Goal: Task Accomplishment & Management: Complete application form

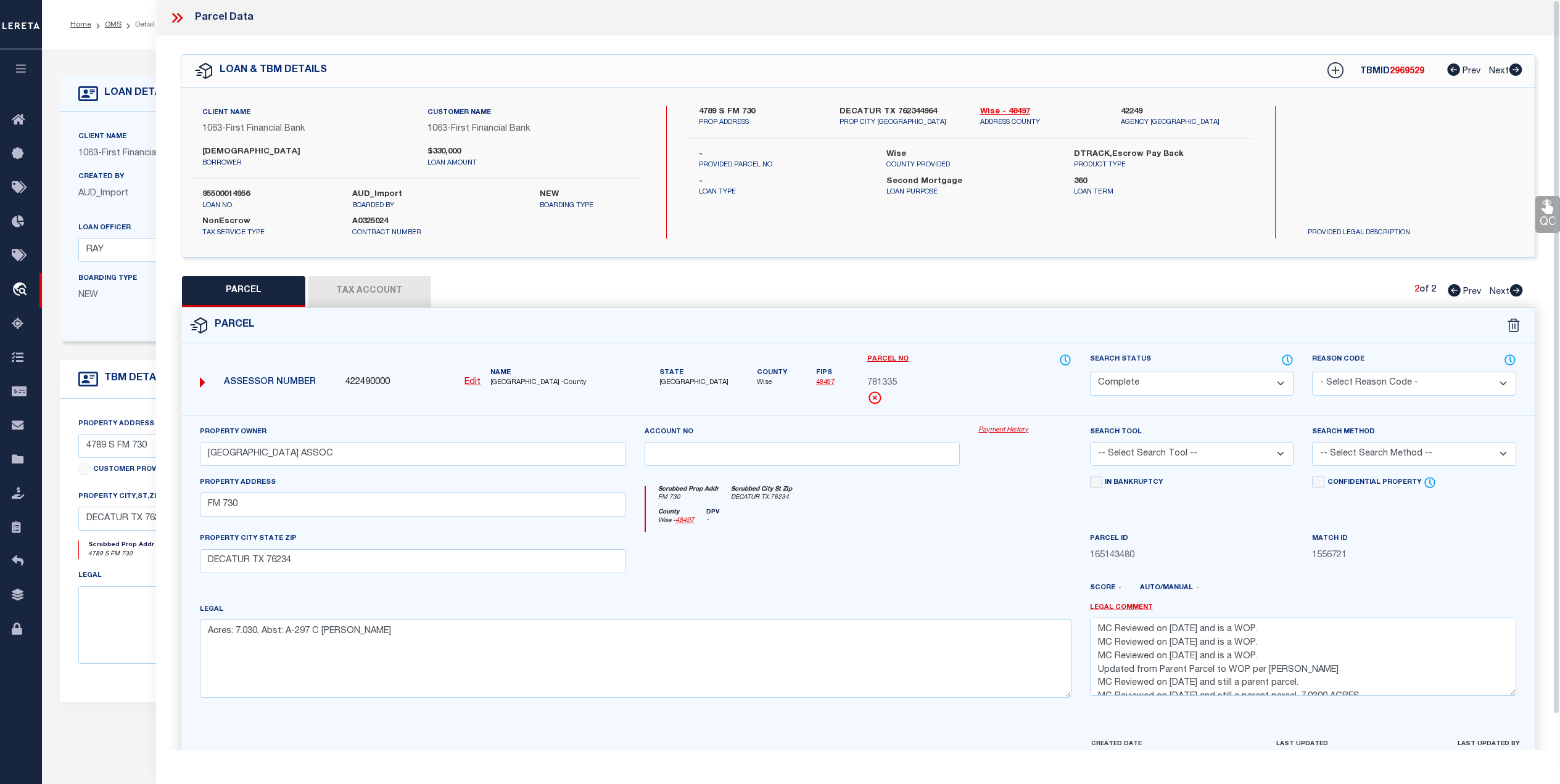
select select "CP"
select select "7347"
select select "542"
select select "100"
select select "NonEscrow"
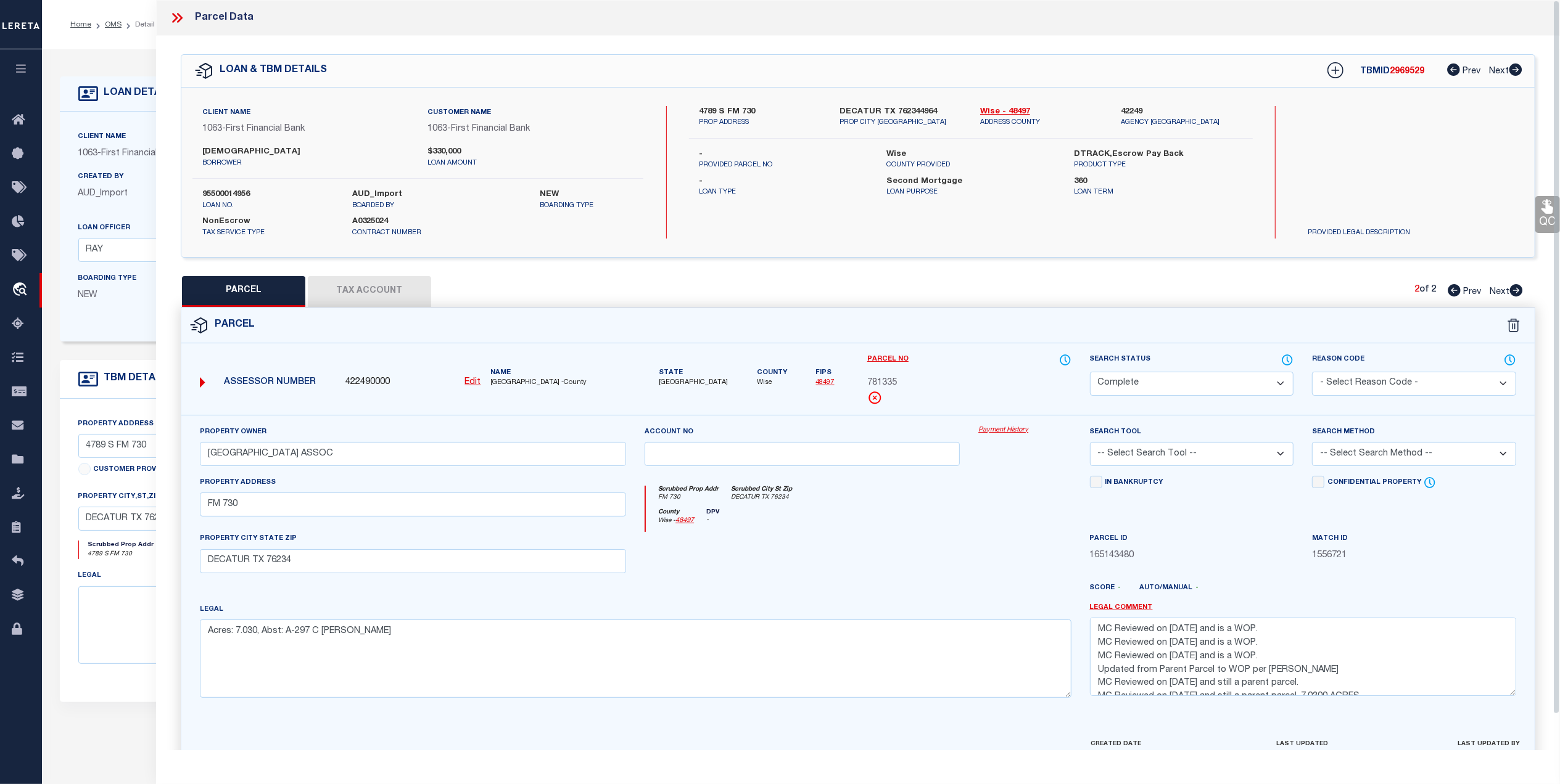
click at [732, 551] on div at bounding box center [802, 558] width 334 height 51
click at [178, 19] on icon at bounding box center [177, 18] width 16 height 16
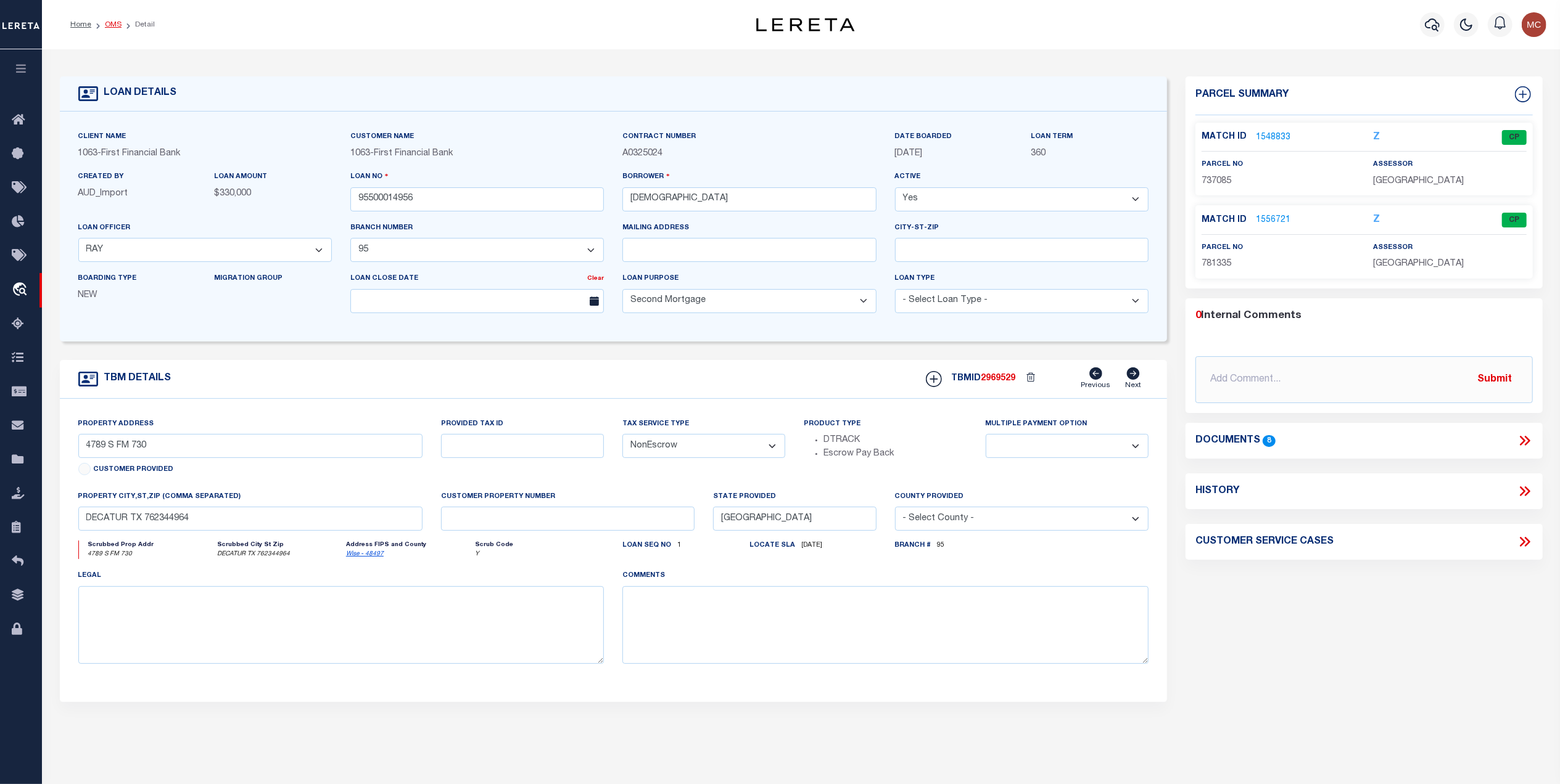
click at [114, 25] on link "OMS" at bounding box center [113, 25] width 17 height 7
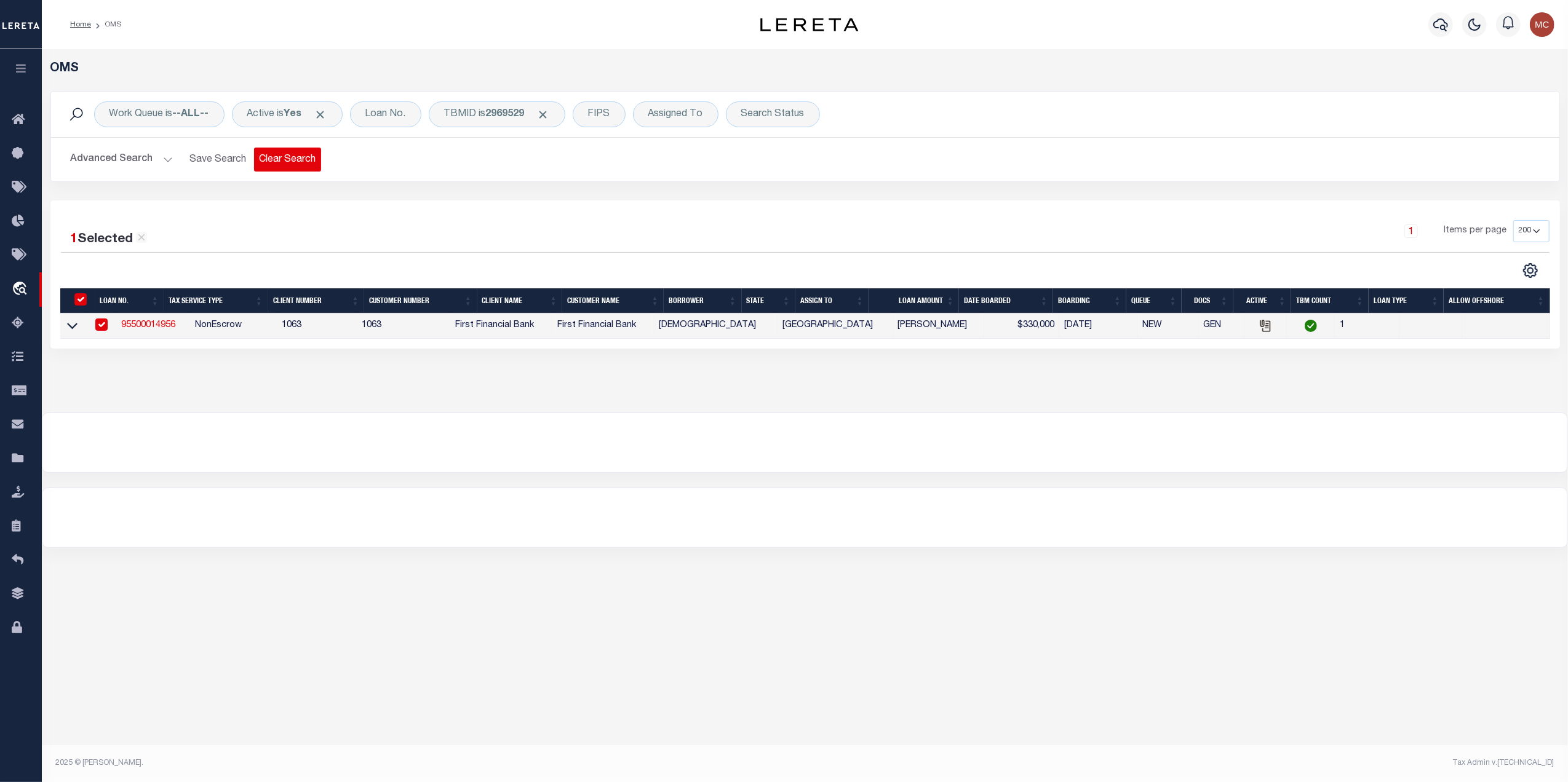
click at [273, 166] on button "Clear Search" at bounding box center [287, 160] width 67 height 24
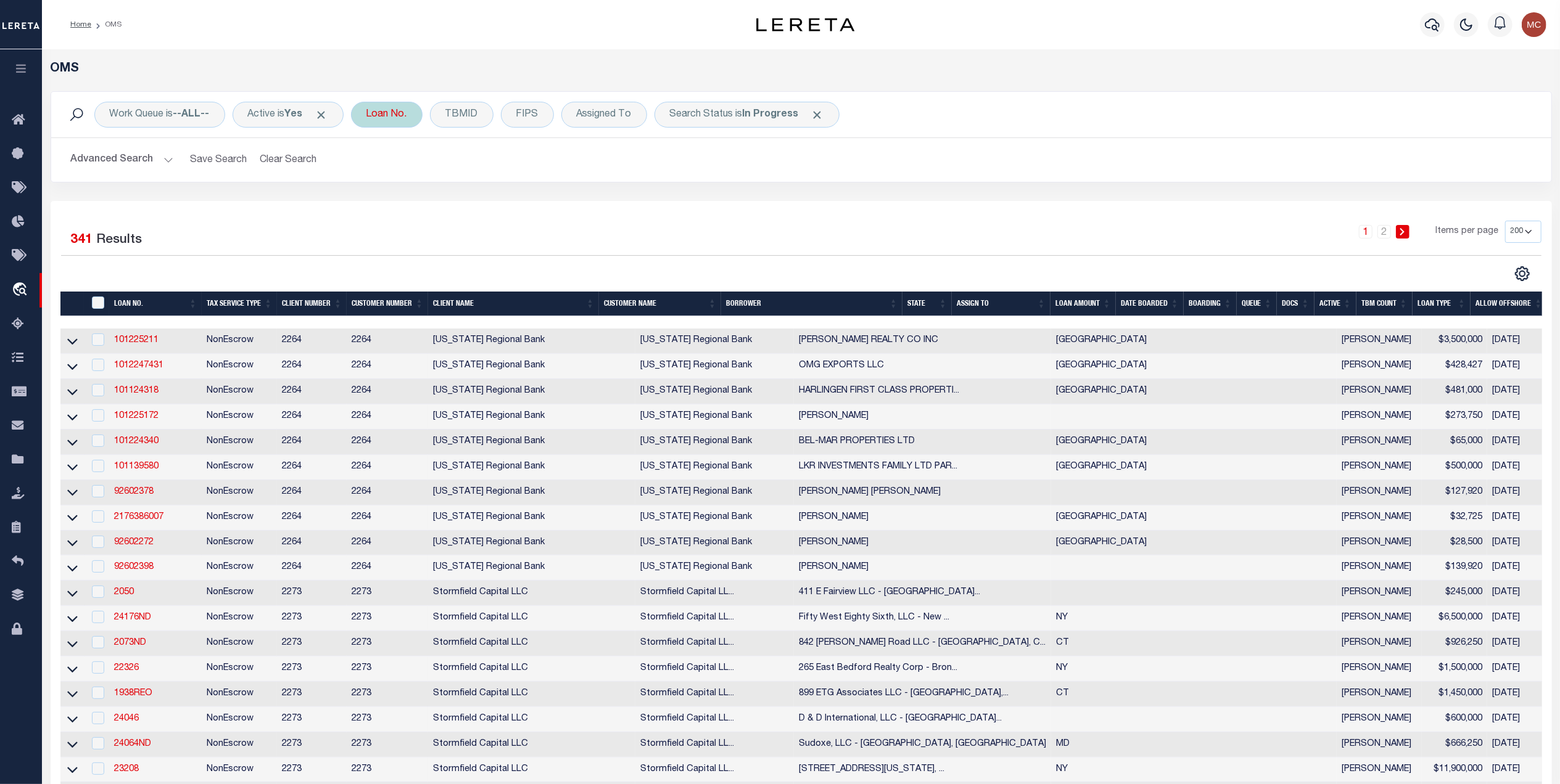
click at [407, 125] on div "Loan No." at bounding box center [387, 115] width 71 height 26
click at [397, 171] on input "text" at bounding box center [457, 175] width 181 height 24
type input "A0962029"
click at [527, 200] on input "Apply" at bounding box center [530, 202] width 37 height 20
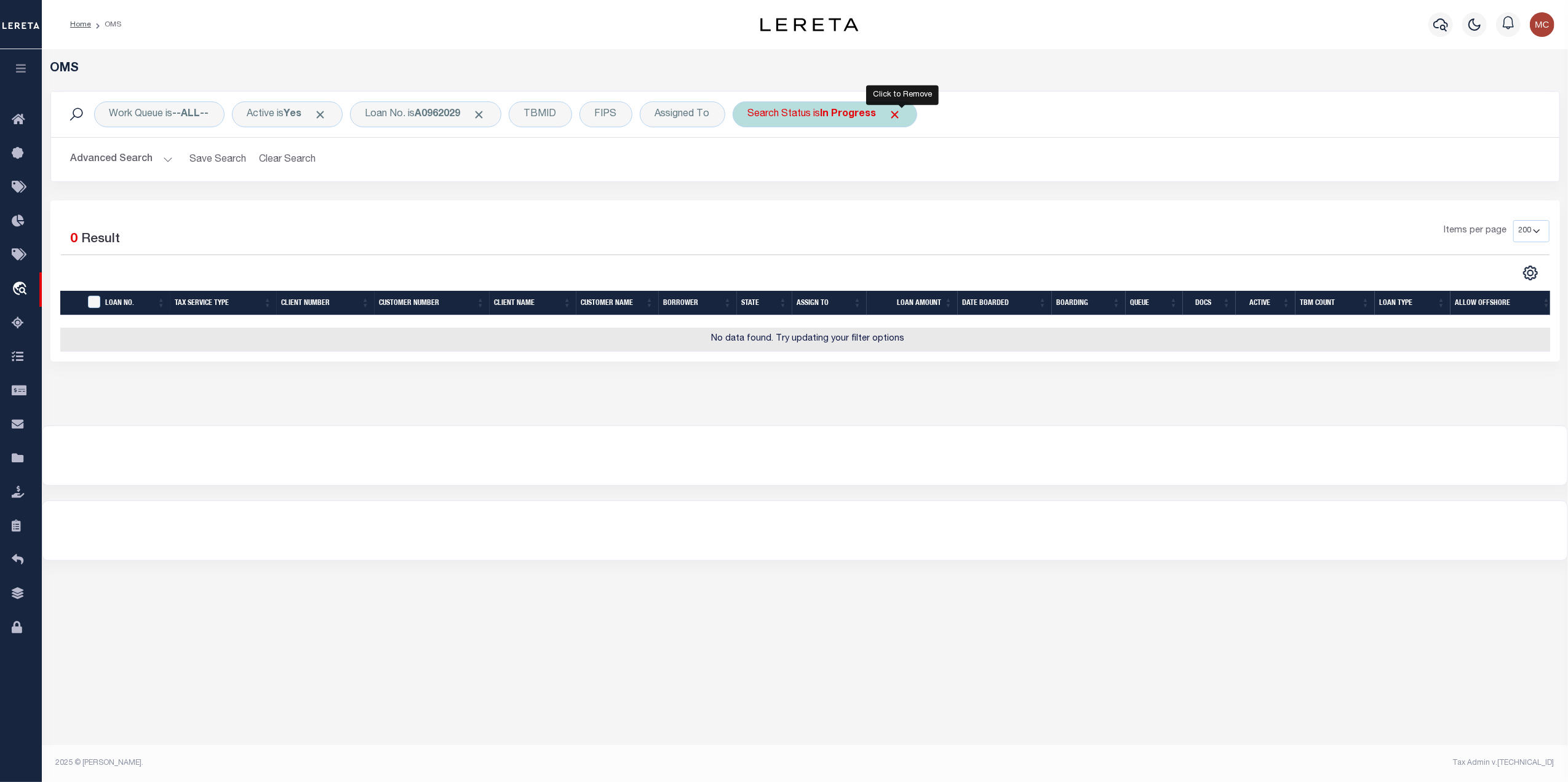
click at [899, 114] on span "Click to Remove" at bounding box center [895, 114] width 13 height 13
click at [795, 117] on div "Search Status" at bounding box center [780, 114] width 94 height 26
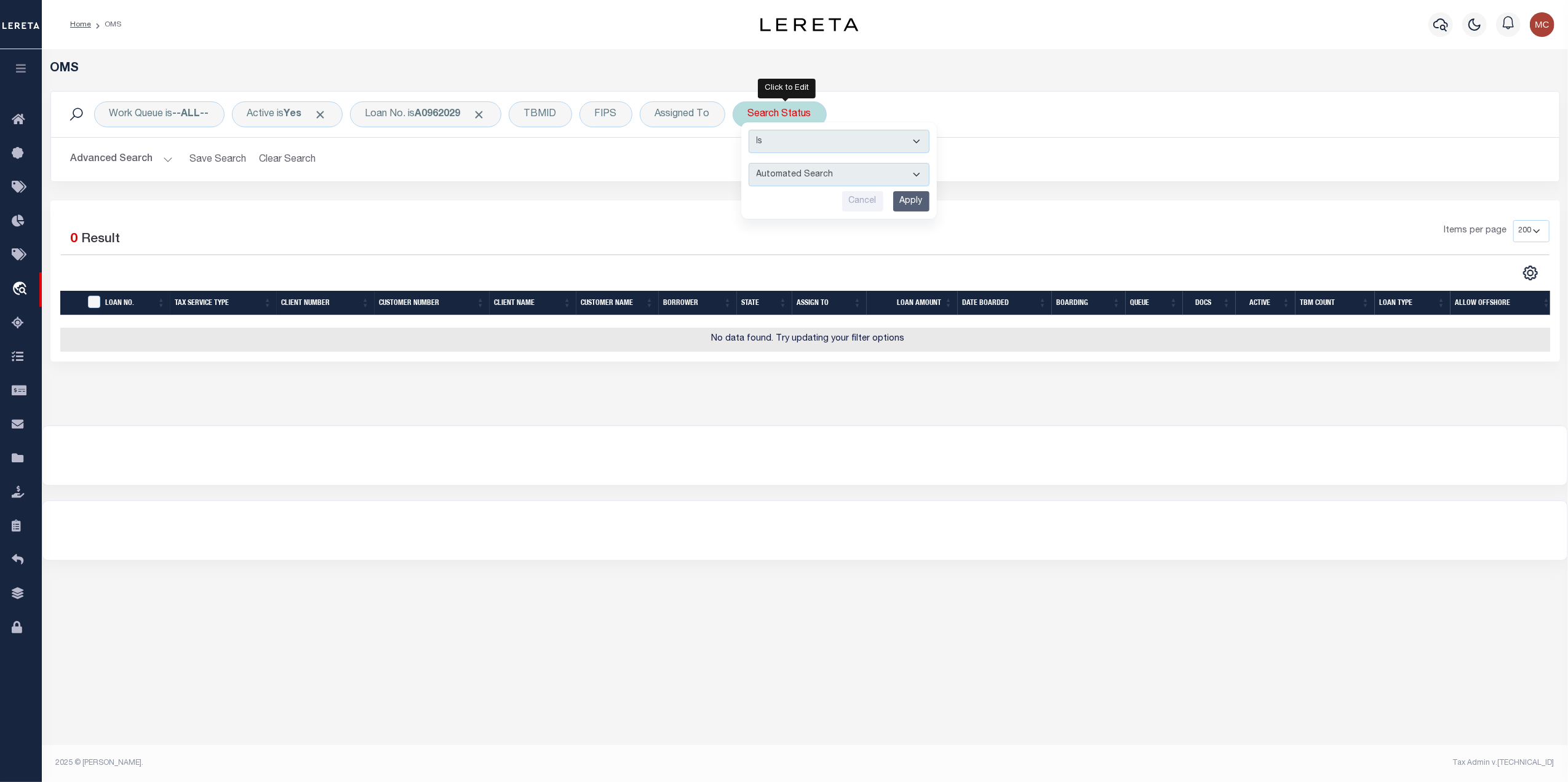
click at [871, 209] on input "Cancel" at bounding box center [863, 201] width 41 height 20
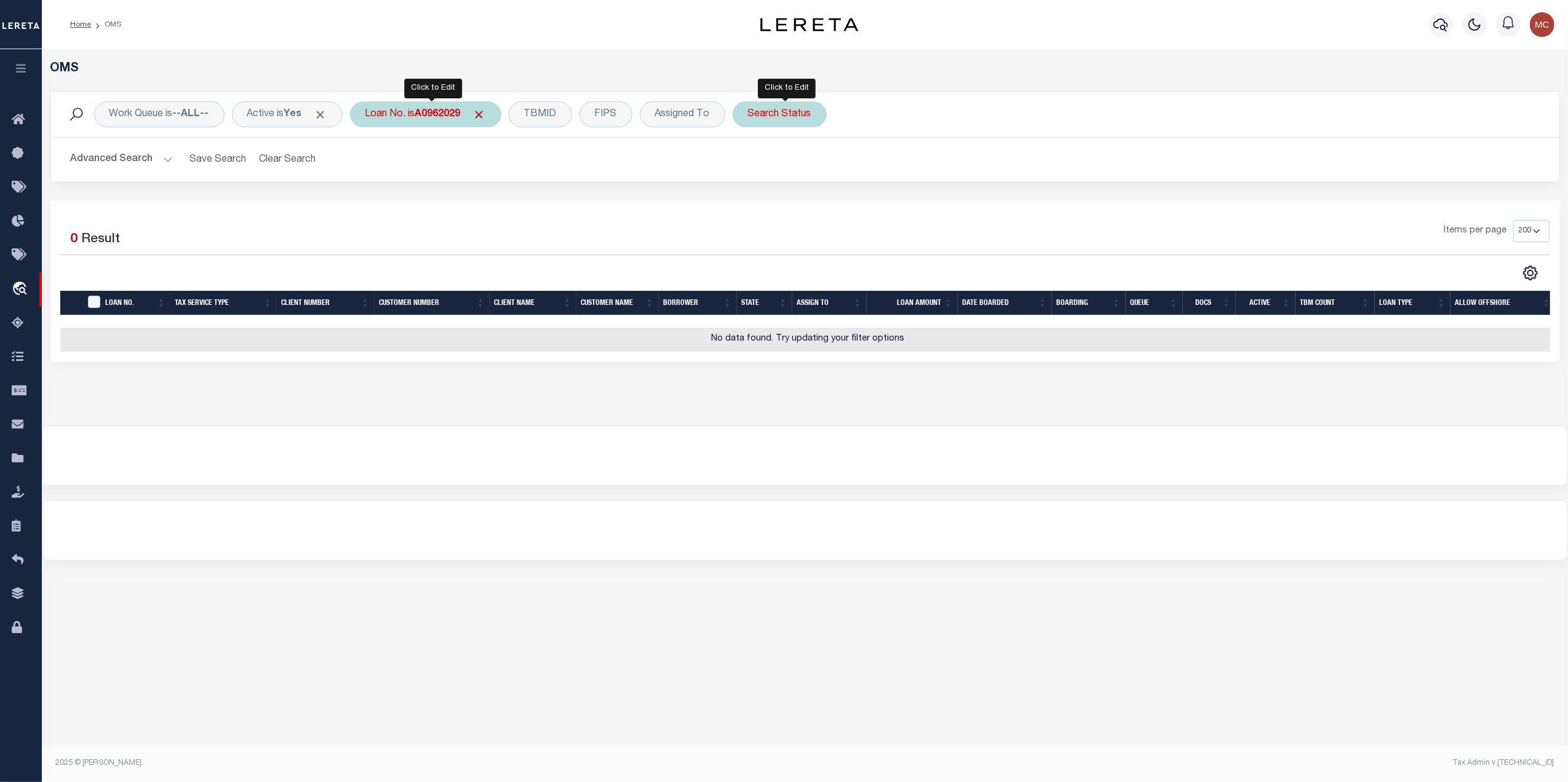
drag, startPoint x: 480, startPoint y: 111, endPoint x: 461, endPoint y: 114, distance: 19.2
click at [478, 111] on div "Loan No. is A0962029" at bounding box center [426, 114] width 152 height 26
click at [384, 172] on input "A0962029" at bounding box center [456, 174] width 181 height 24
type input "0962029"
click at [446, 126] on div "Loan No. is 0962029" at bounding box center [423, 114] width 145 height 26
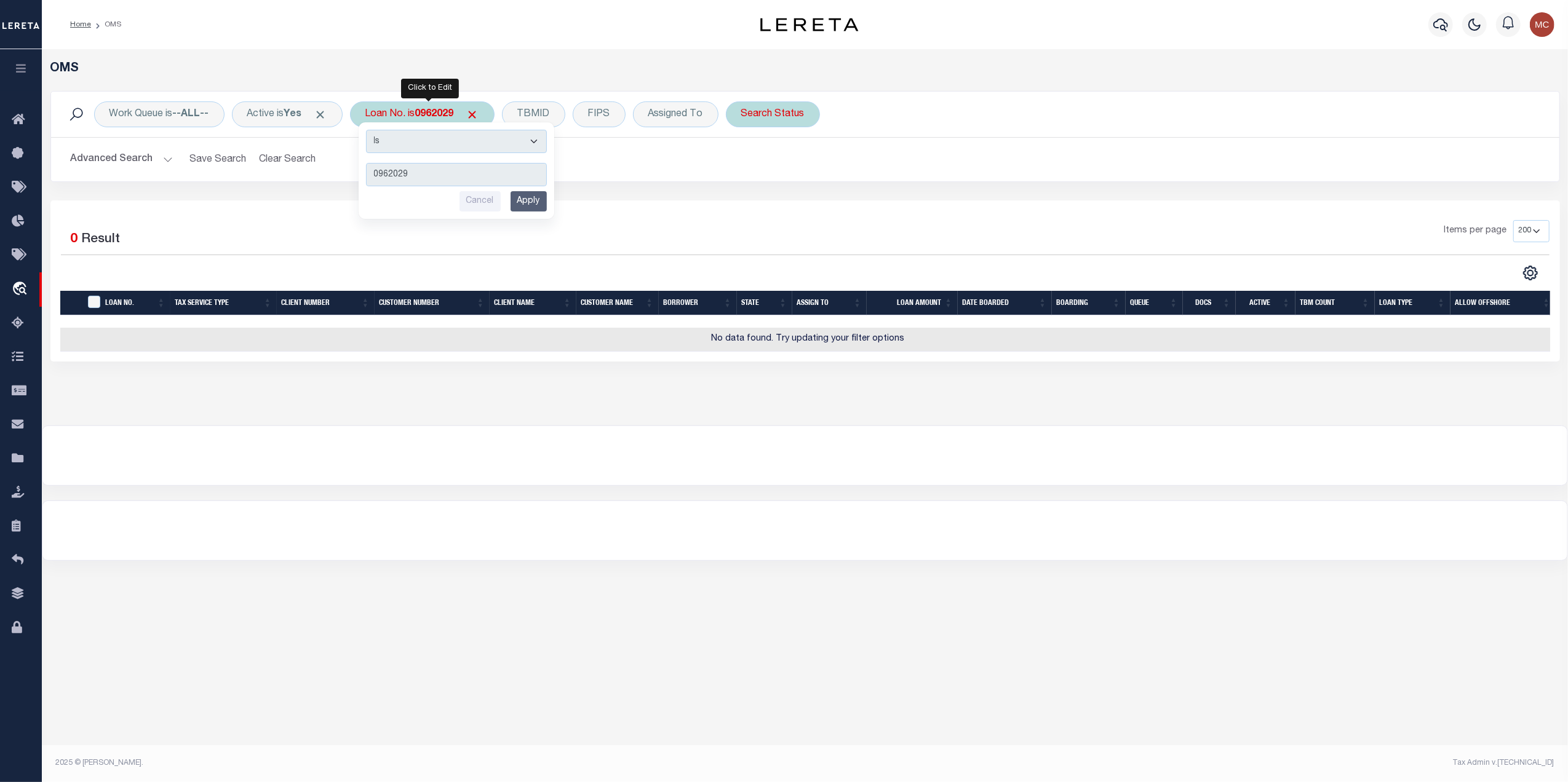
click at [383, 173] on input "0962029" at bounding box center [456, 174] width 181 height 24
type input "962029"
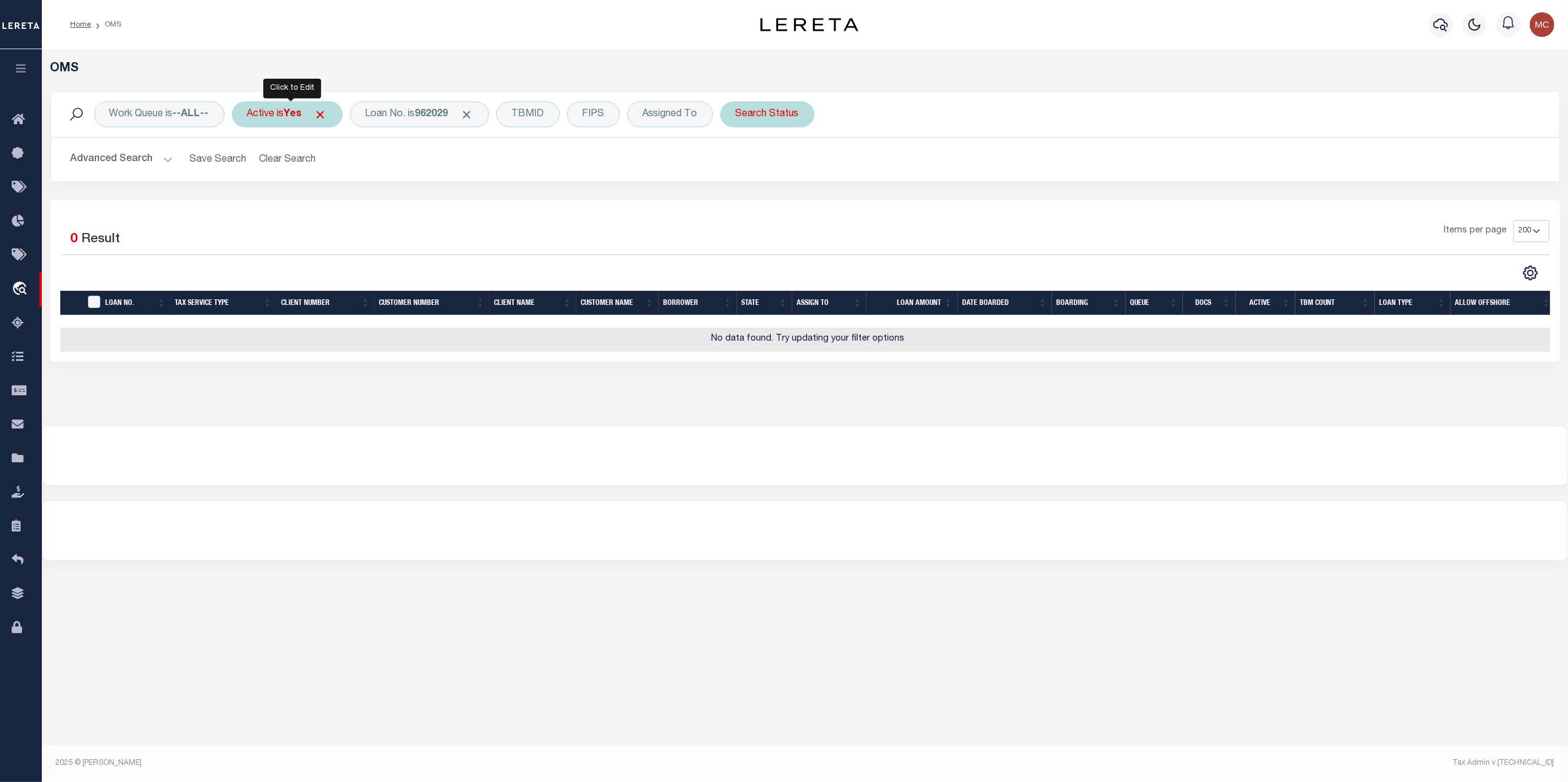
click at [298, 110] on b "Yes" at bounding box center [293, 114] width 18 height 10
click at [323, 111] on span "Click to Remove" at bounding box center [321, 114] width 13 height 13
click at [364, 116] on div "Loan No. is 962029" at bounding box center [367, 114] width 139 height 26
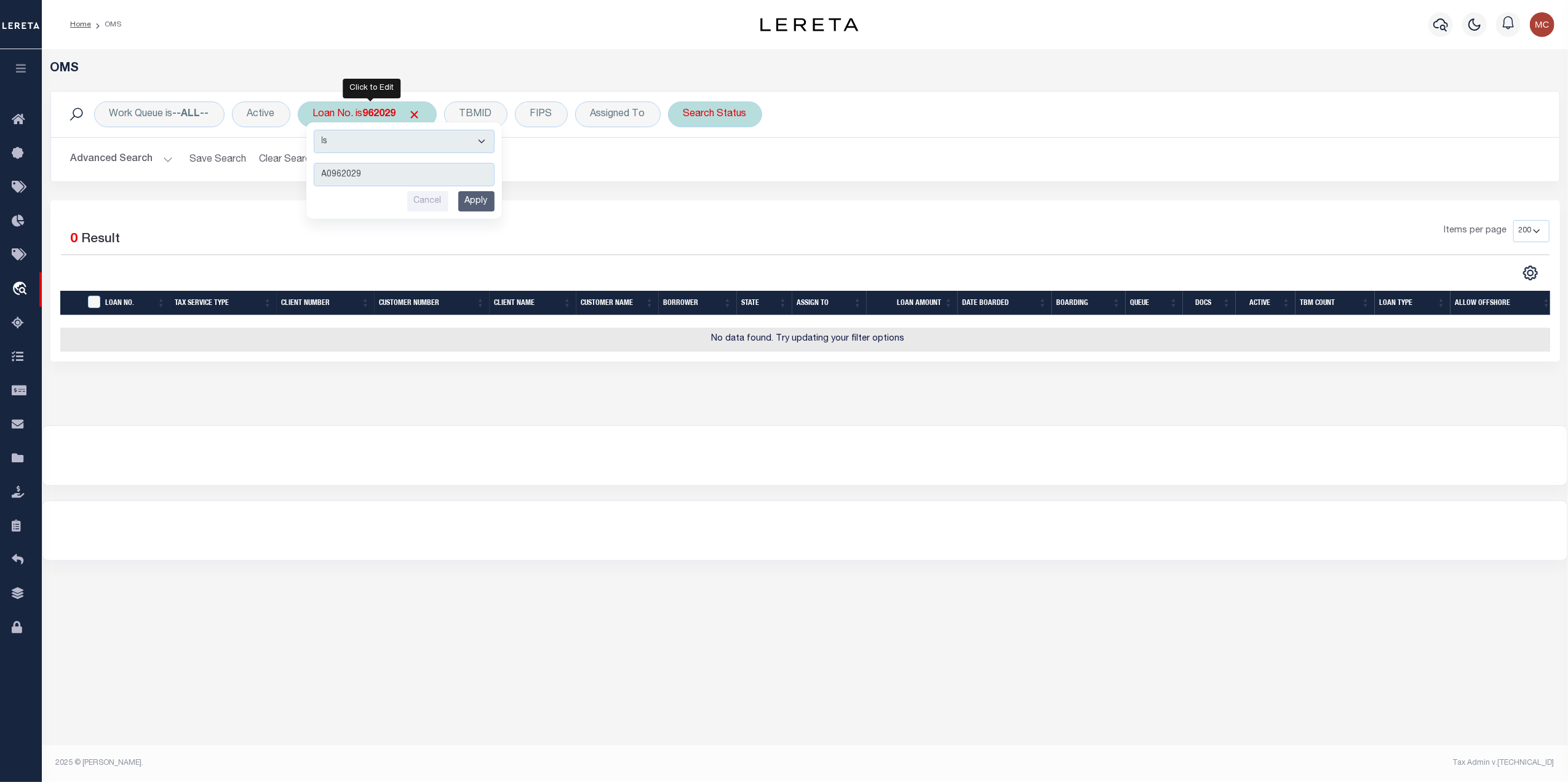
type input "A0962029"
click at [470, 203] on input "Apply" at bounding box center [476, 201] width 37 height 20
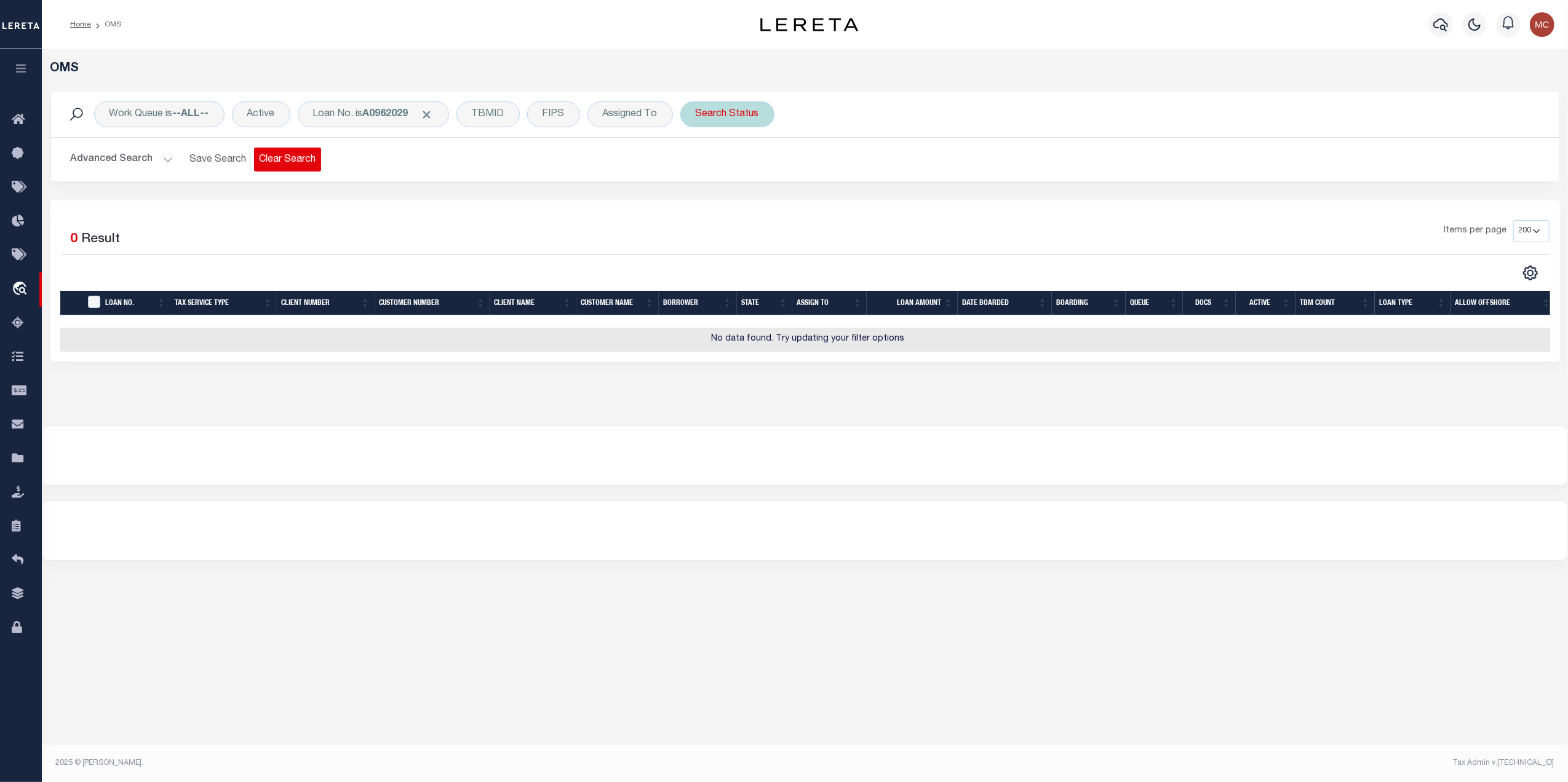
click at [295, 161] on button "Clear Search" at bounding box center [287, 160] width 67 height 24
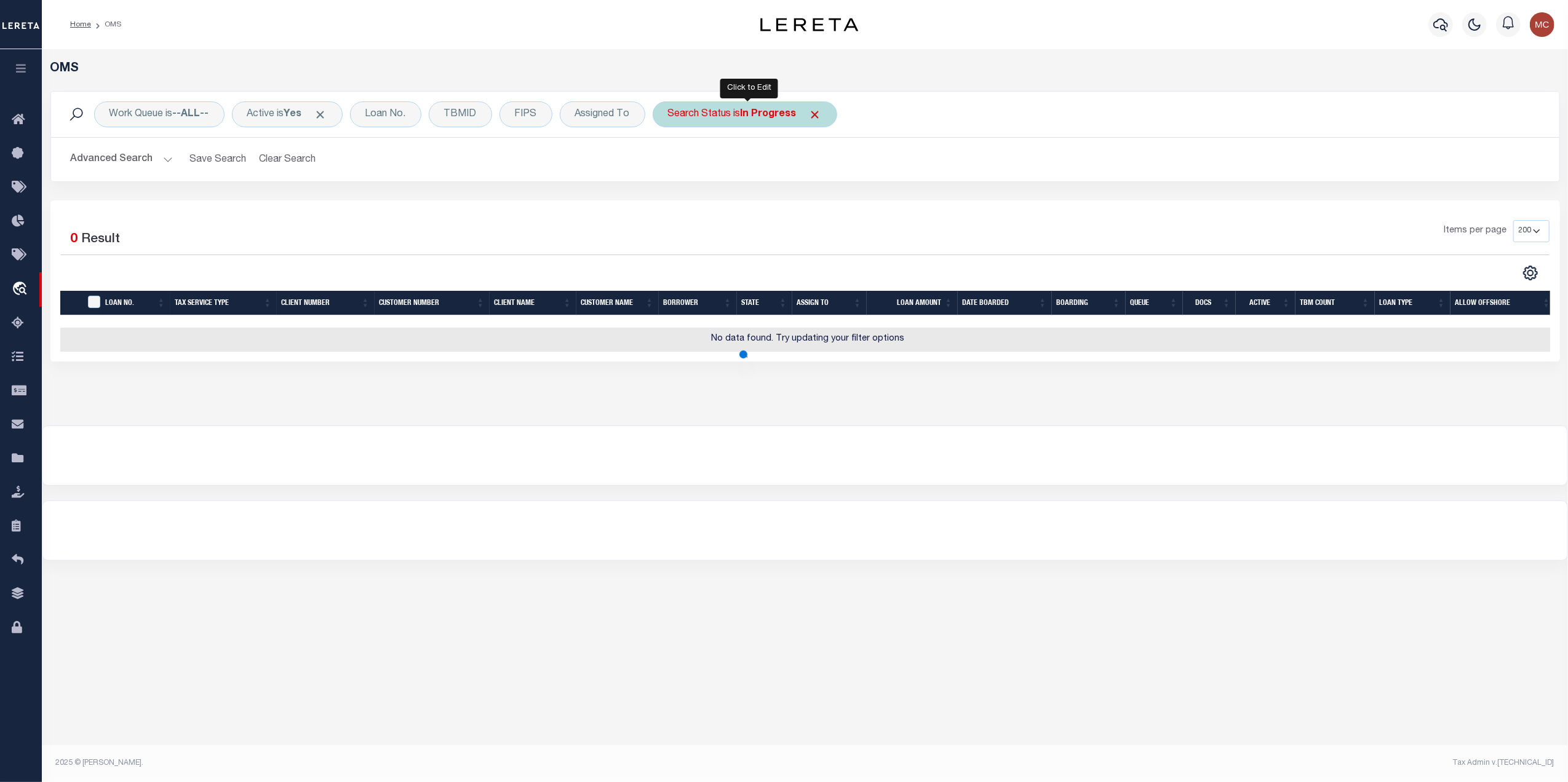
click at [734, 123] on div "Search Status is In Progress" at bounding box center [745, 114] width 184 height 26
click at [724, 174] on select "Automated Search Bad Parcel Complete Duplicate Parcel High Dollar Reporting In …" at bounding box center [759, 174] width 181 height 24
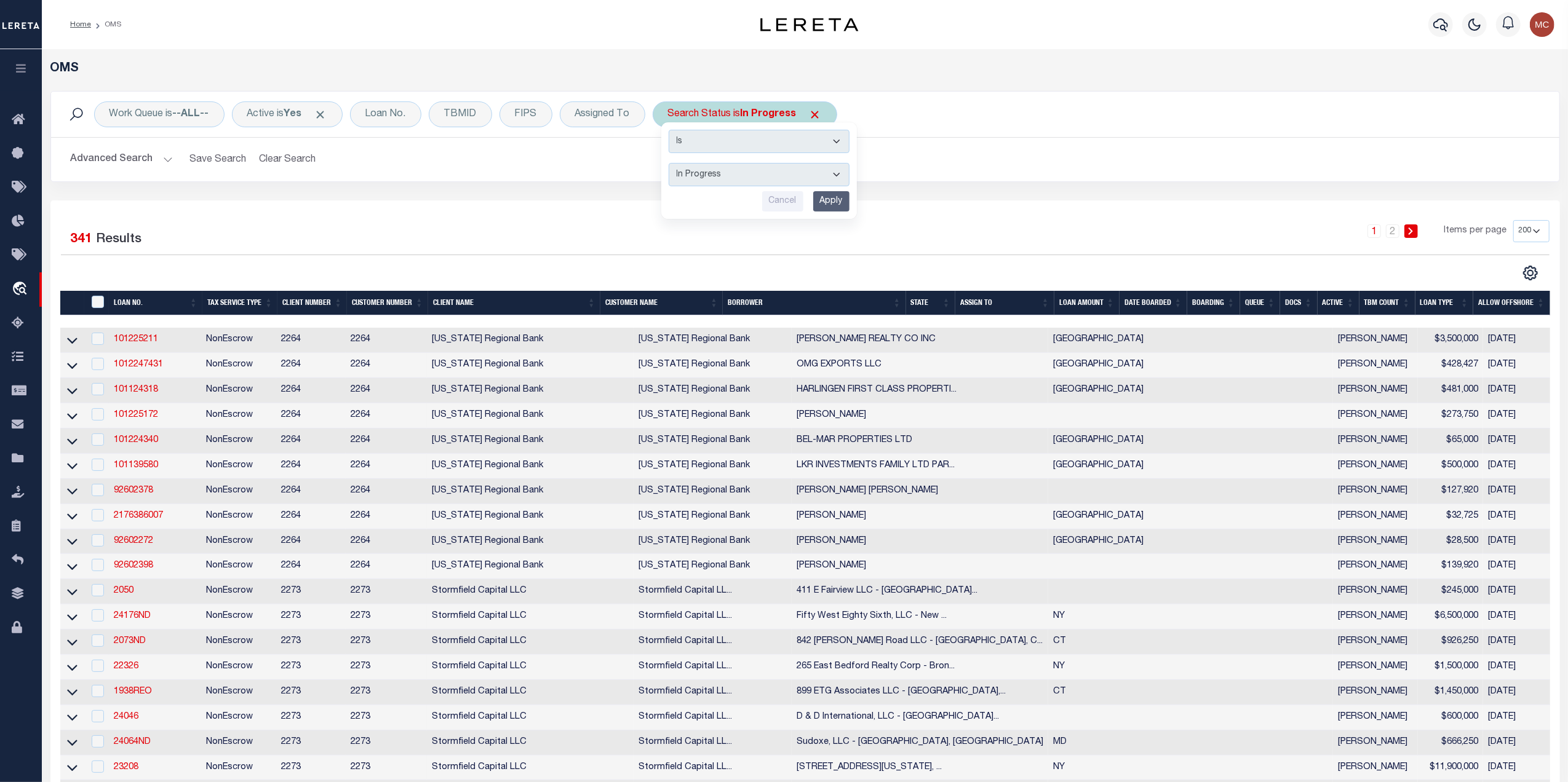
select select "BP"
click at [672, 163] on select "Automated Search Bad Parcel Complete Duplicate Parcel High Dollar Reporting In …" at bounding box center [759, 174] width 181 height 24
drag, startPoint x: 722, startPoint y: 180, endPoint x: 726, endPoint y: 221, distance: 41.2
click at [726, 220] on div "Is Contains Automated Search Bad Parcel Complete Duplicate Parcel High Dollar R…" at bounding box center [759, 171] width 197 height 98
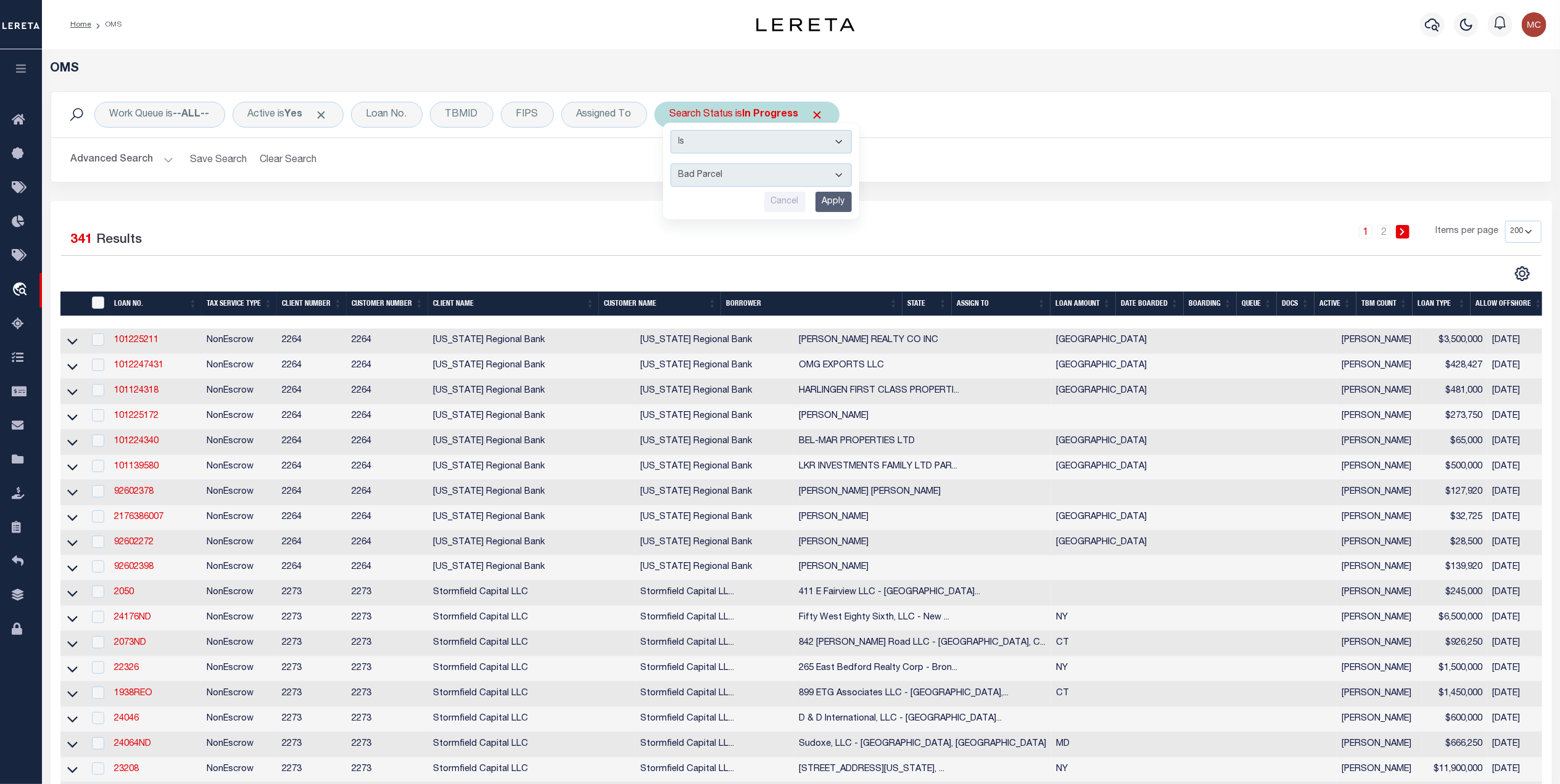
click at [839, 212] on input "Apply" at bounding box center [833, 202] width 37 height 20
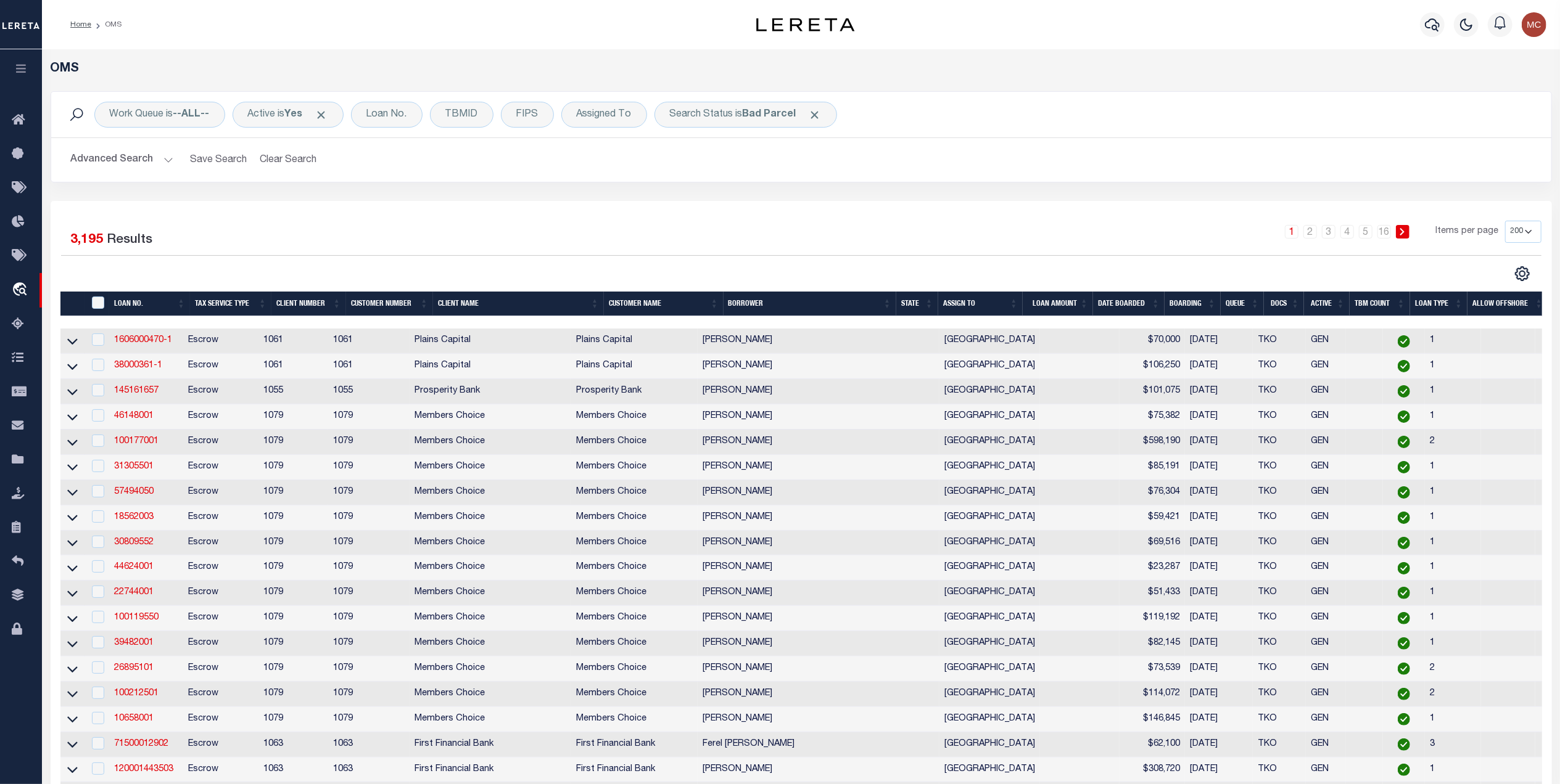
click at [901, 307] on th "State" at bounding box center [917, 304] width 42 height 25
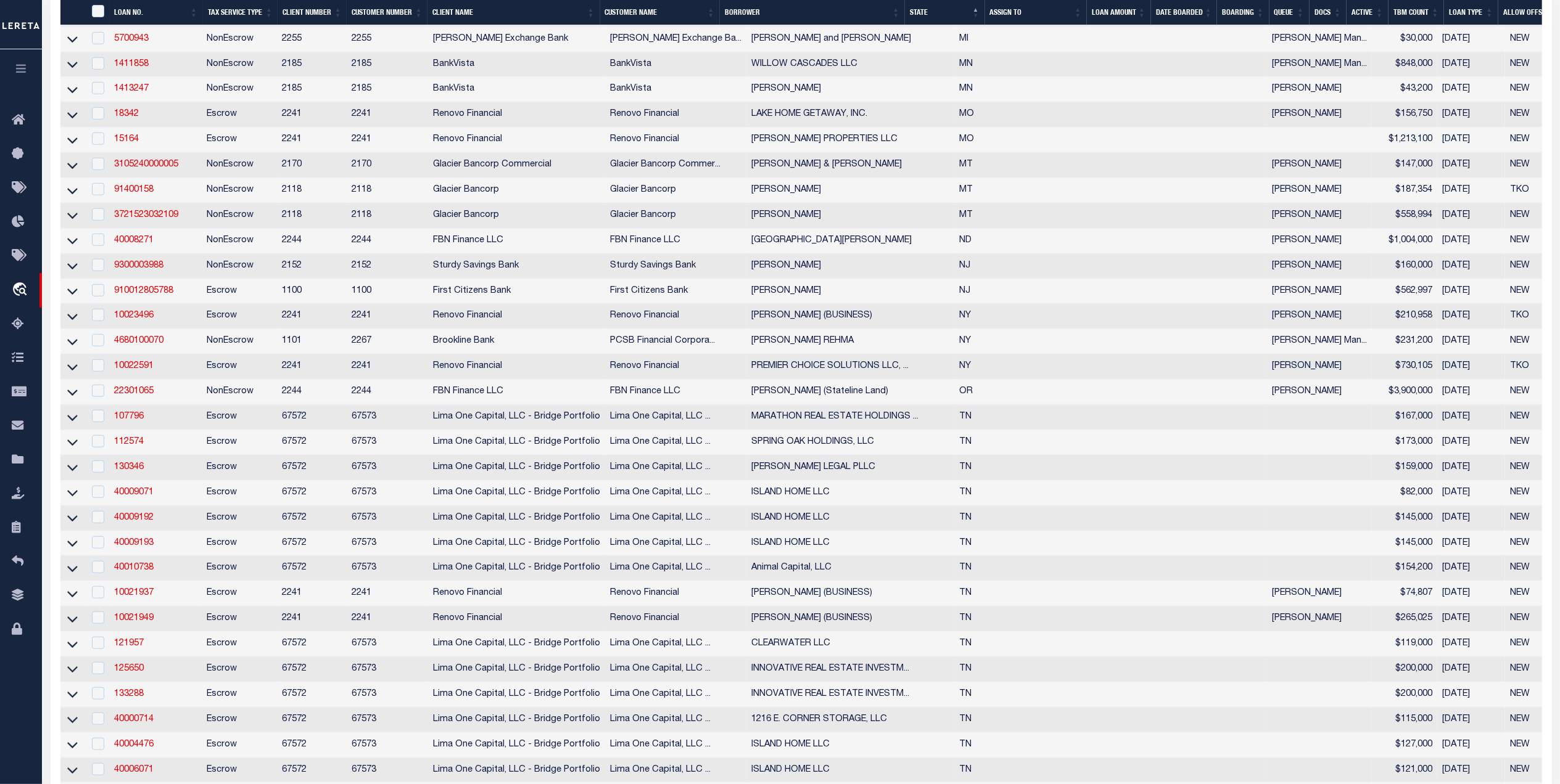
scroll to position [904, 0]
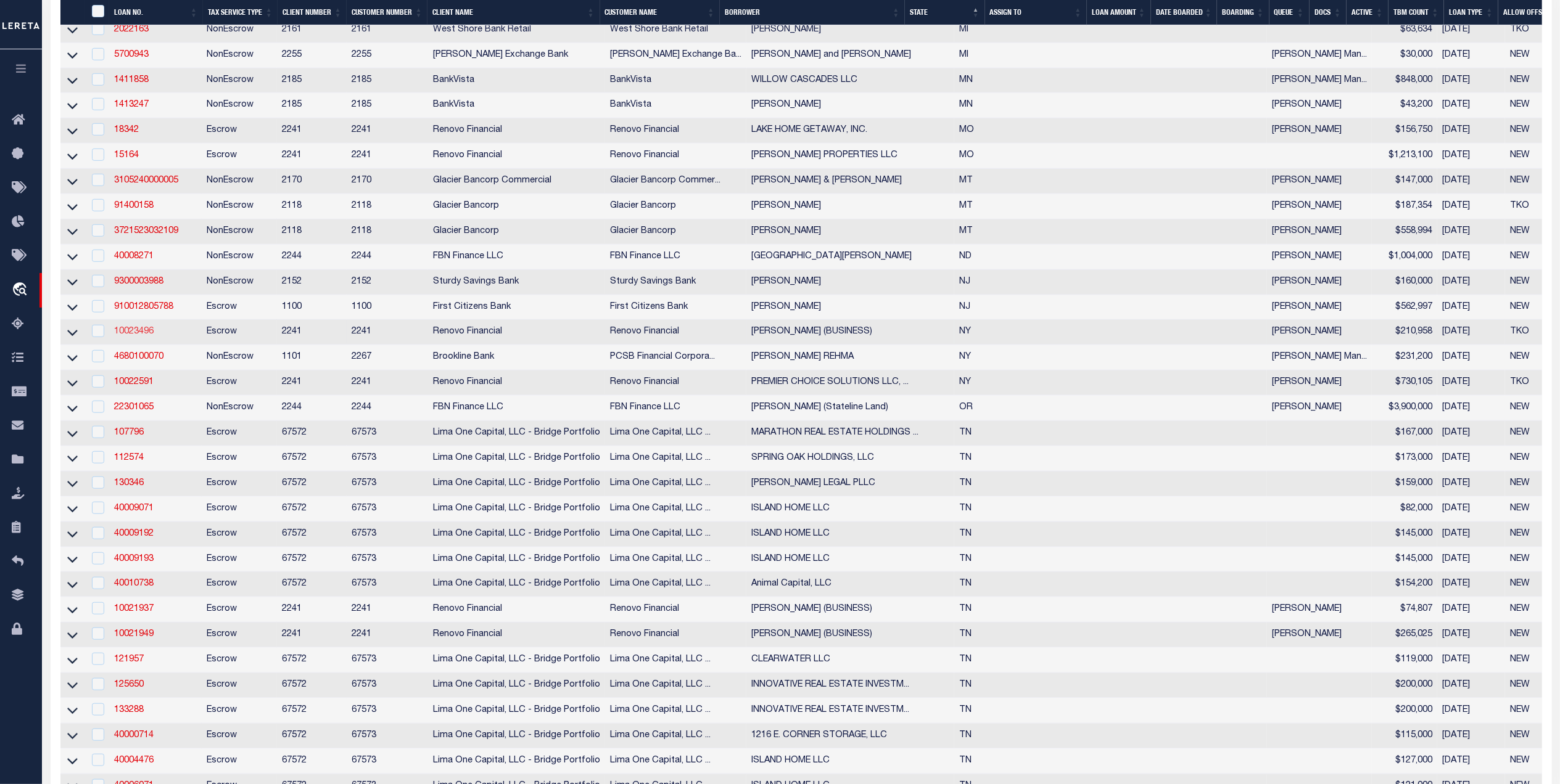
click at [134, 336] on link "10023496" at bounding box center [134, 332] width 40 height 9
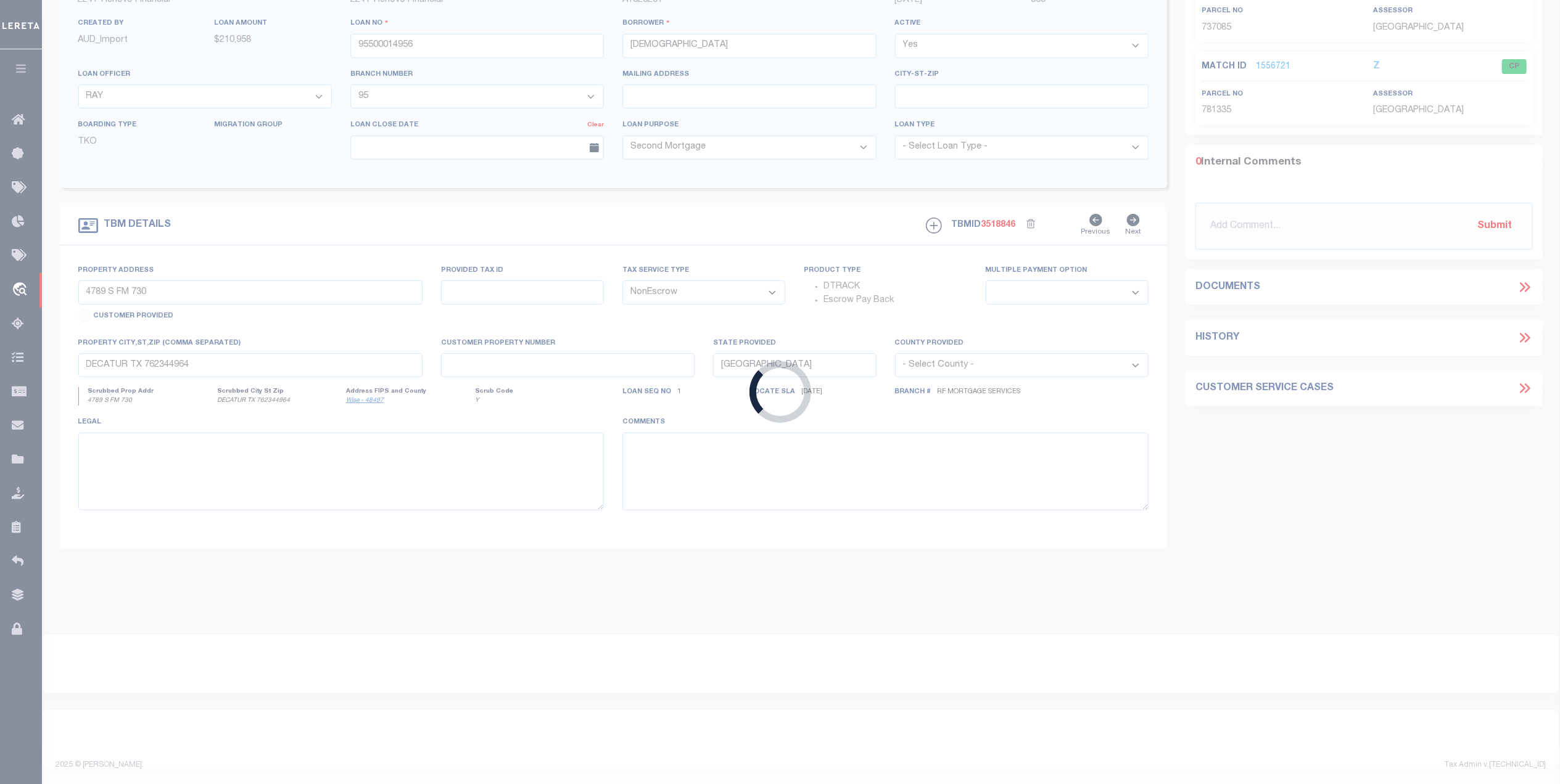
type input "10023496"
type input "[PERSON_NAME] (BUSINESS)"
select select
select select "400"
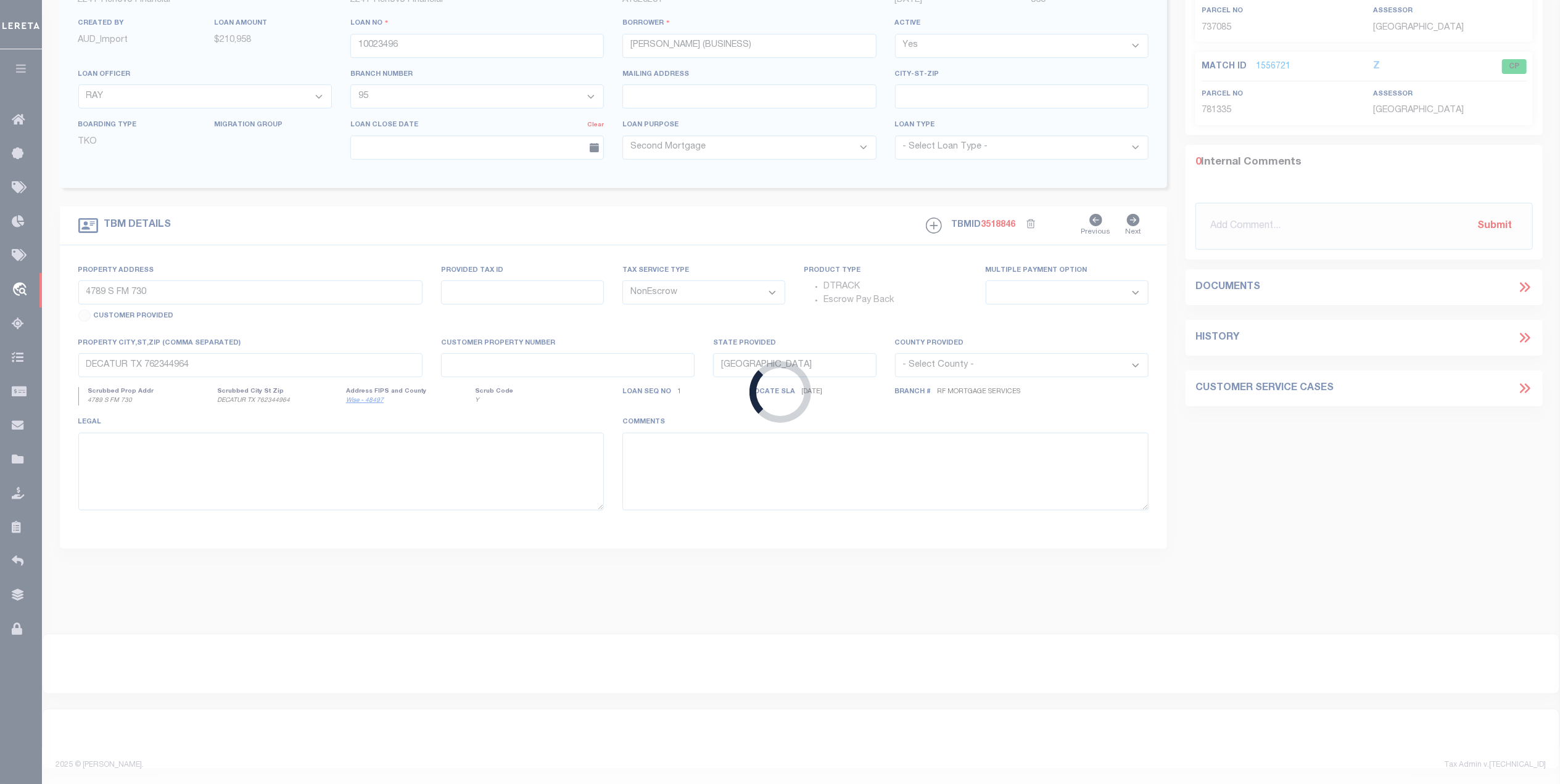
select select "Escrow"
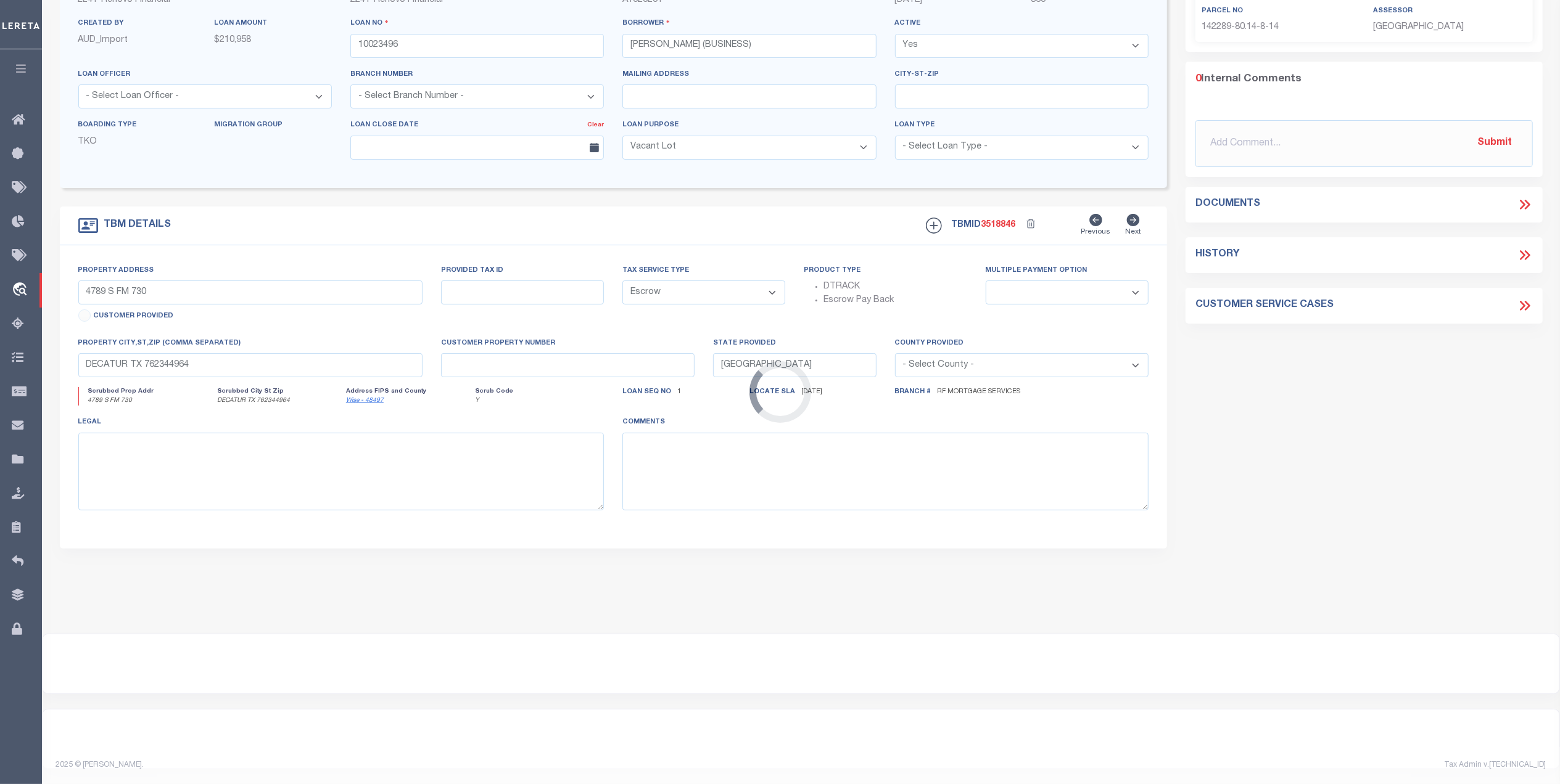
select select "164194"
select select "25067"
type input "89 PEARCE DRIVE"
type input "14228980.14-8-14"
type input "AMHERST, NY 14226"
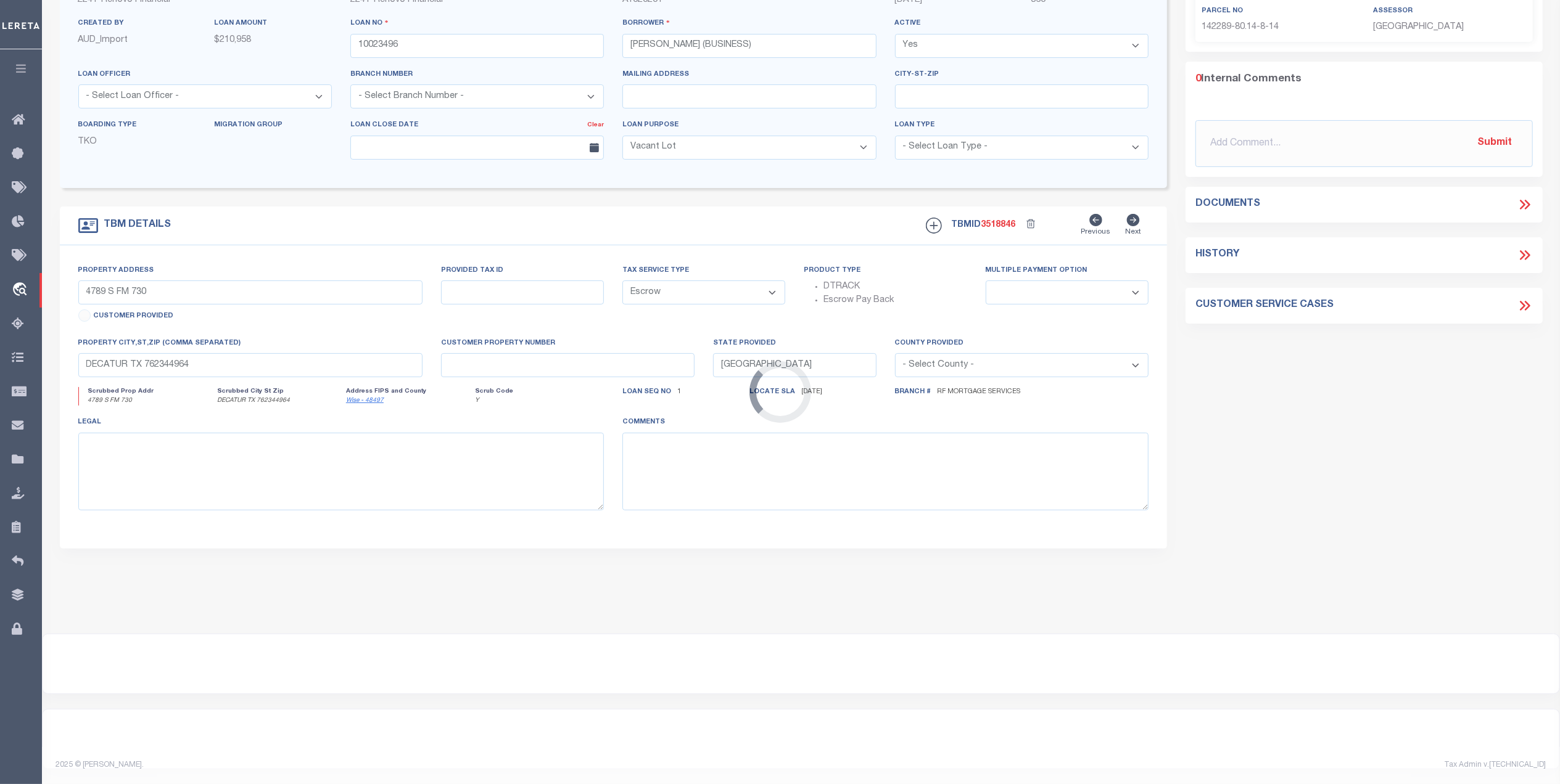
type input "a0kUS00000EDnE9"
type input "NY"
select select
select select "4"
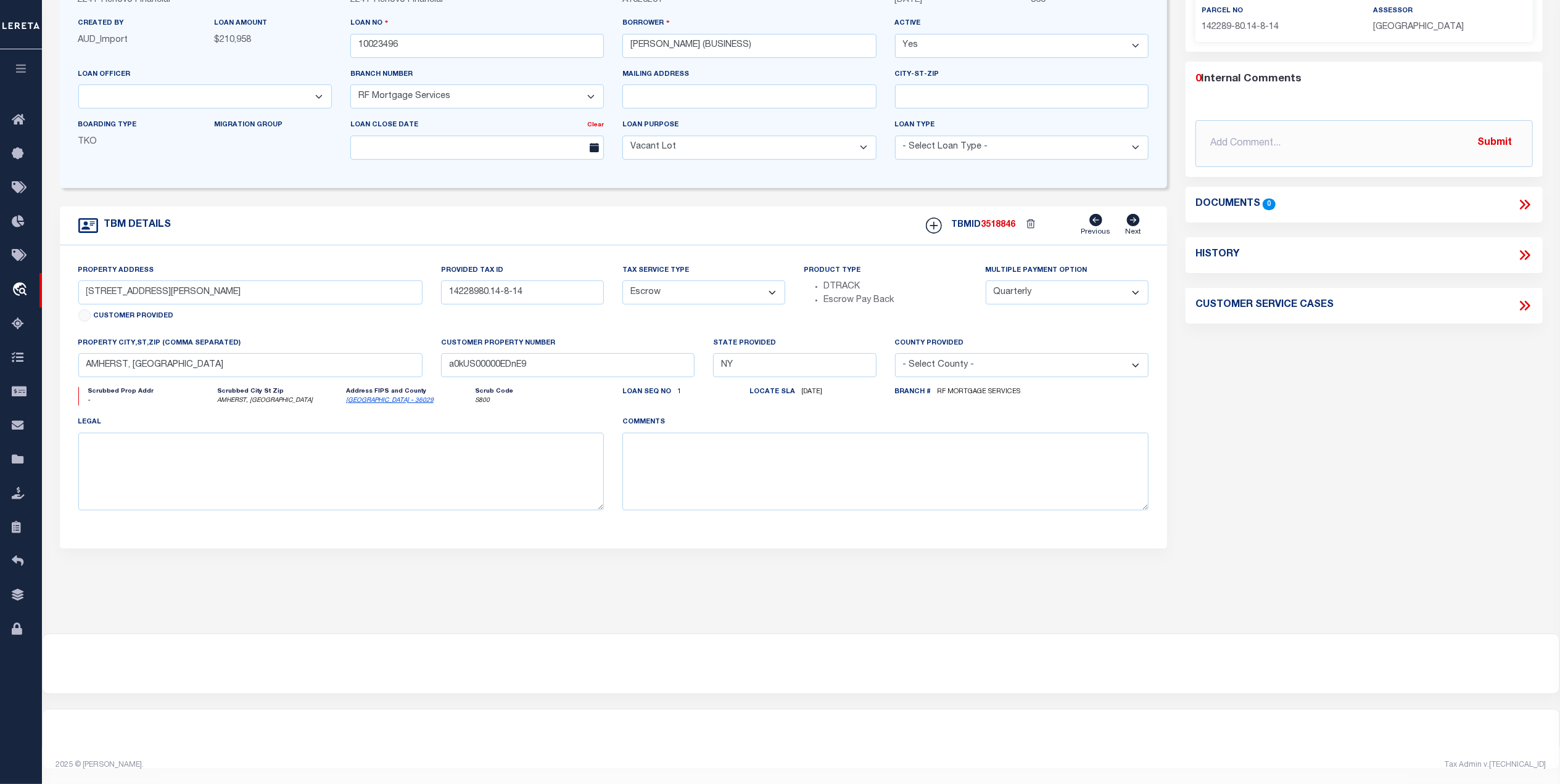
scroll to position [0, 0]
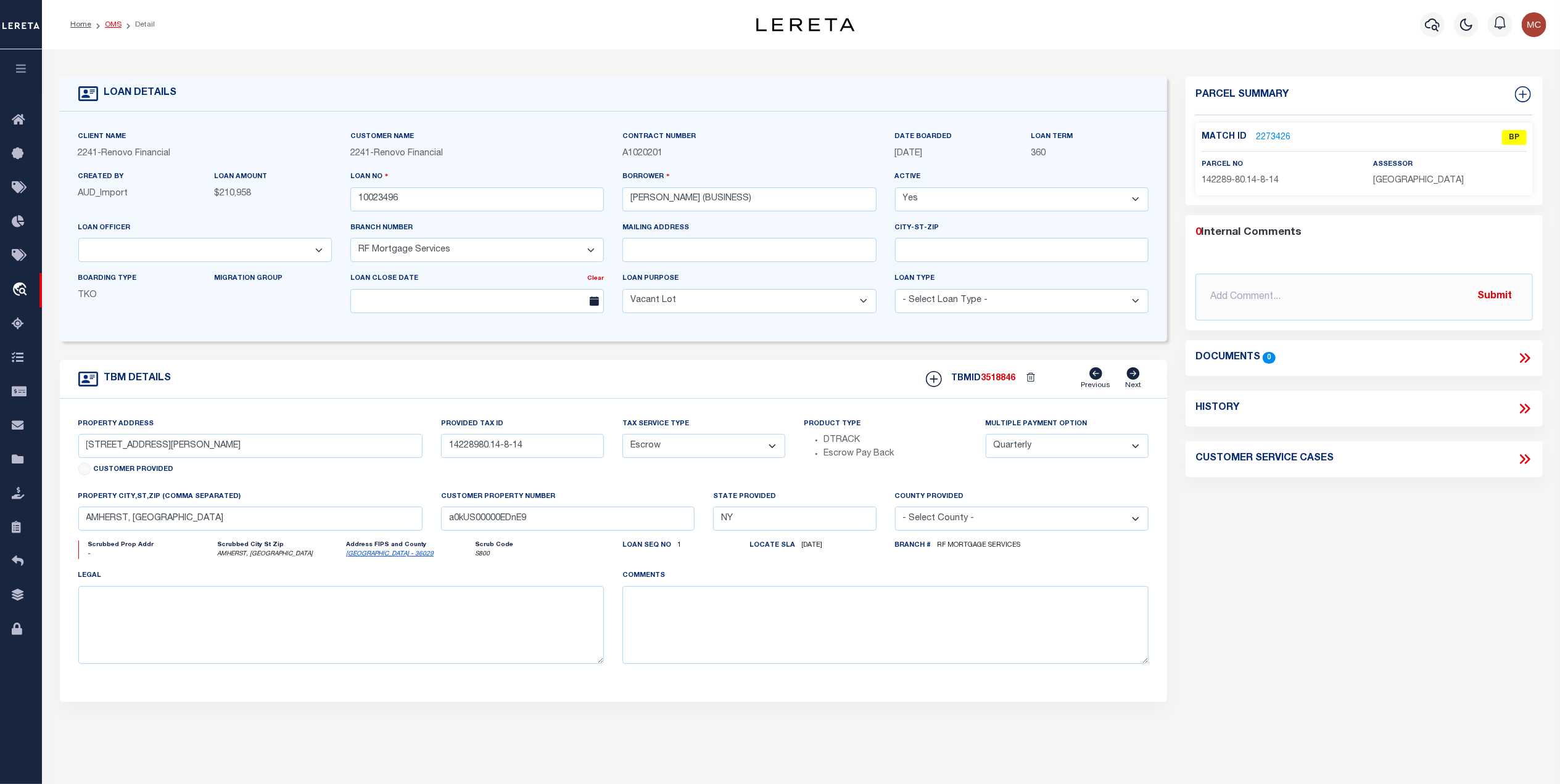
click at [107, 26] on link "OMS" at bounding box center [113, 25] width 17 height 7
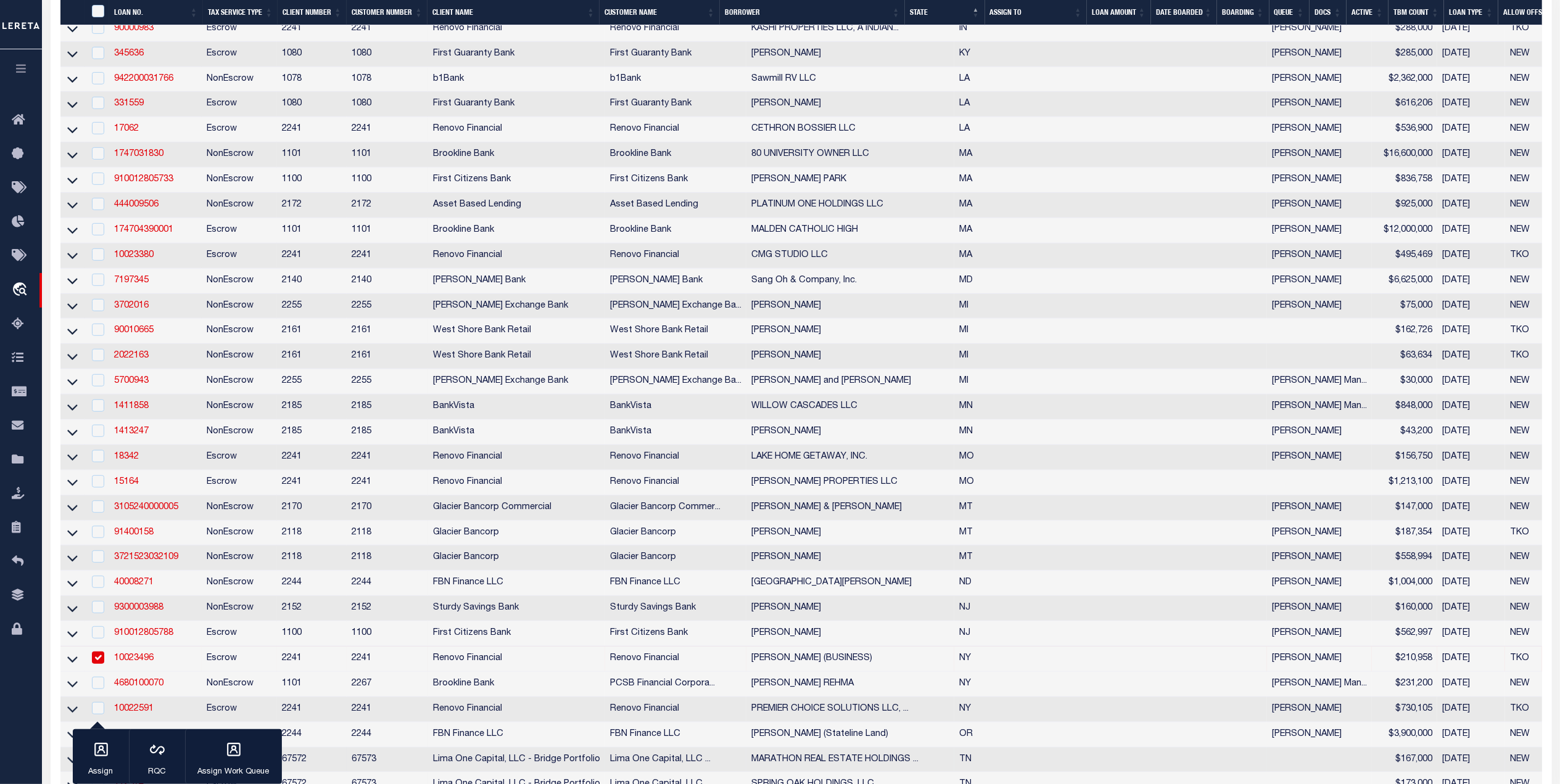
scroll to position [740, 0]
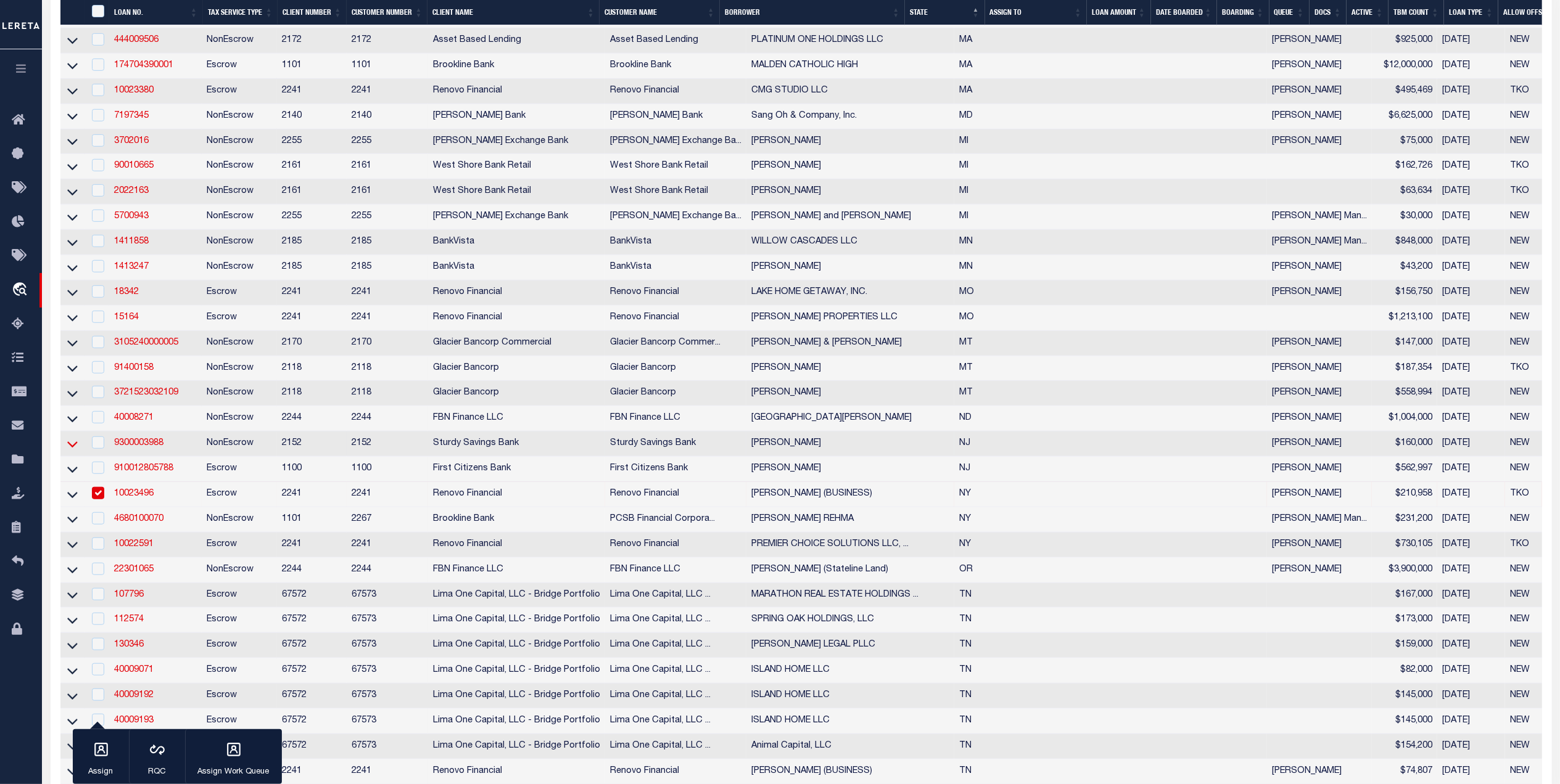
click at [70, 451] on icon at bounding box center [72, 444] width 11 height 13
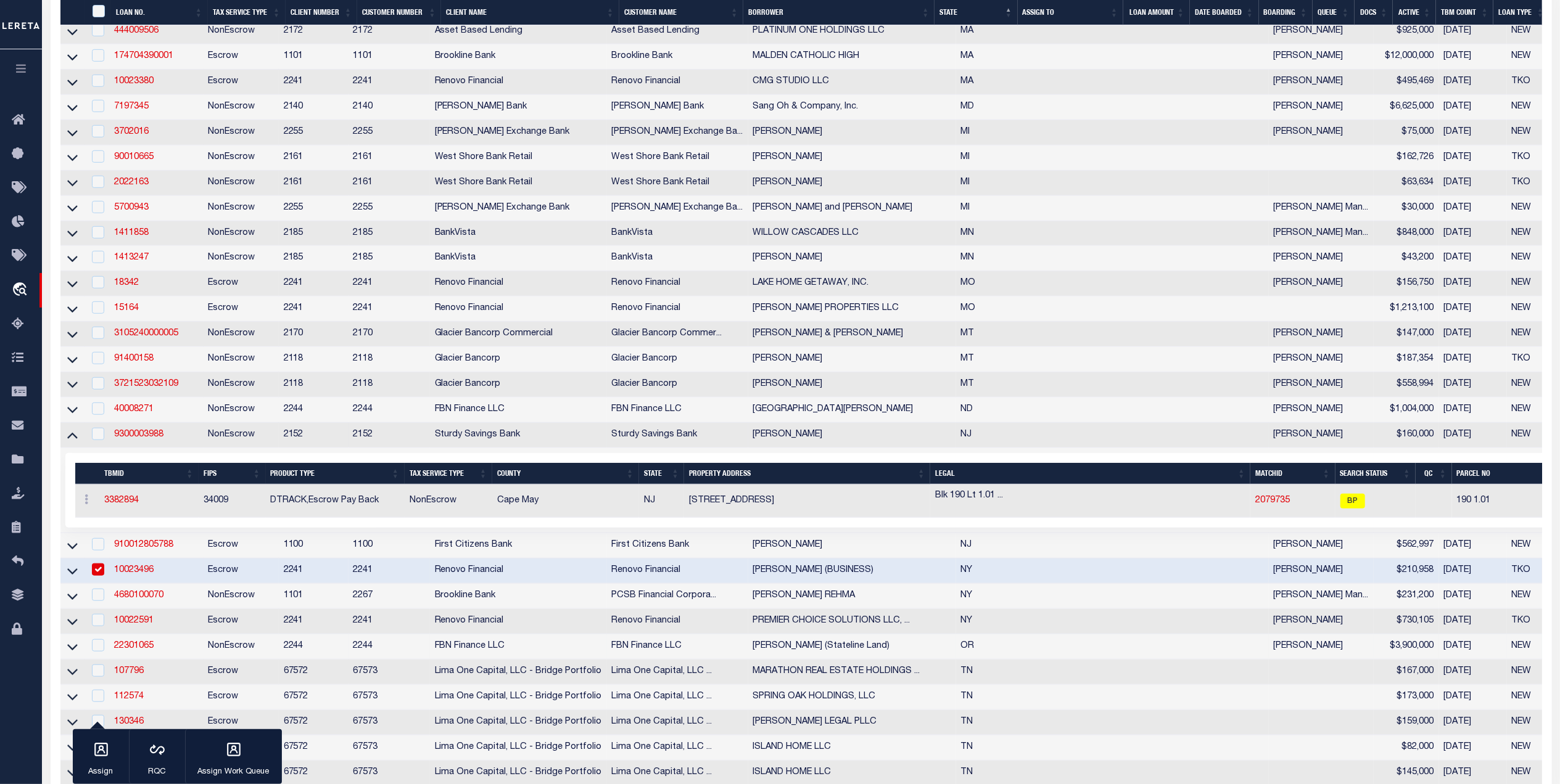
scroll to position [904, 0]
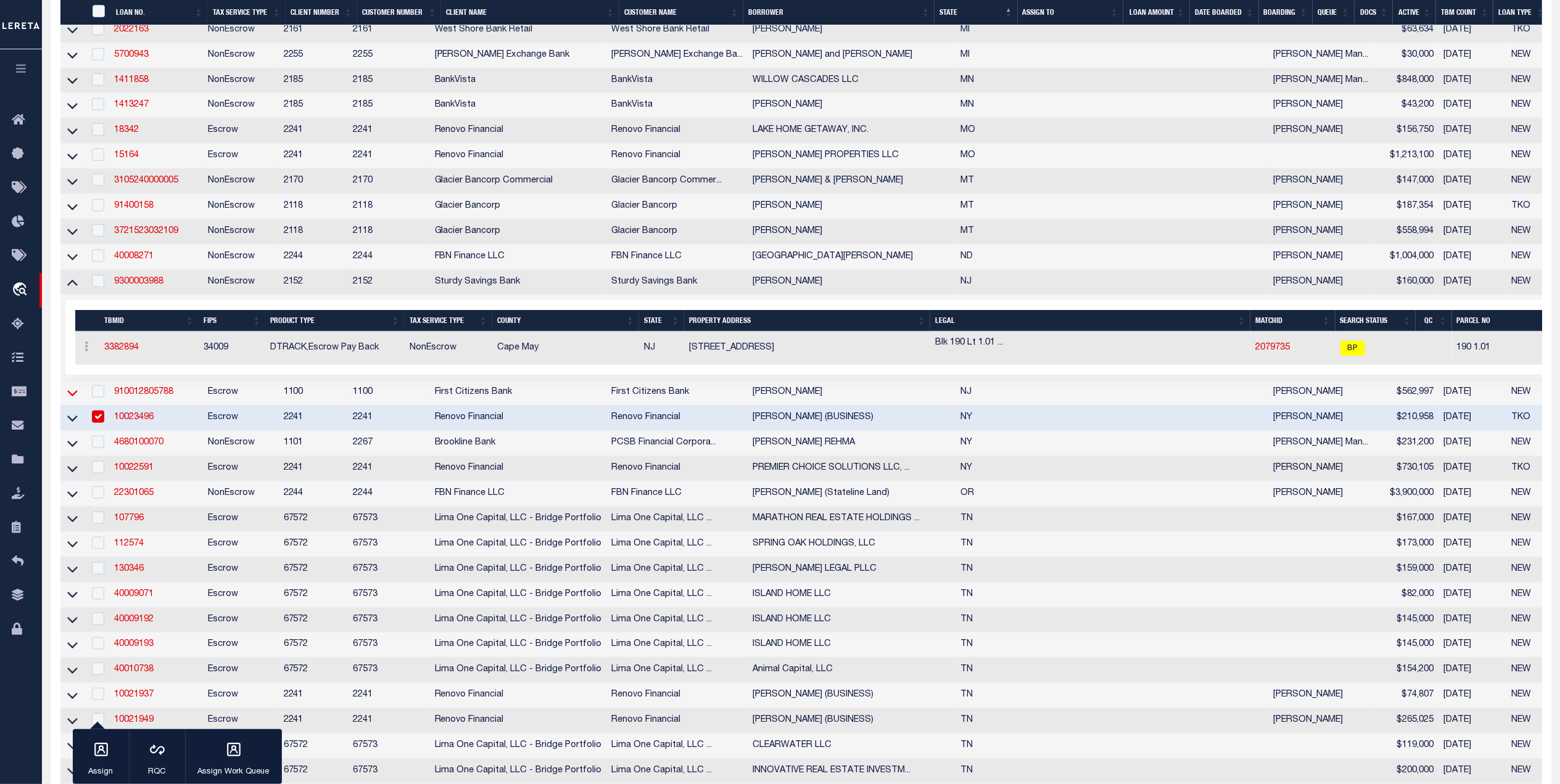
click at [68, 397] on icon at bounding box center [72, 394] width 11 height 6
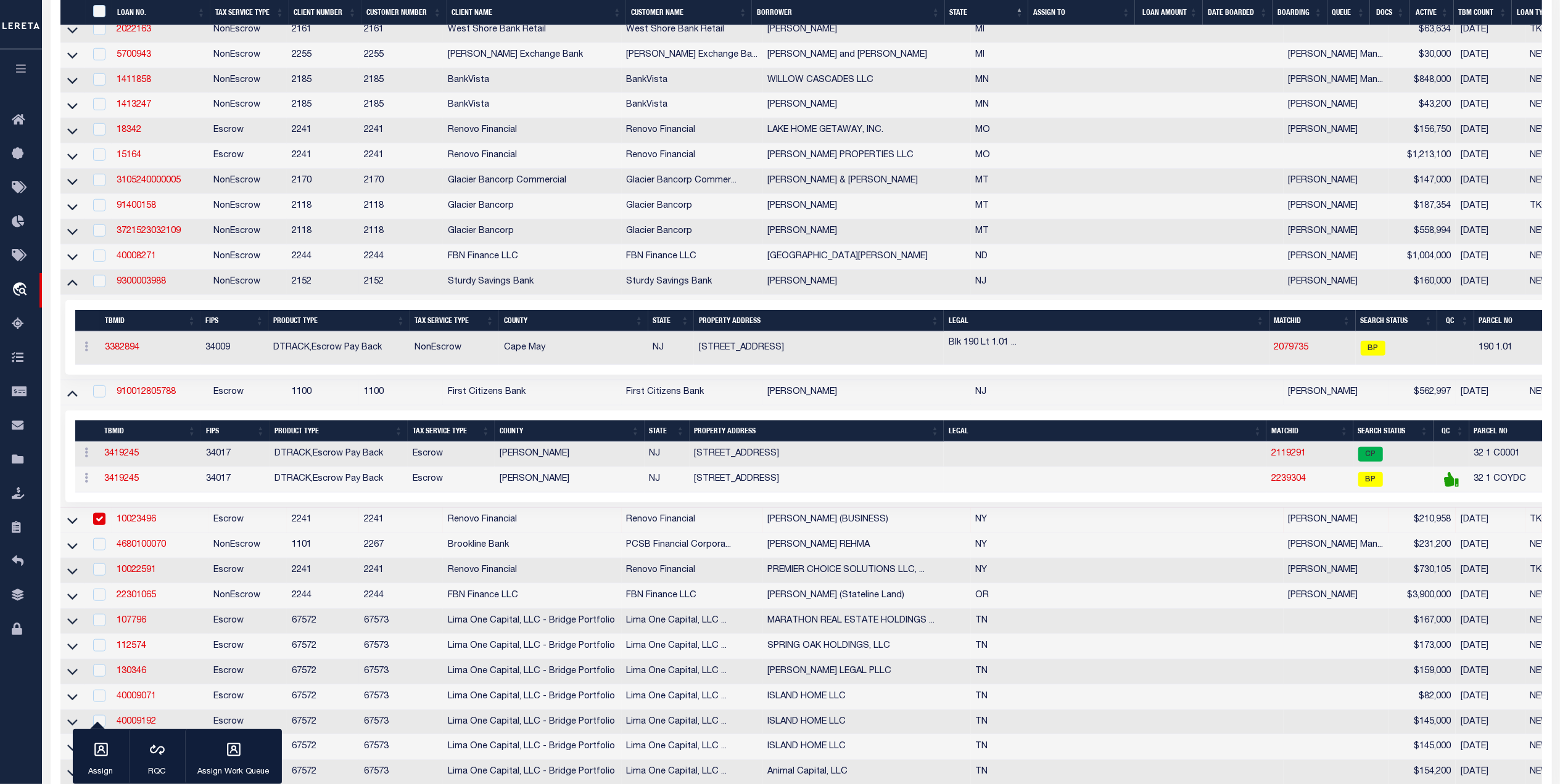
scroll to position [1151, 0]
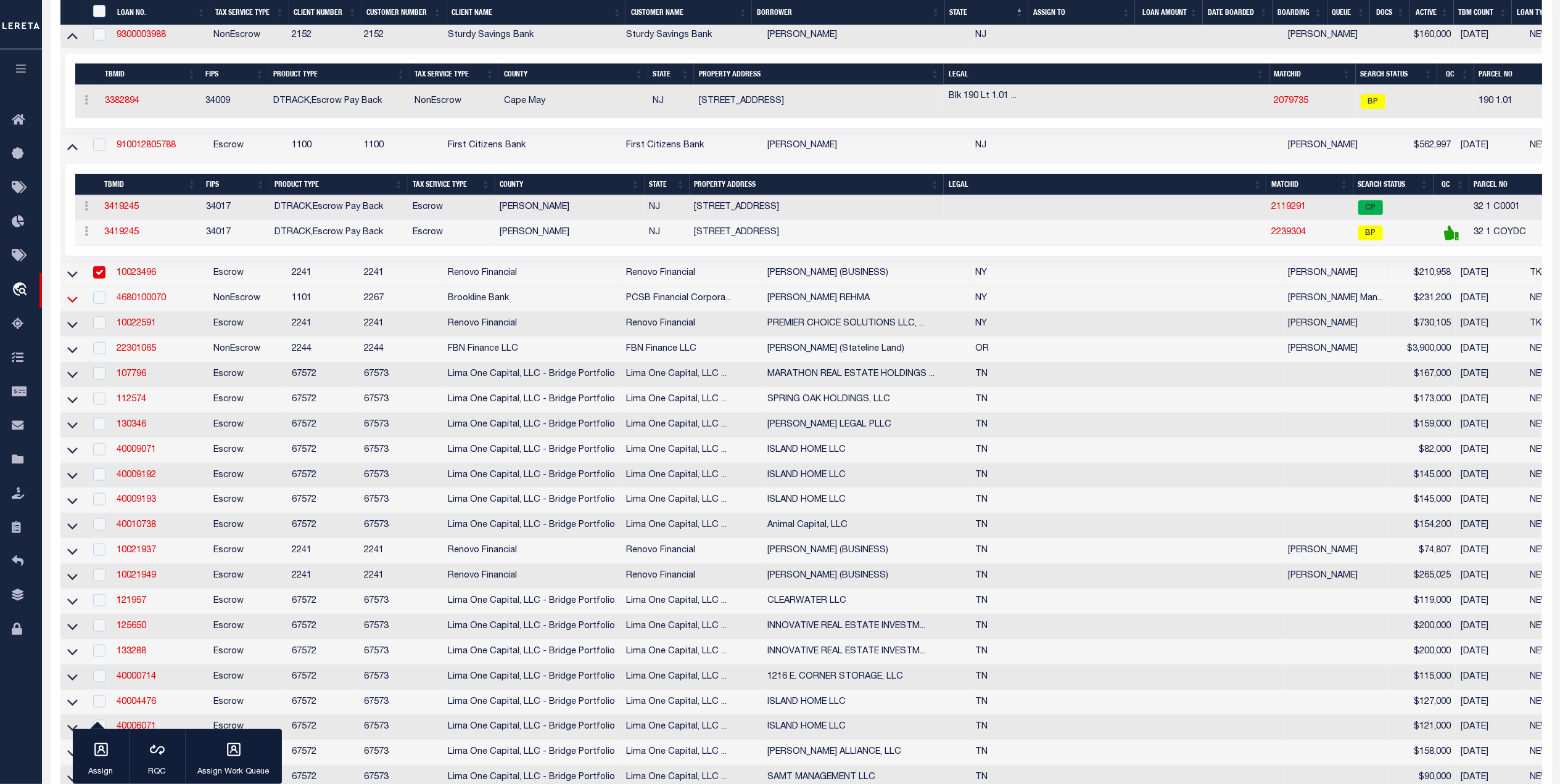
click at [71, 306] on icon at bounding box center [72, 299] width 11 height 13
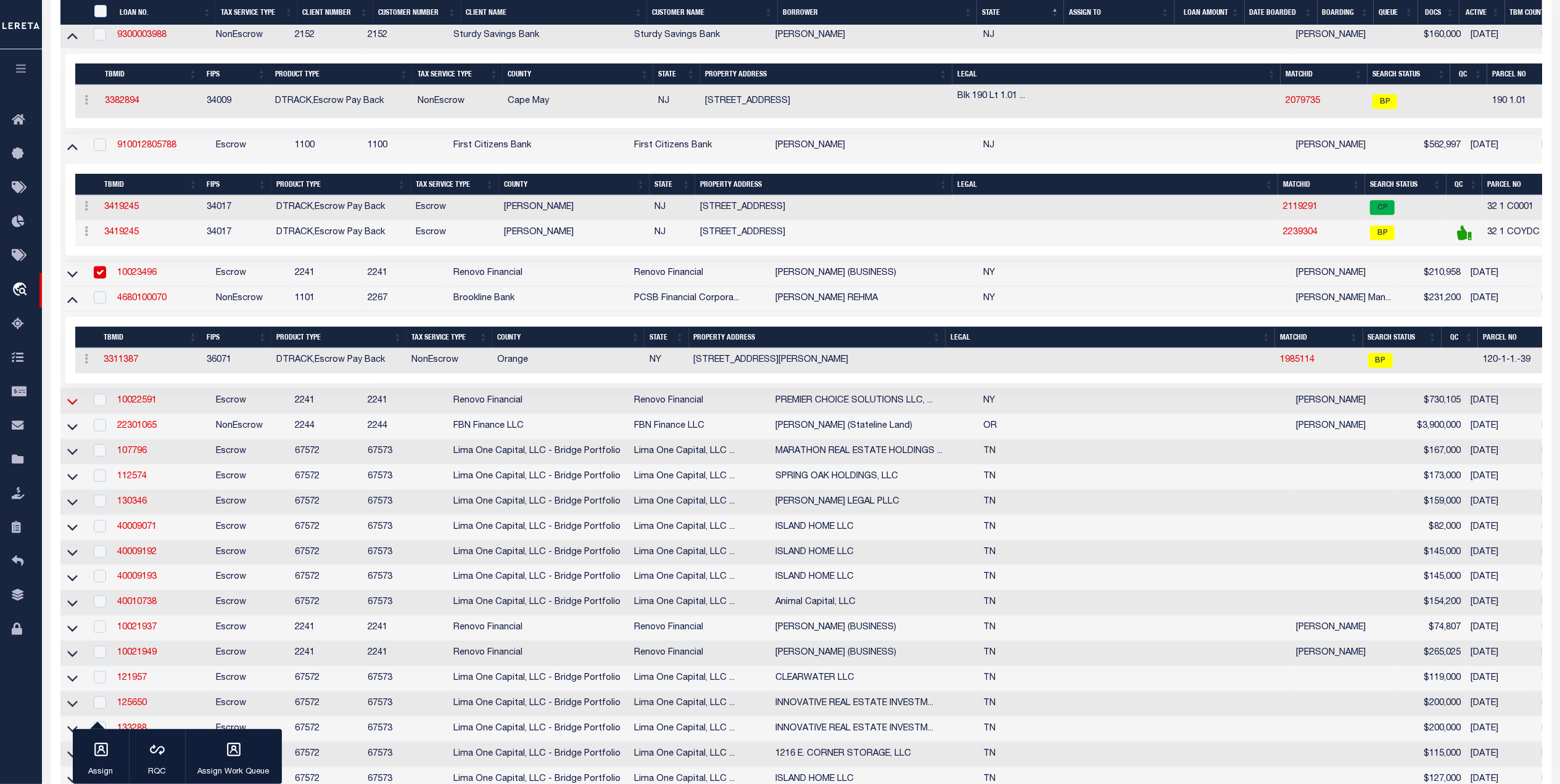
click at [69, 405] on icon at bounding box center [72, 402] width 11 height 6
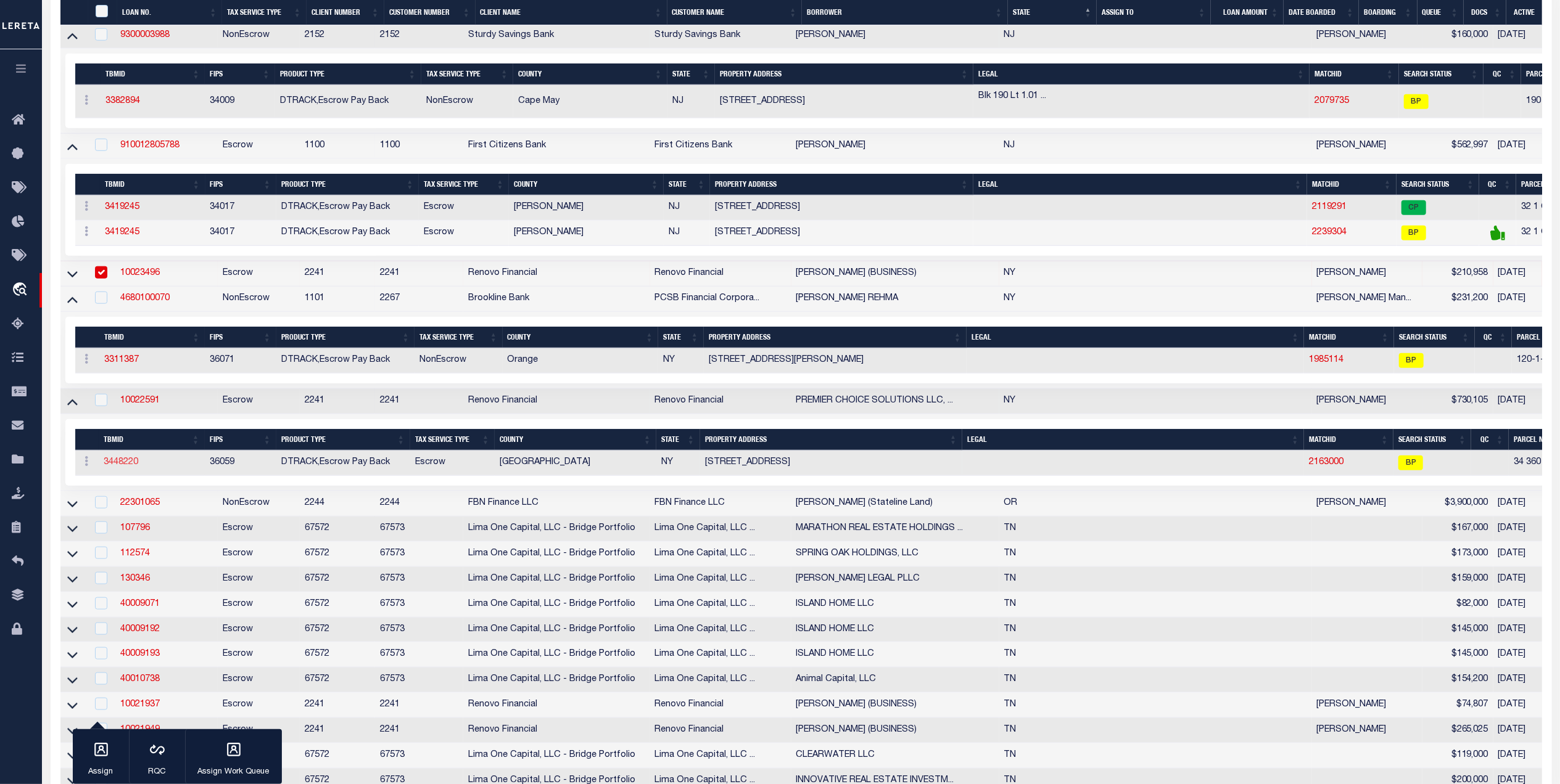
click at [127, 466] on link "3448220" at bounding box center [121, 462] width 35 height 9
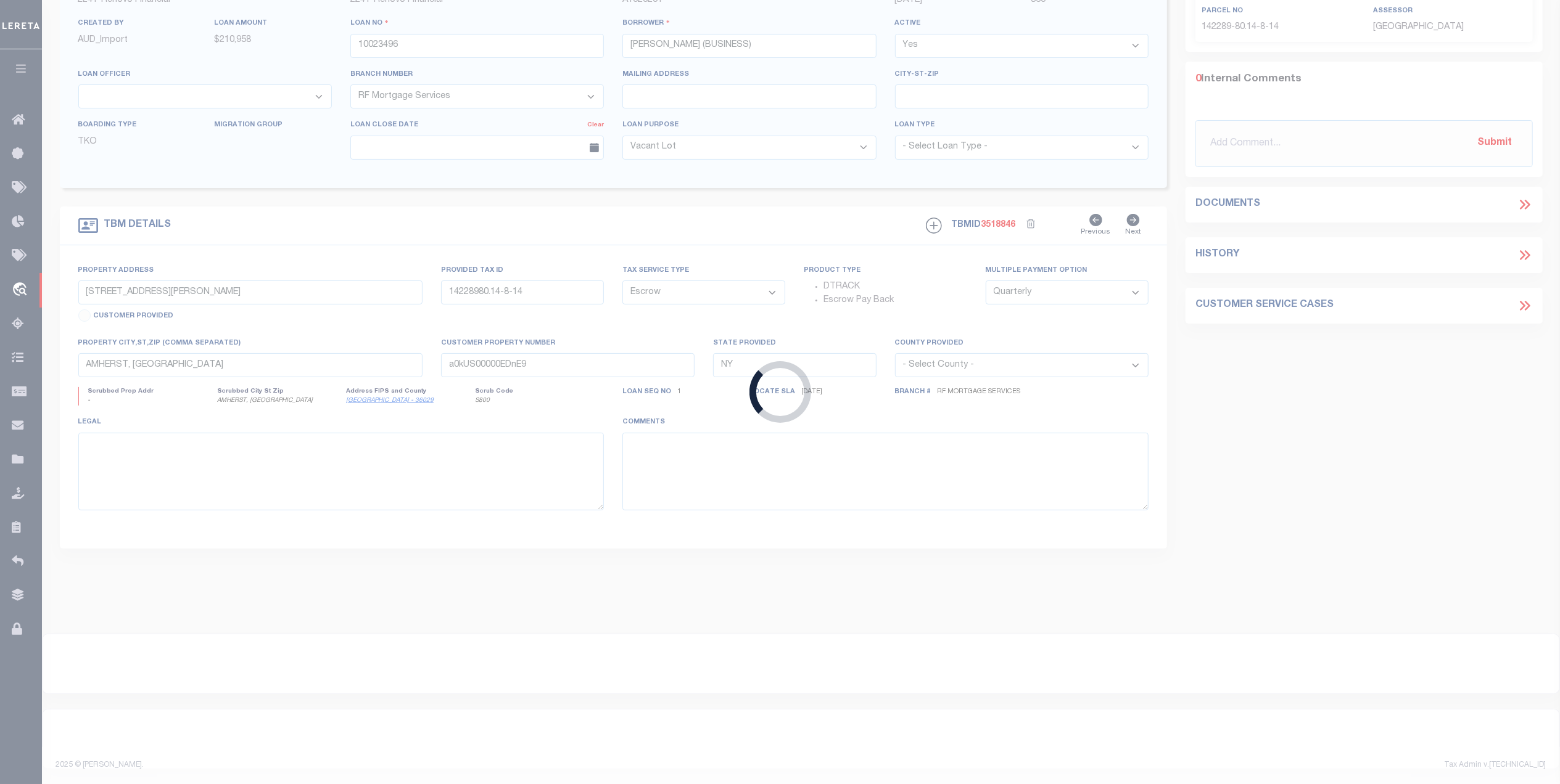
type input "10022591"
type input "PREMIER CHOICE SOLUTIONS LLC, A [US_STATE] LIMITED LIABIL"
select select
type input "[STREET_ADDRESS]"
type input "HEMPSTEAD, NY 11550"
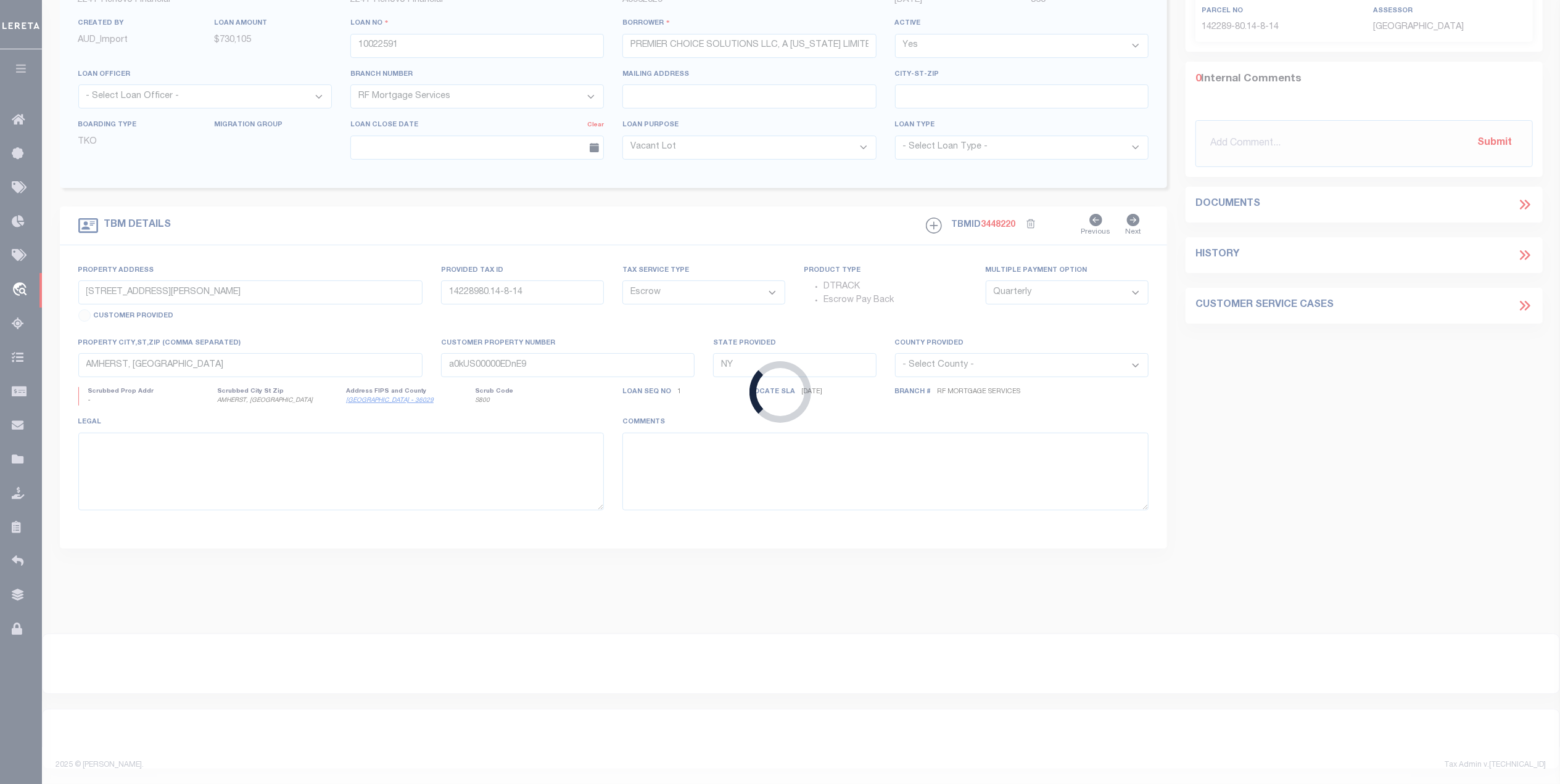
type input "a0kUS00000BovmN"
select select
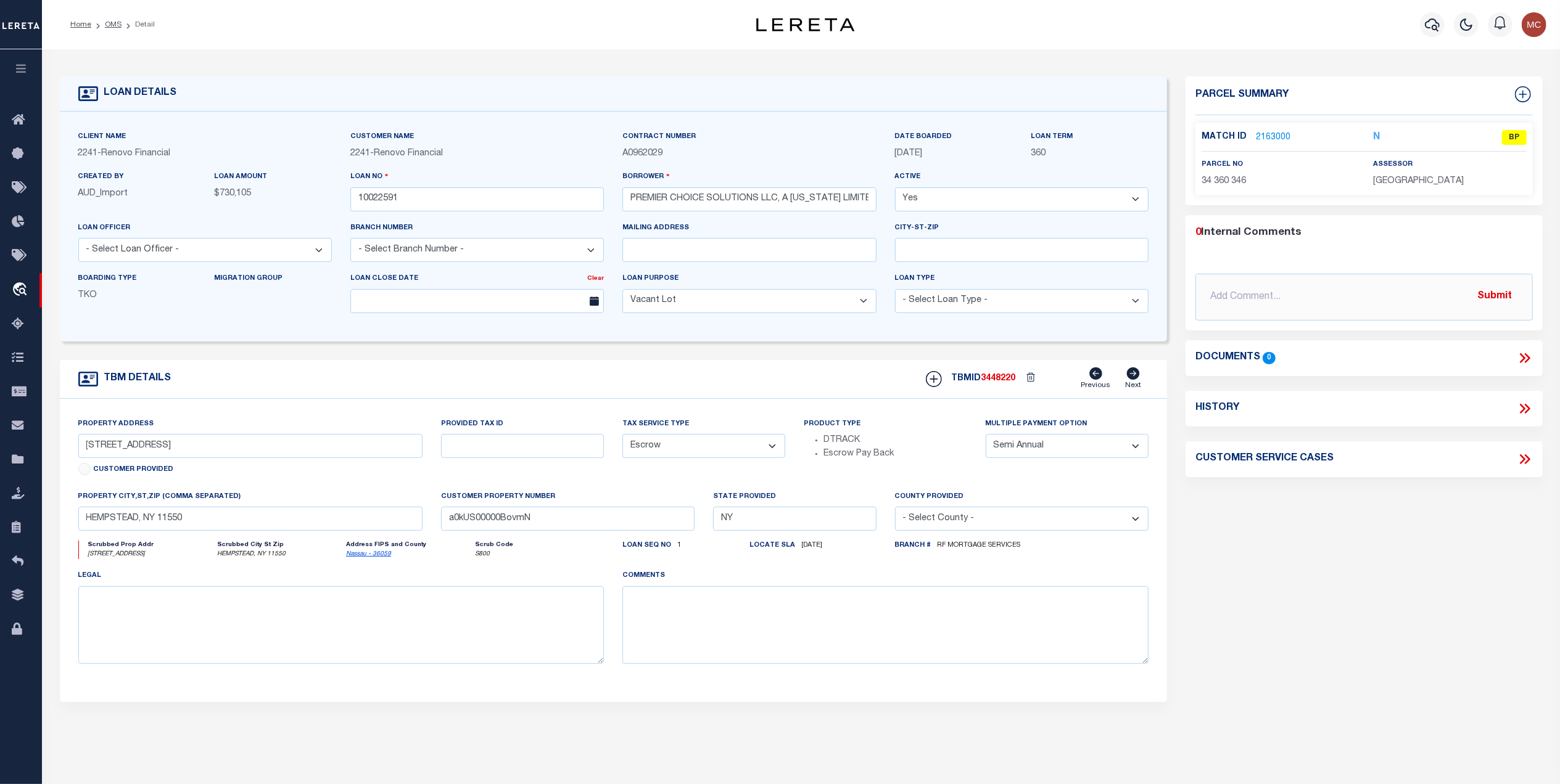
click at [1265, 132] on link "2163000" at bounding box center [1273, 138] width 35 height 13
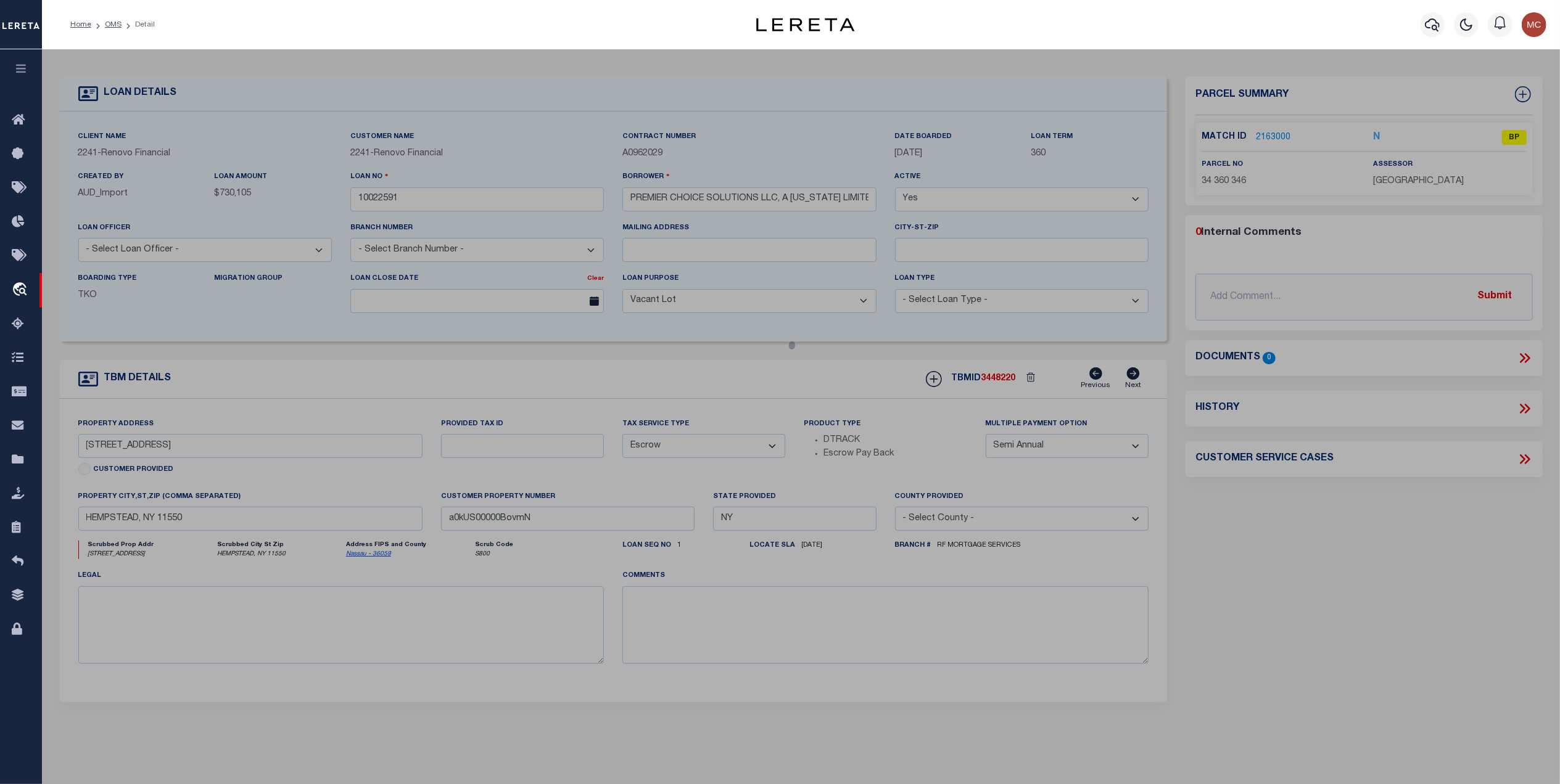
select select "AS"
checkbox input "false"
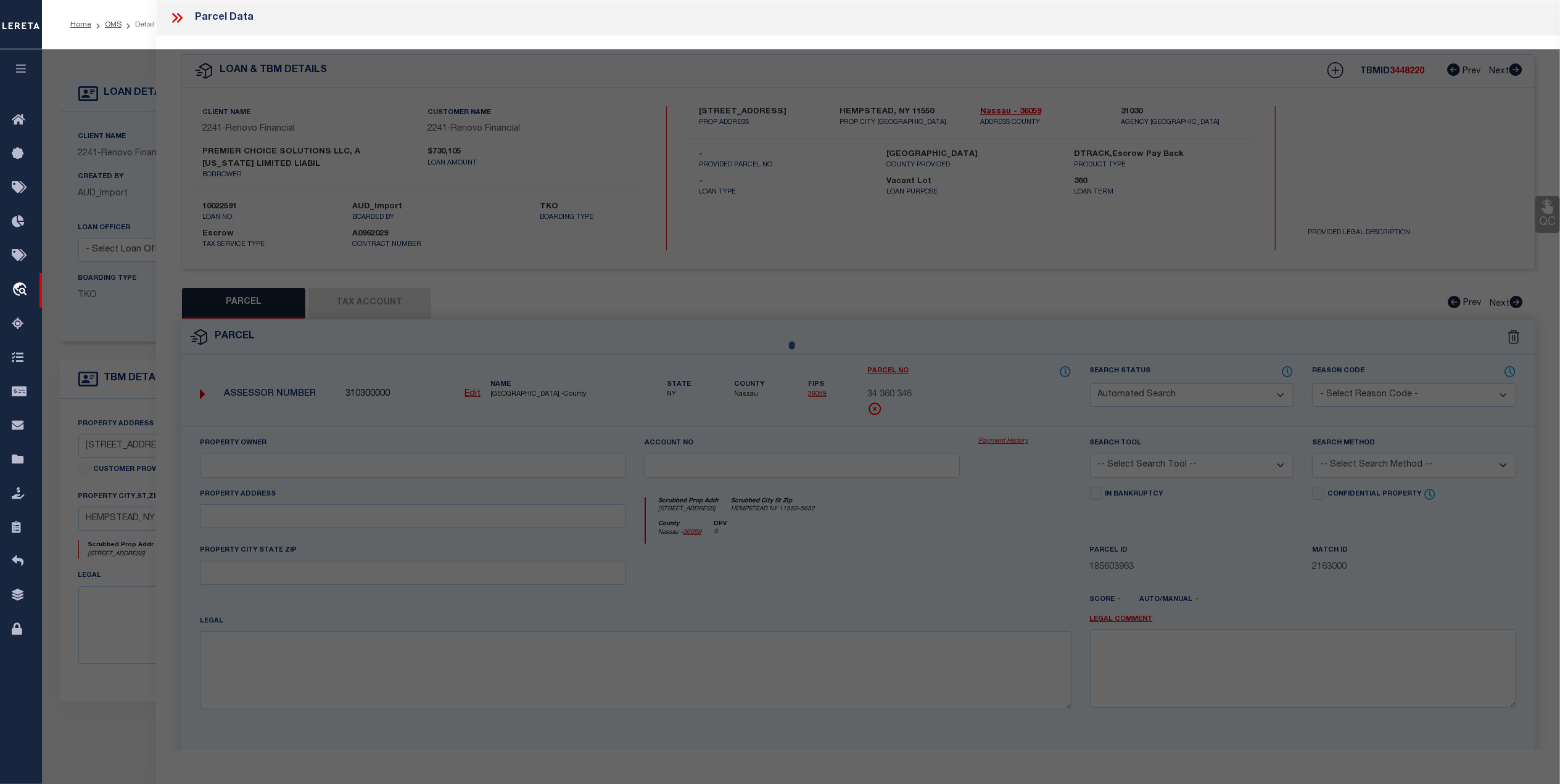
select select "BP"
select select "AGW"
select select "ADD"
type input "[STREET_ADDRESS]"
type input "HEMPSTEAD, NY 11550"
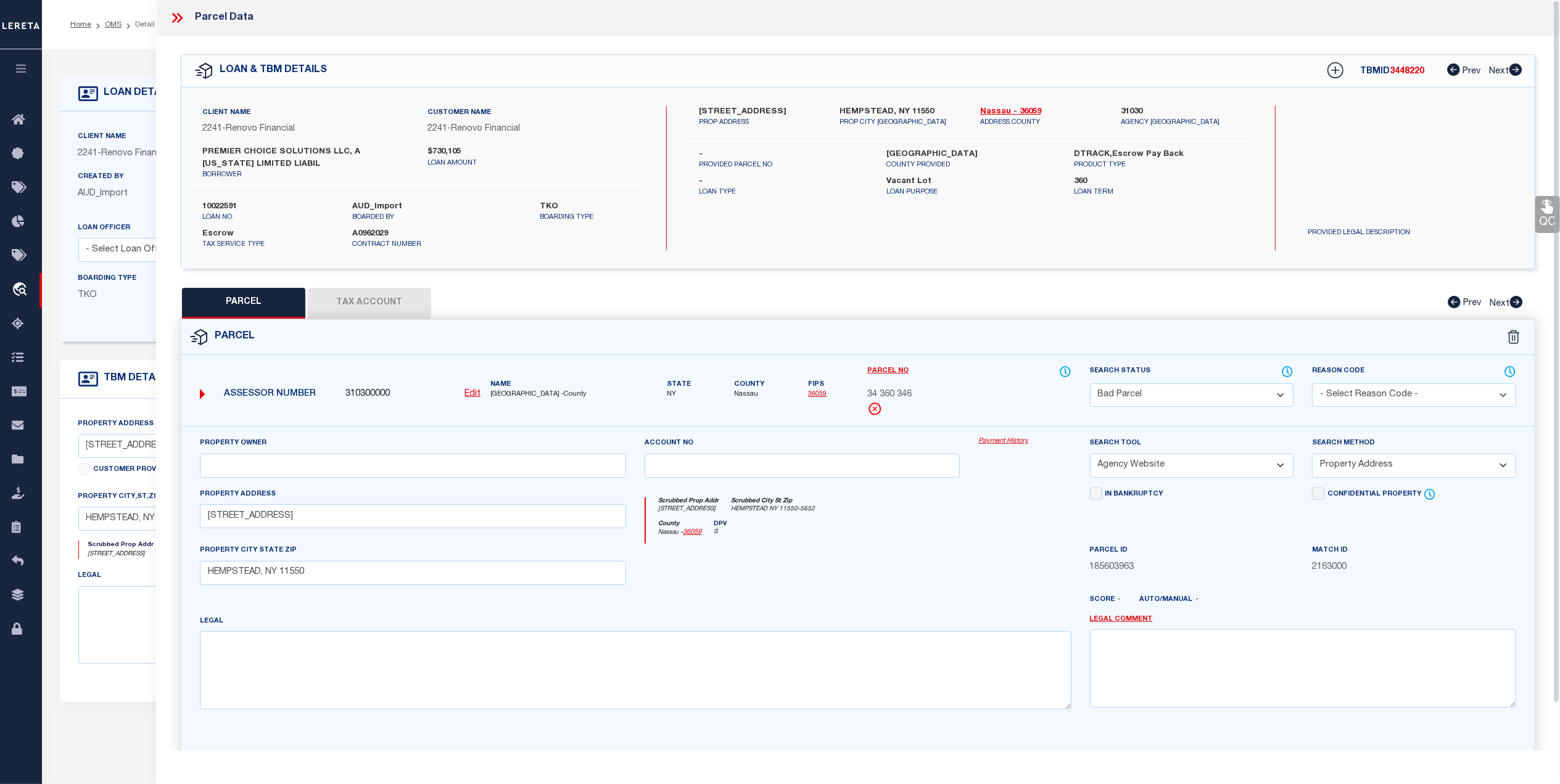
click at [376, 312] on button "Tax Account" at bounding box center [369, 303] width 123 height 31
select select "100"
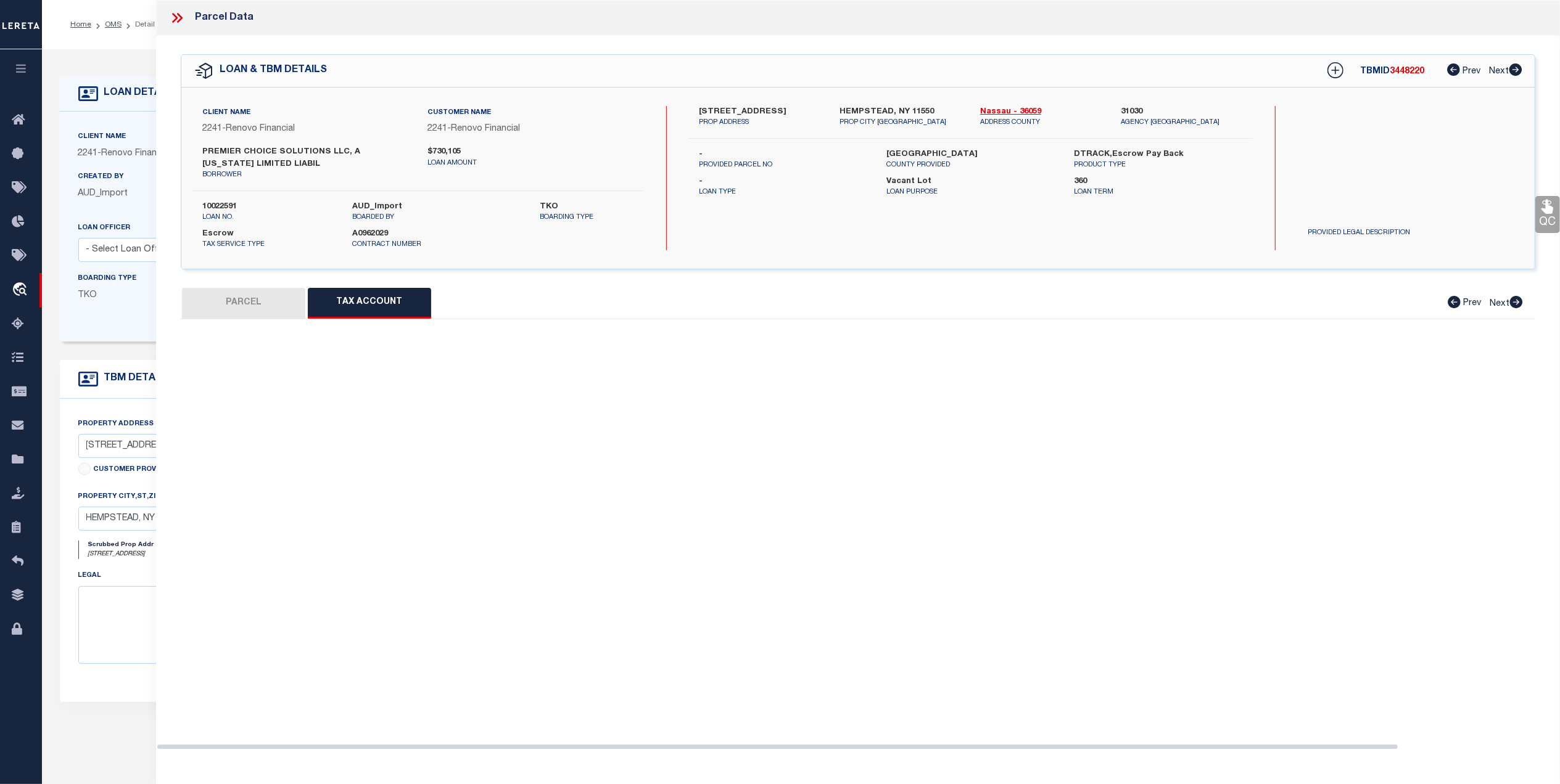
select select "100"
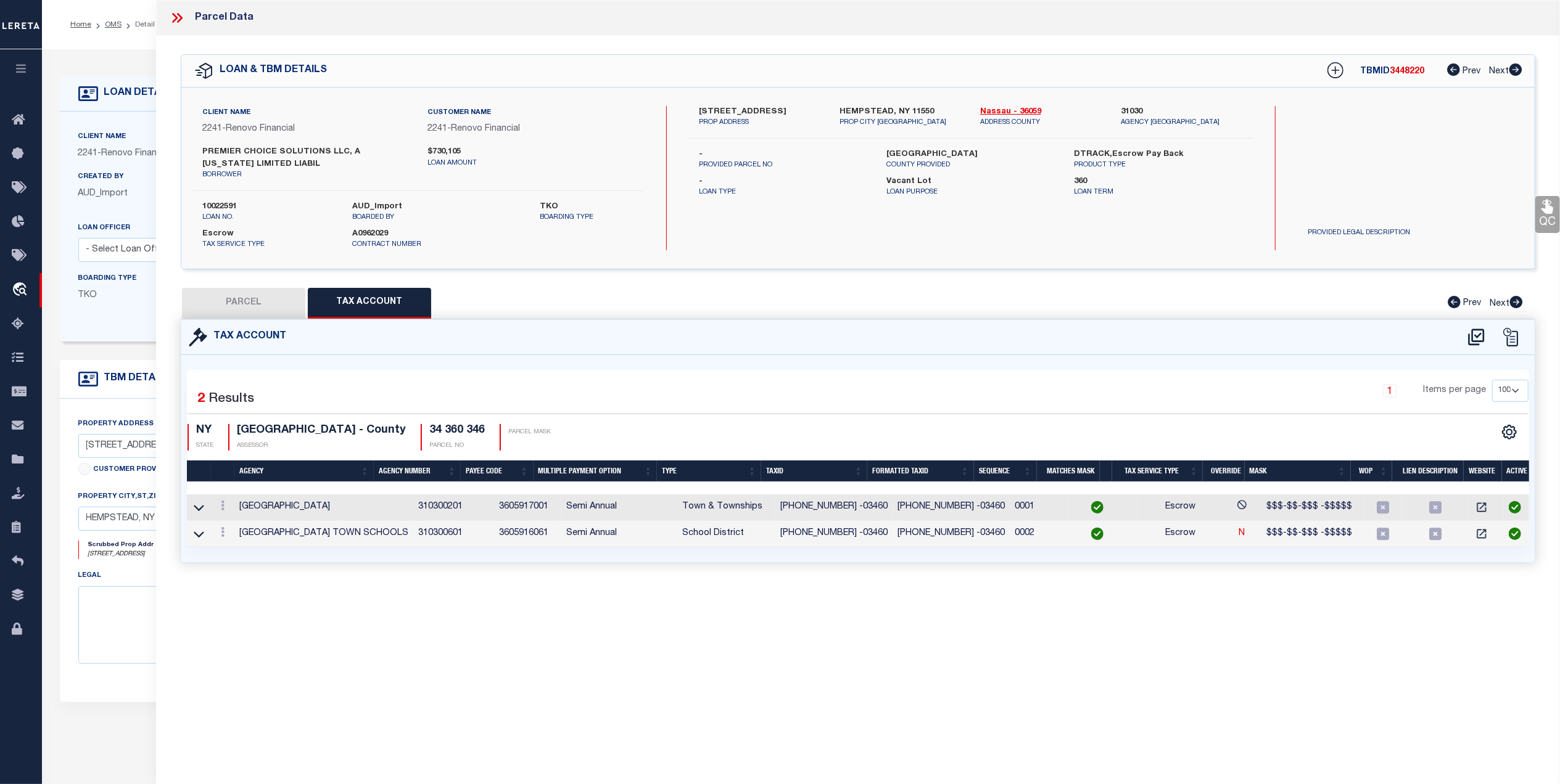
click at [260, 311] on button "PARCEL" at bounding box center [243, 303] width 123 height 31
select select "AS"
select select
checkbox input "false"
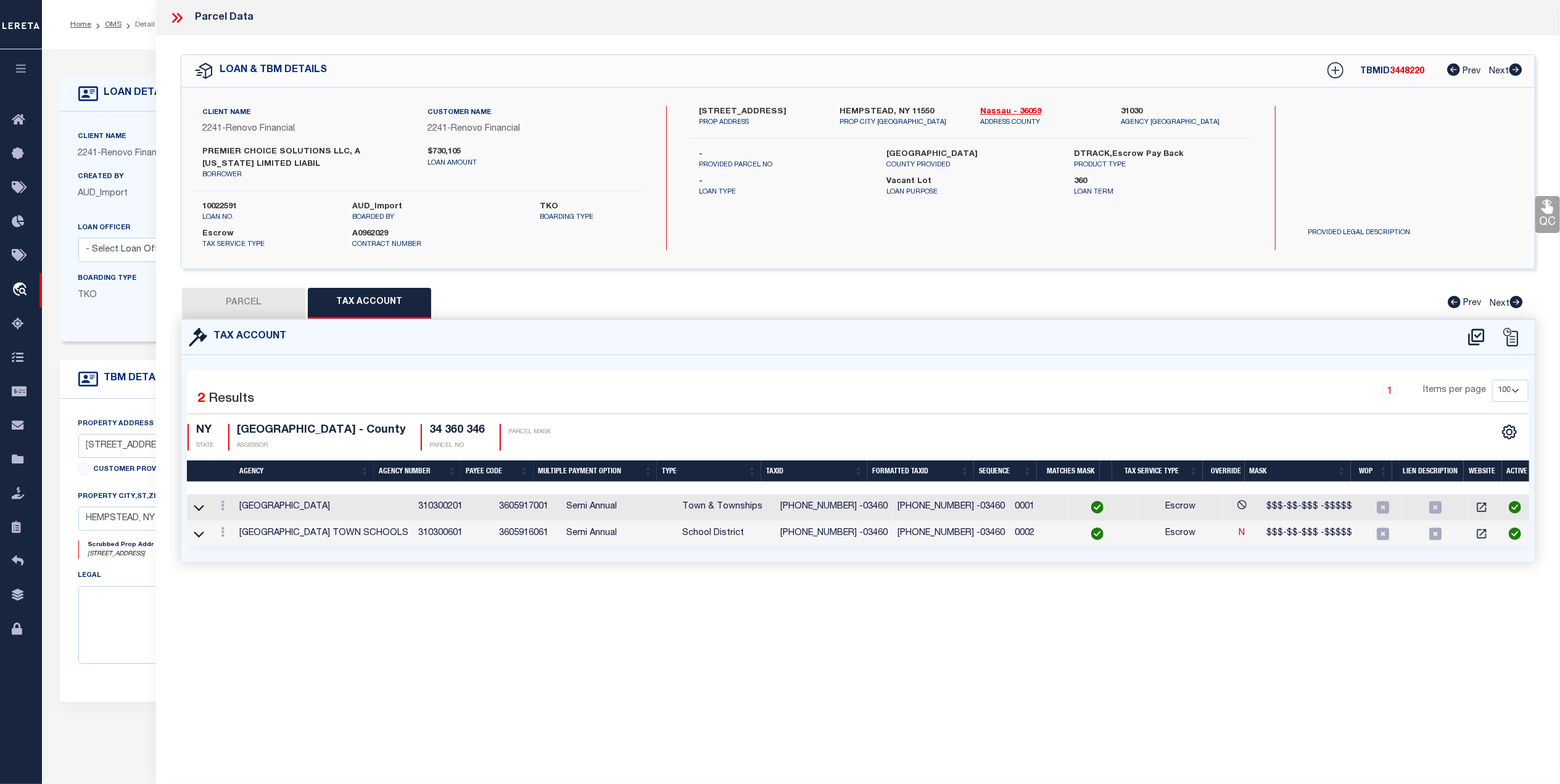
checkbox input "false"
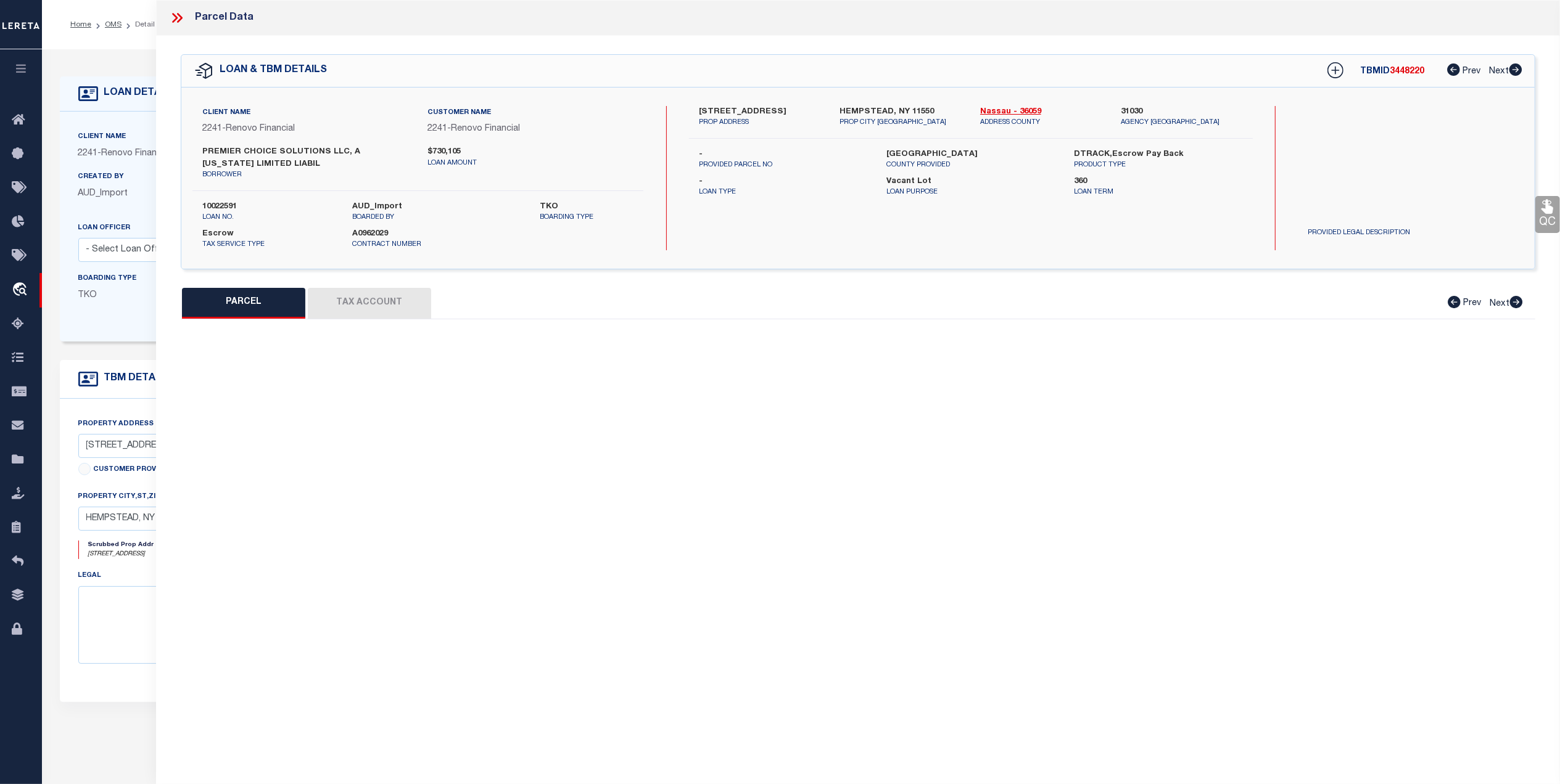
select select "BP"
select select "AGW"
select select "ADD"
type input "[STREET_ADDRESS]"
type input "HEMPSTEAD, NY 11550"
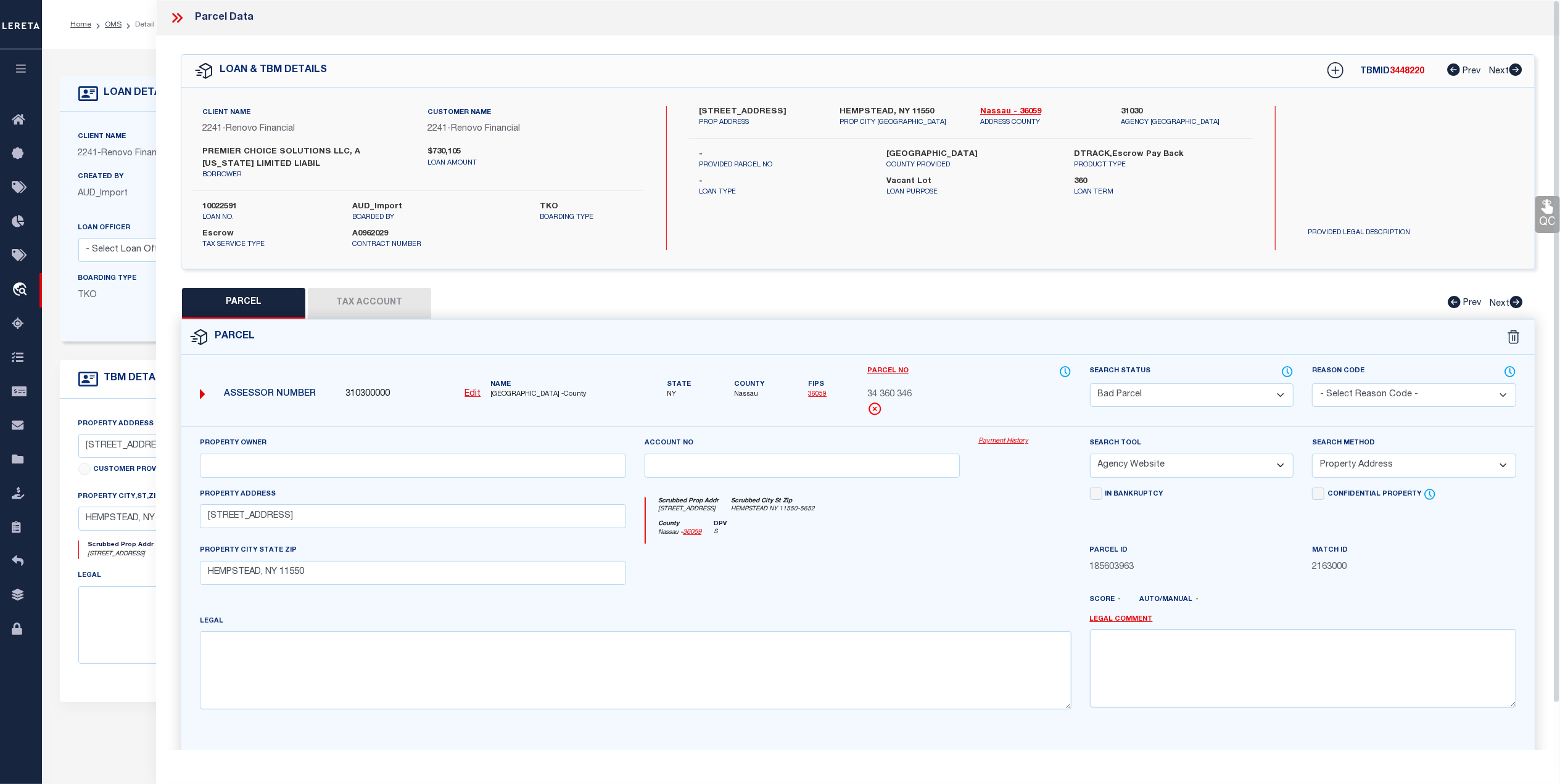
click at [368, 306] on button "Tax Account" at bounding box center [369, 303] width 123 height 31
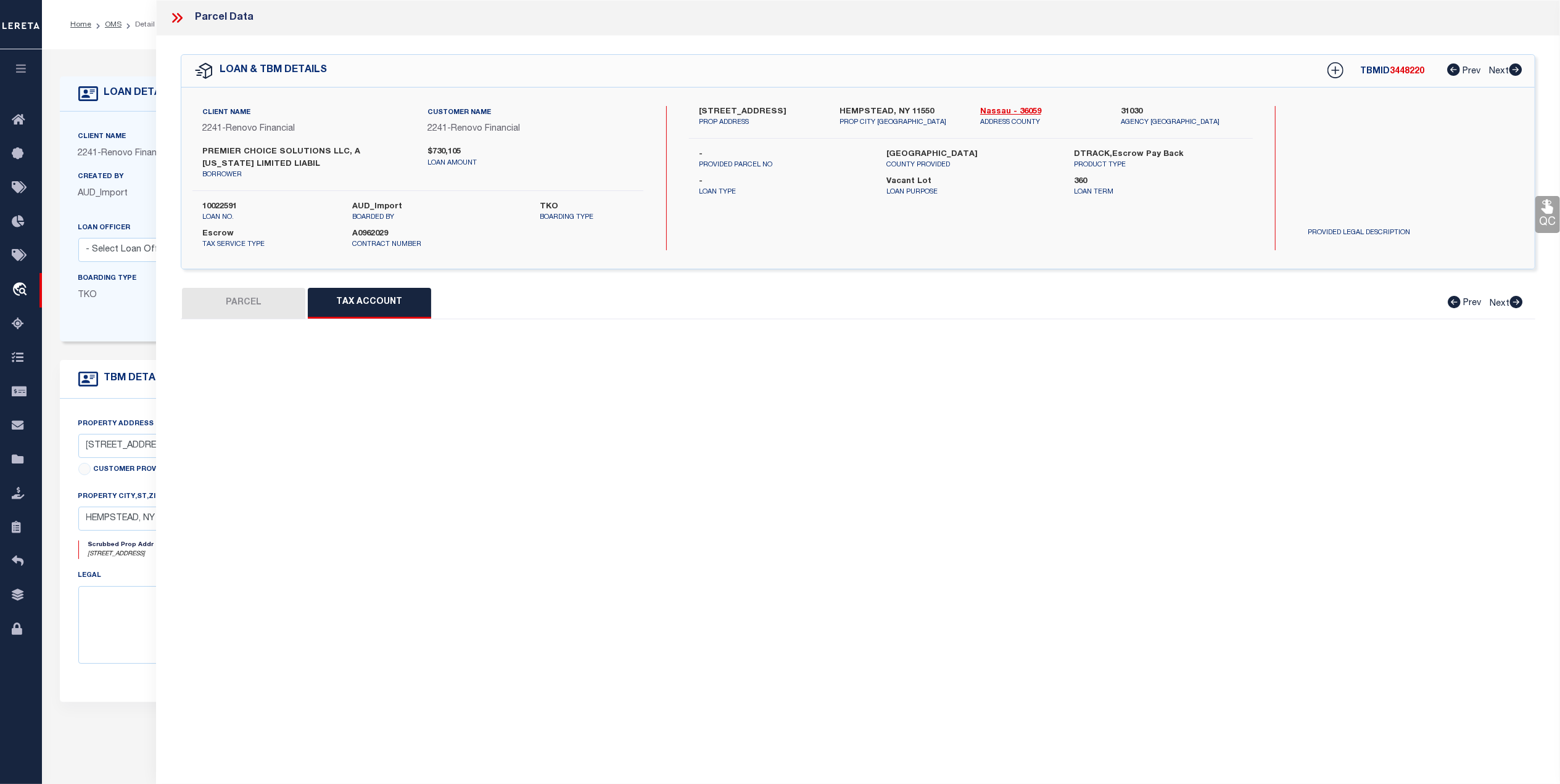
select select "100"
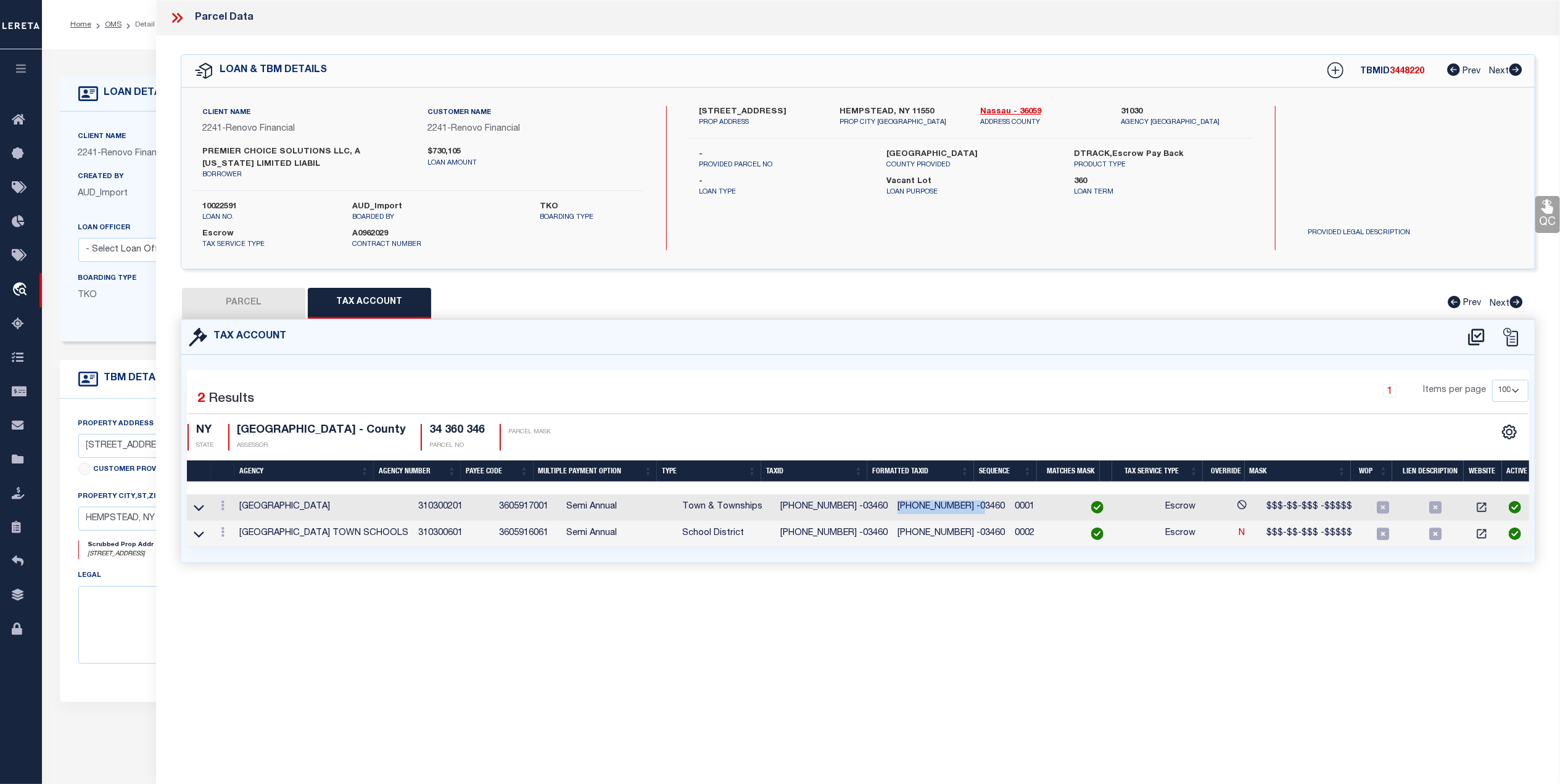
drag, startPoint x: 962, startPoint y: 506, endPoint x: 871, endPoint y: 515, distance: 91.4
click at [892, 515] on td "[PHONE_NUMBER] -03460" at bounding box center [951, 507] width 117 height 27
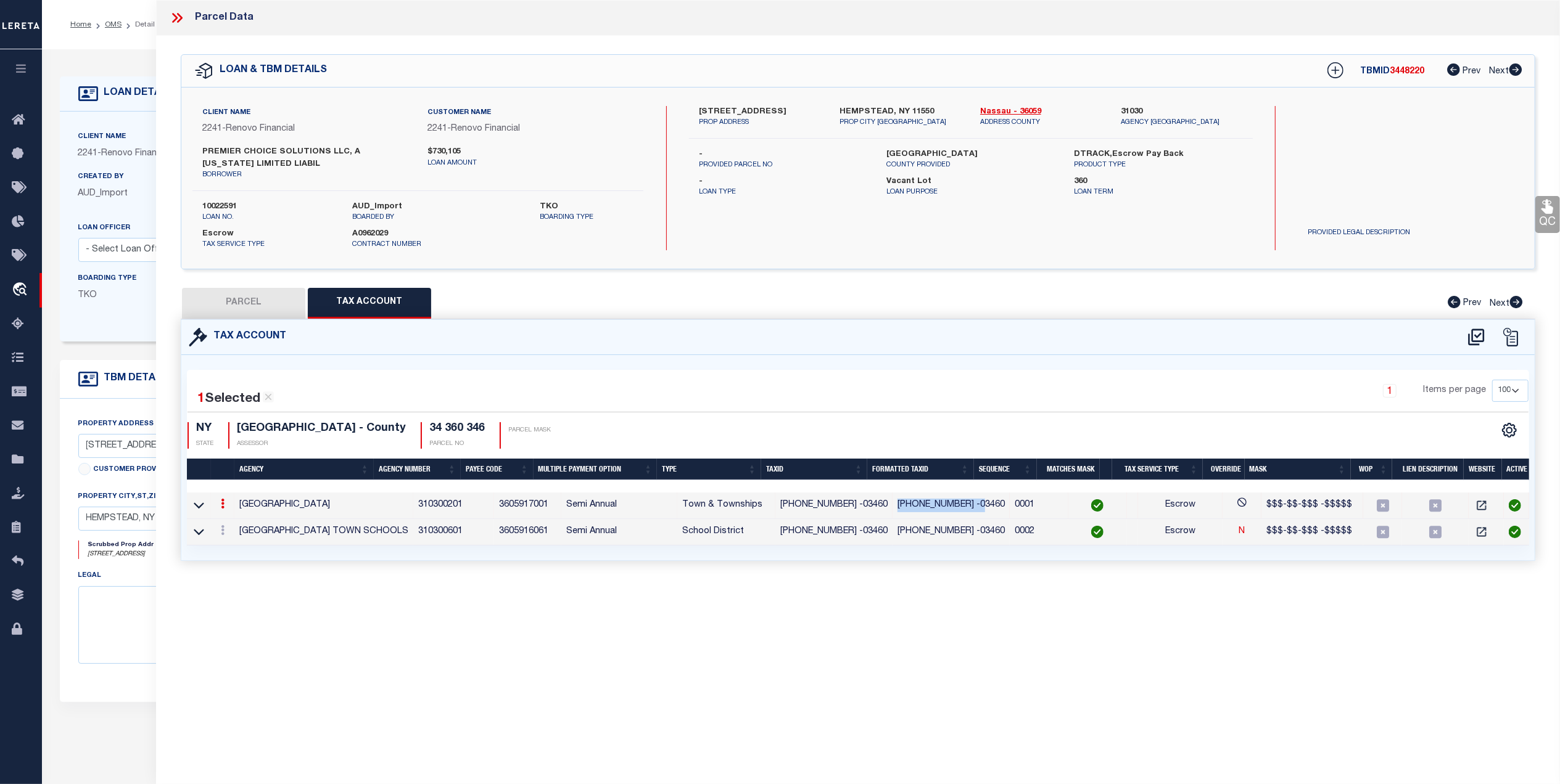
copy td "[PHONE_NUMBER] -03460"
click at [1471, 333] on icon at bounding box center [1476, 337] width 16 height 17
select select "100"
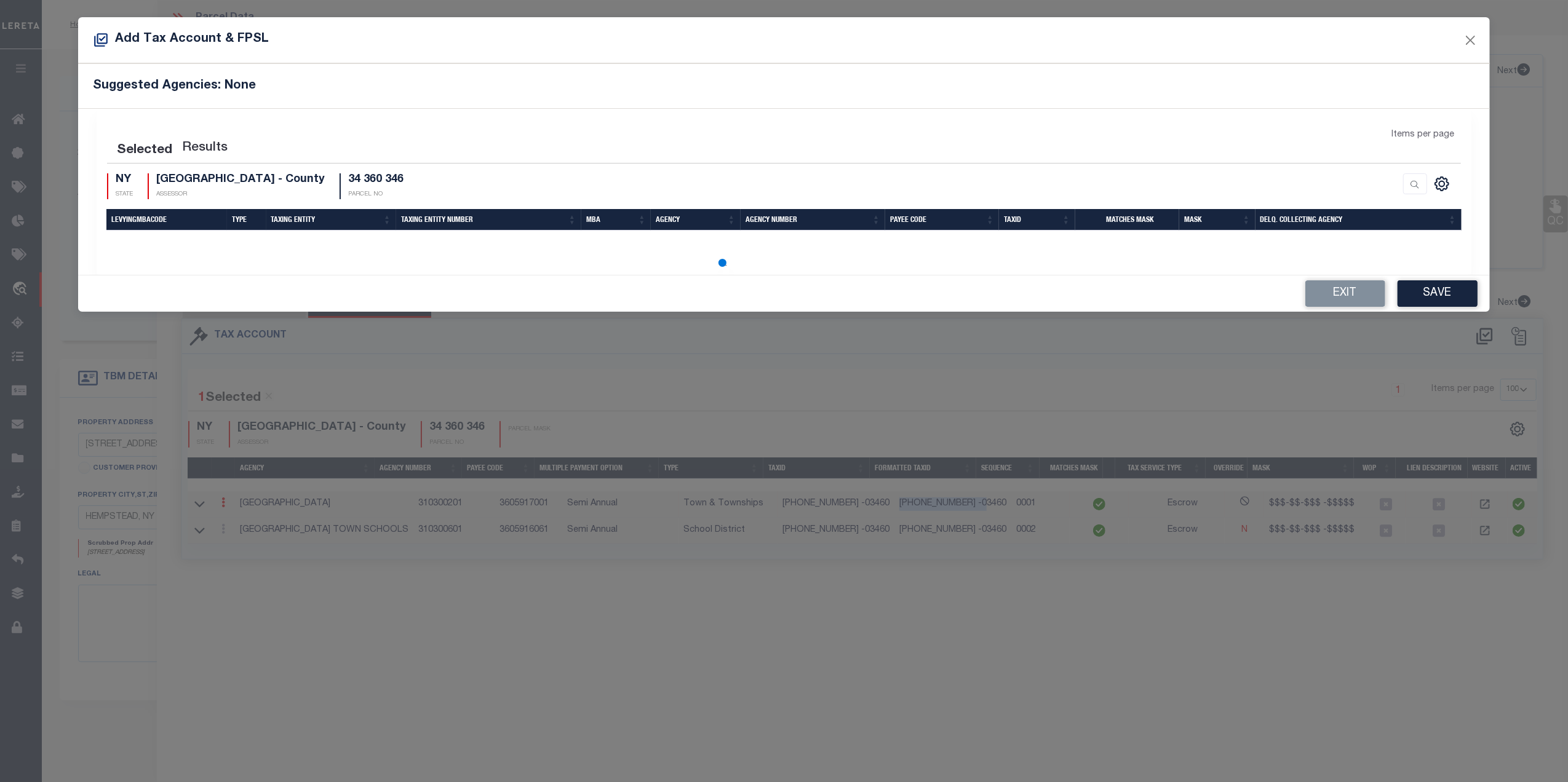
select select "100"
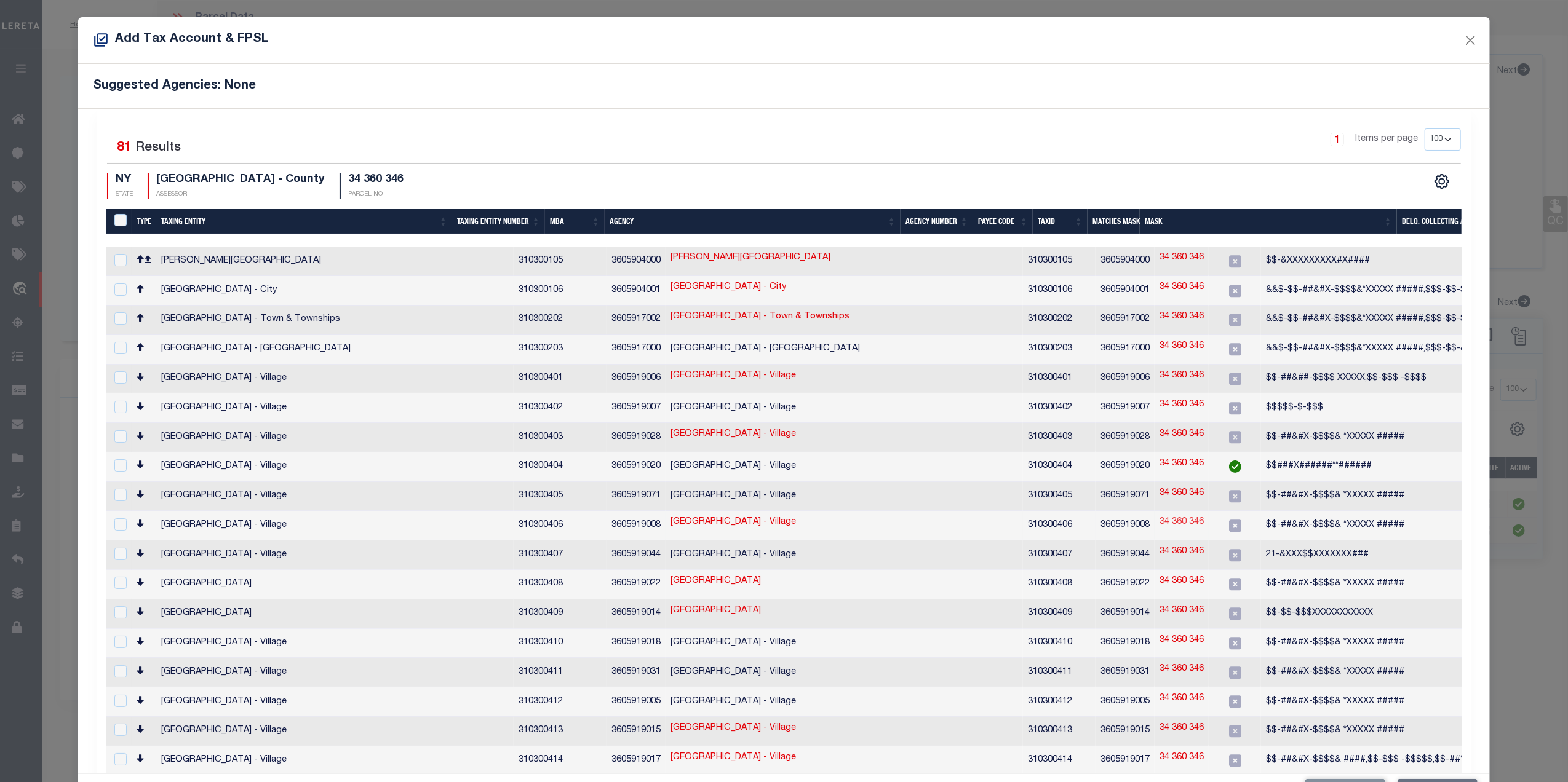
click at [1160, 516] on link "34 360 346" at bounding box center [1182, 523] width 45 height 14
type input "34 360 346"
type textarea "$$-##&#X-$$$$& *XXXXX #####"
checkbox input "true"
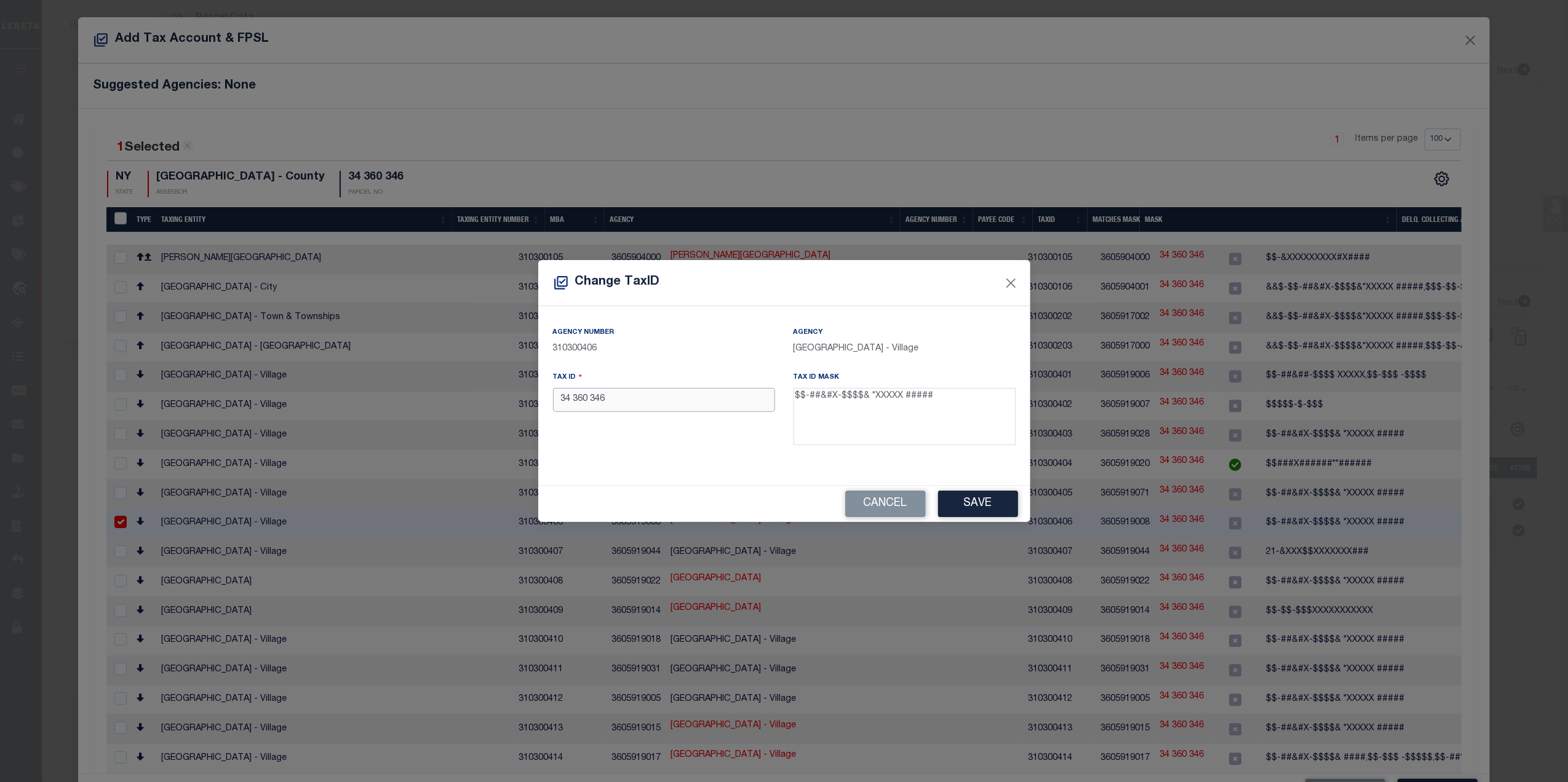
drag, startPoint x: 629, startPoint y: 394, endPoint x: 540, endPoint y: 397, distance: 89.1
click at [522, 395] on div "Change TaxID Agency Number 310300406 Agency [GEOGRAPHIC_DATA] - Village Tax ID …" at bounding box center [784, 391] width 1568 height 782
paste input "[PHONE_NUMBER] -03460"
click at [988, 508] on button "Save" at bounding box center [978, 504] width 80 height 27
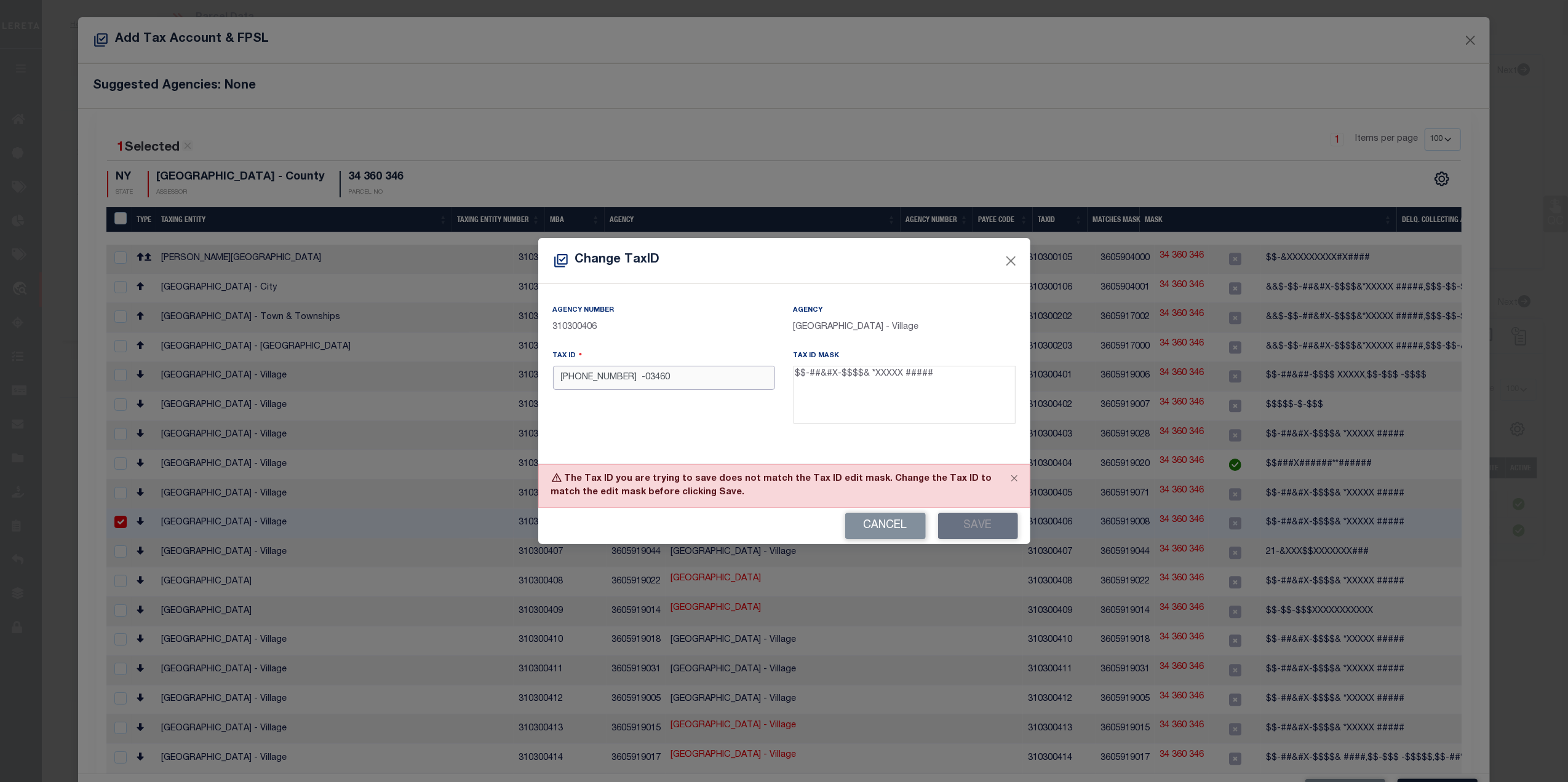
click at [607, 377] on input "[PHONE_NUMBER] -03460" at bounding box center [664, 377] width 222 height 24
click at [953, 523] on button "Save" at bounding box center [978, 526] width 80 height 27
click at [614, 384] on input "001-34-360 -03460" at bounding box center [664, 377] width 222 height 24
click at [950, 513] on div "Cancel Save" at bounding box center [784, 526] width 492 height 37
click at [953, 522] on button "Save" at bounding box center [978, 526] width 80 height 27
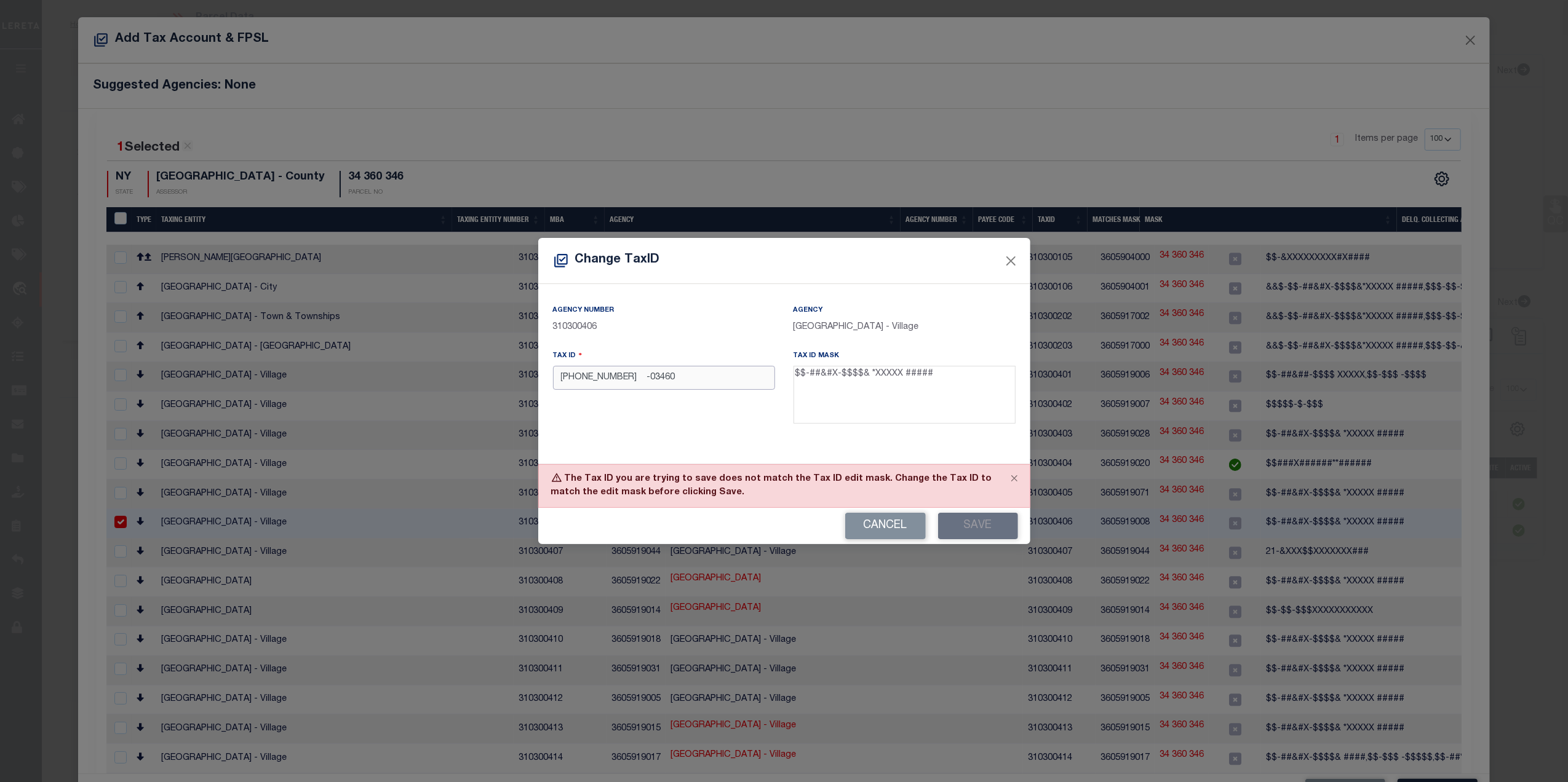
click at [618, 384] on input "001-34-360 -03460" at bounding box center [664, 377] width 222 height 24
type input "001-34-360 -03460"
click at [948, 530] on button "Save" at bounding box center [978, 526] width 80 height 27
click at [962, 526] on button "Save" at bounding box center [978, 526] width 80 height 27
click at [1005, 257] on button "Close" at bounding box center [1011, 261] width 16 height 16
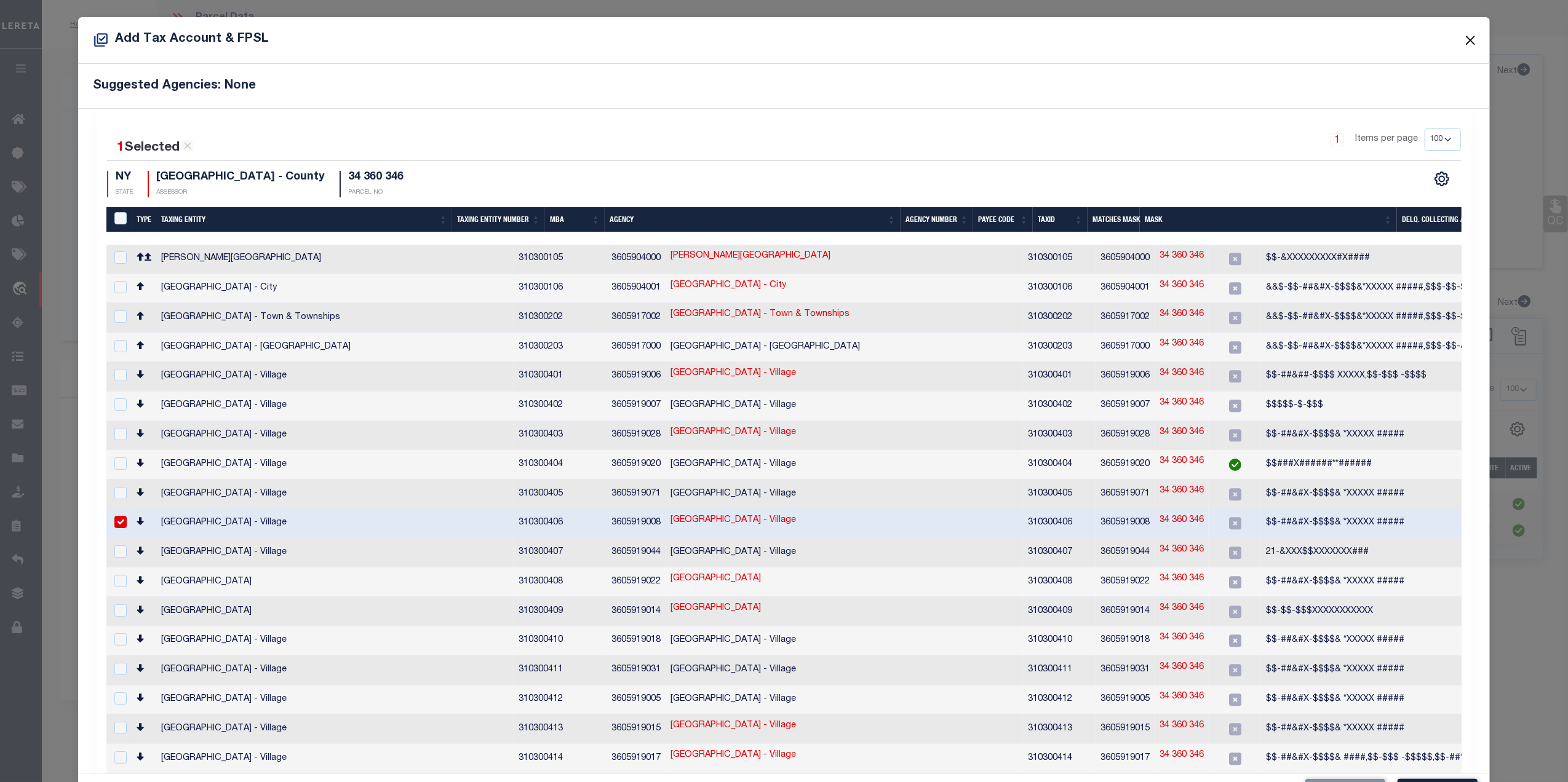
click at [1463, 38] on button "Close" at bounding box center [1471, 40] width 16 height 16
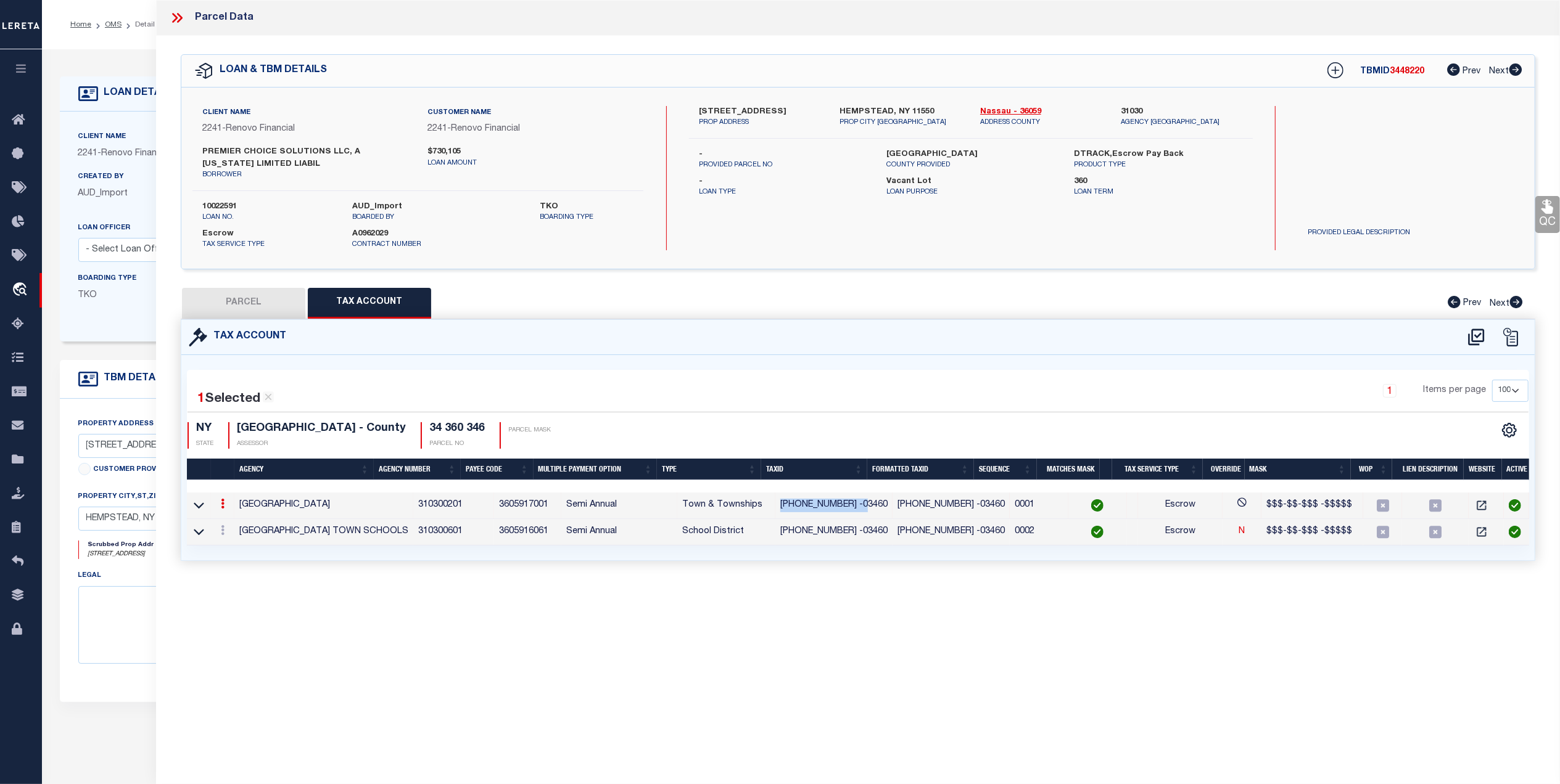
drag, startPoint x: 849, startPoint y: 506, endPoint x: 765, endPoint y: 504, distance: 84.0
click at [775, 504] on td "[PHONE_NUMBER] -03460" at bounding box center [833, 506] width 117 height 27
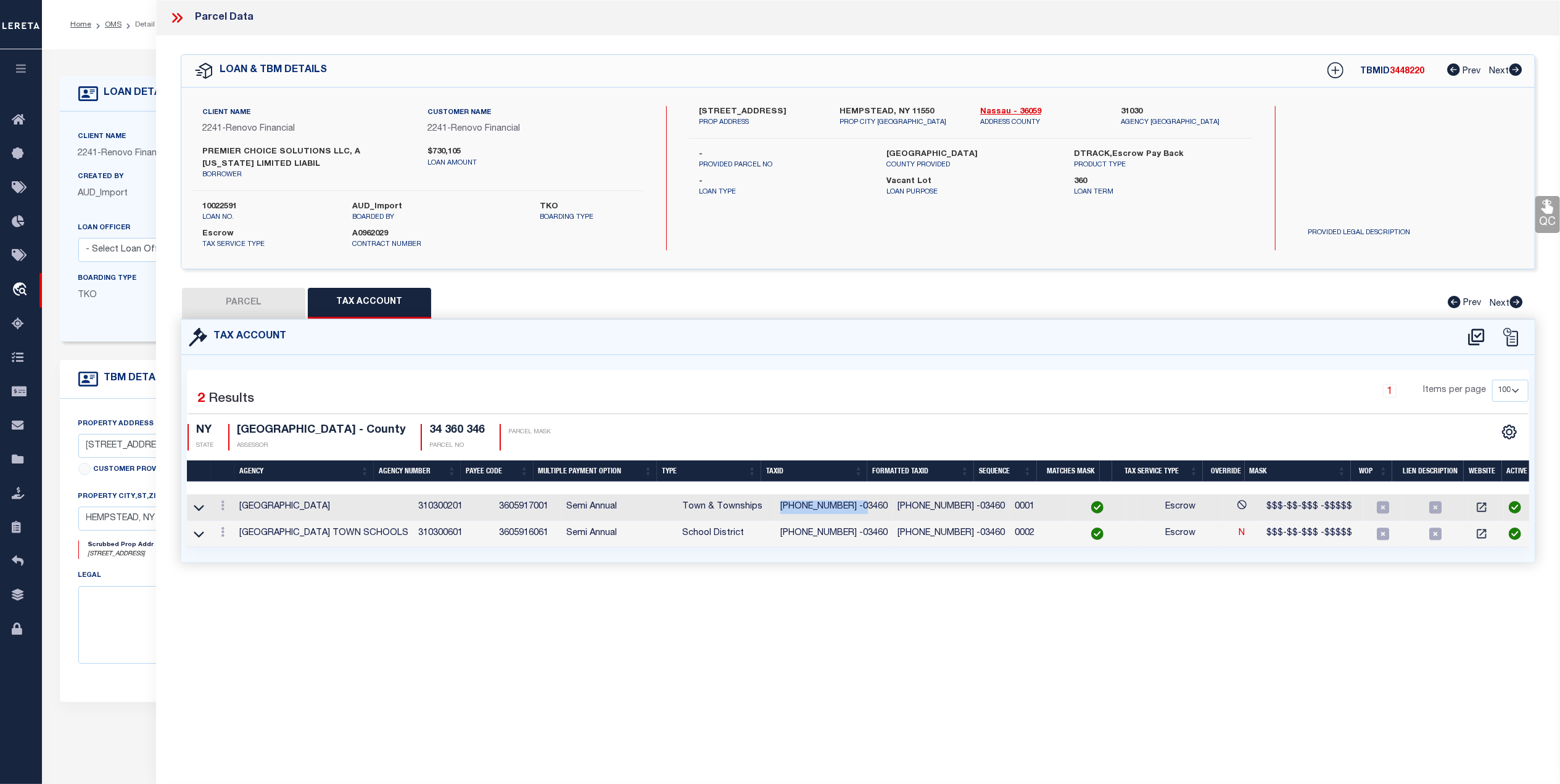
copy td "[PHONE_NUMBER] -03460"
click at [1471, 332] on icon at bounding box center [1476, 337] width 16 height 17
select select "100"
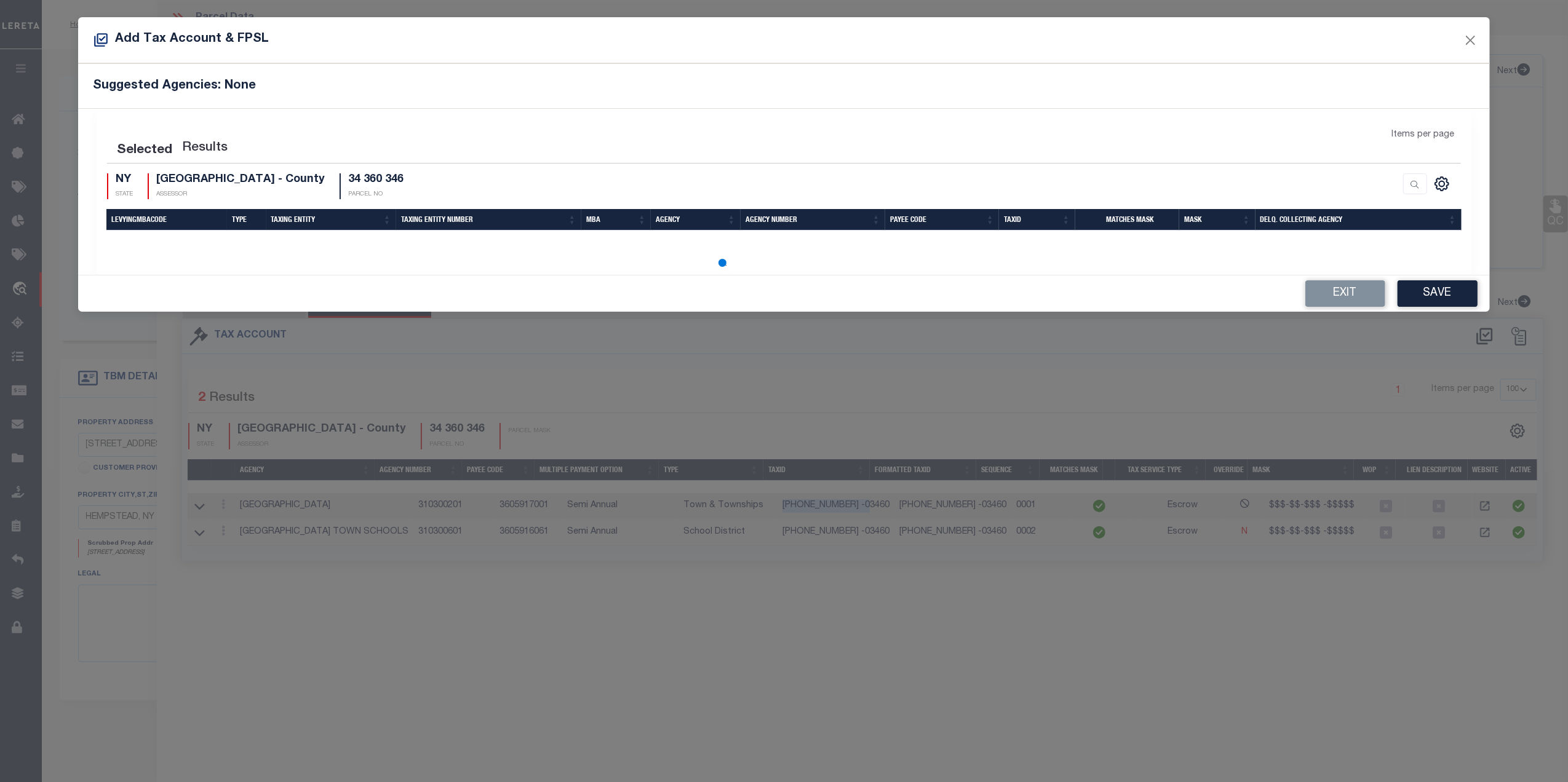
select select "100"
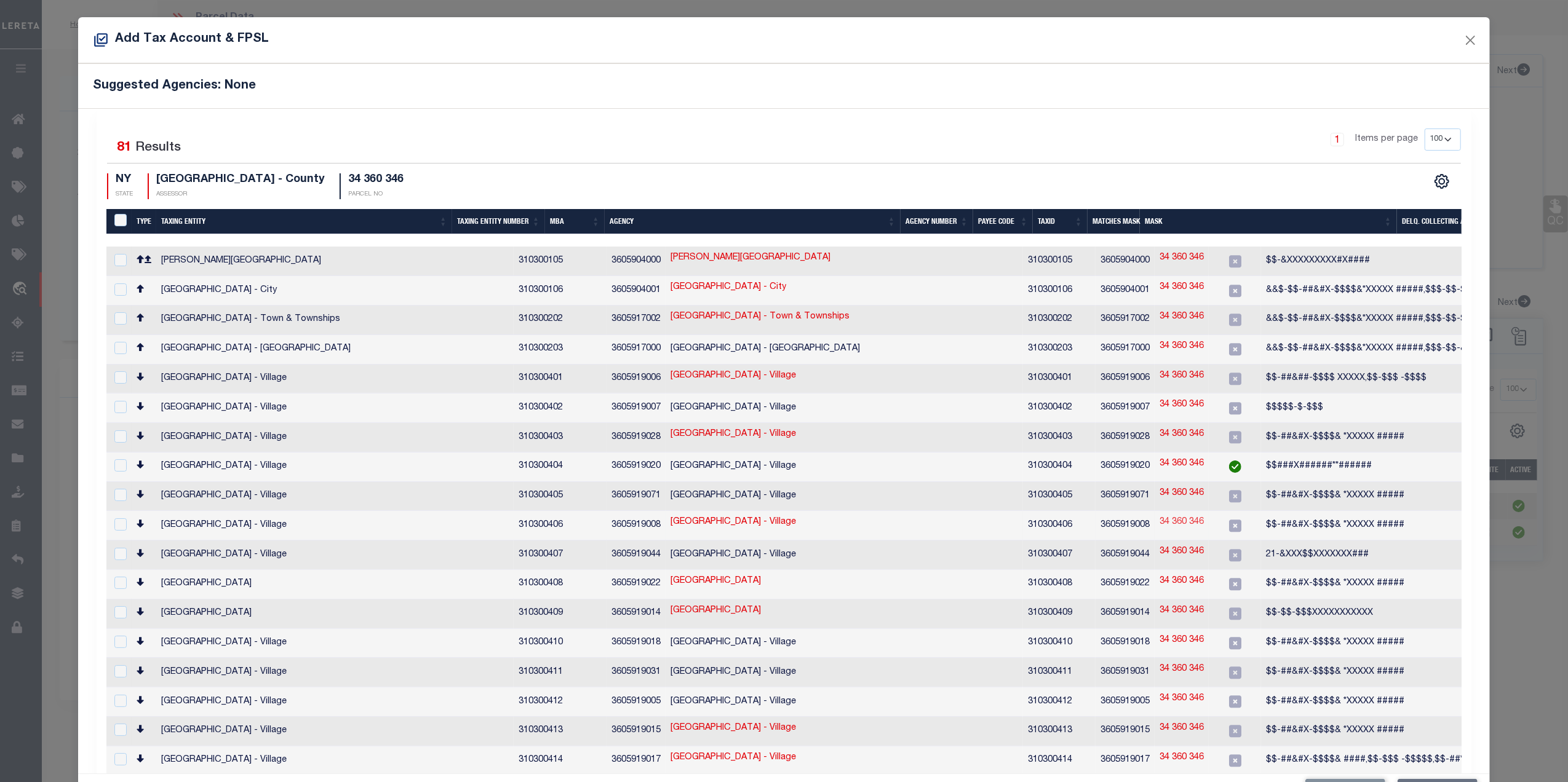
click at [1160, 516] on link "34 360 346" at bounding box center [1182, 523] width 45 height 14
checkbox input "true"
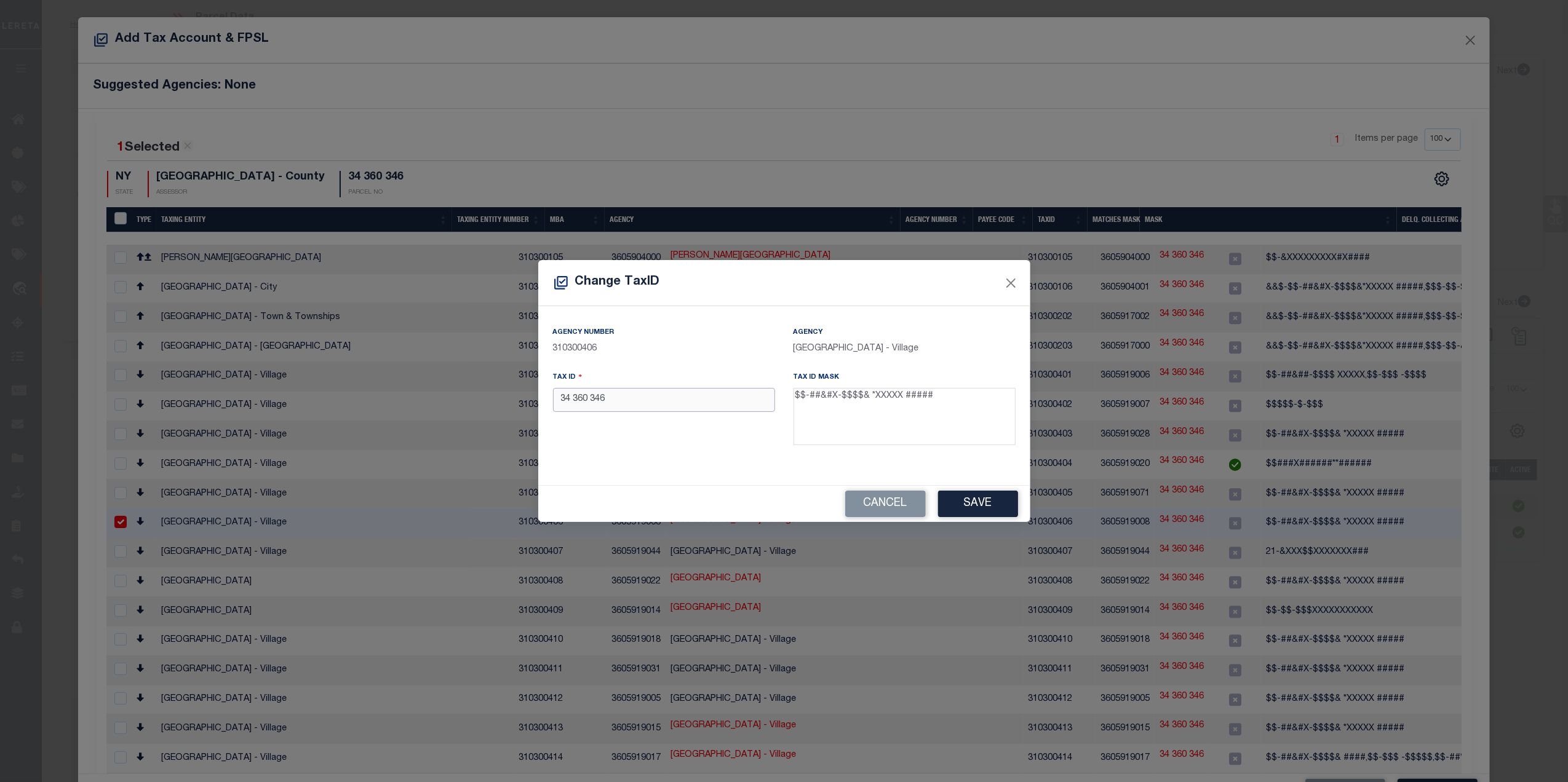
drag, startPoint x: 645, startPoint y: 404, endPoint x: 503, endPoint y: 406, distance: 142.0
click at [488, 399] on div "Change TaxID Agency Number 310300406 Agency [GEOGRAPHIC_DATA] - Village Tax ID …" at bounding box center [784, 391] width 1568 height 782
paste input "[PHONE_NUMBER] -03460"
click at [988, 502] on button "Save" at bounding box center [978, 504] width 80 height 27
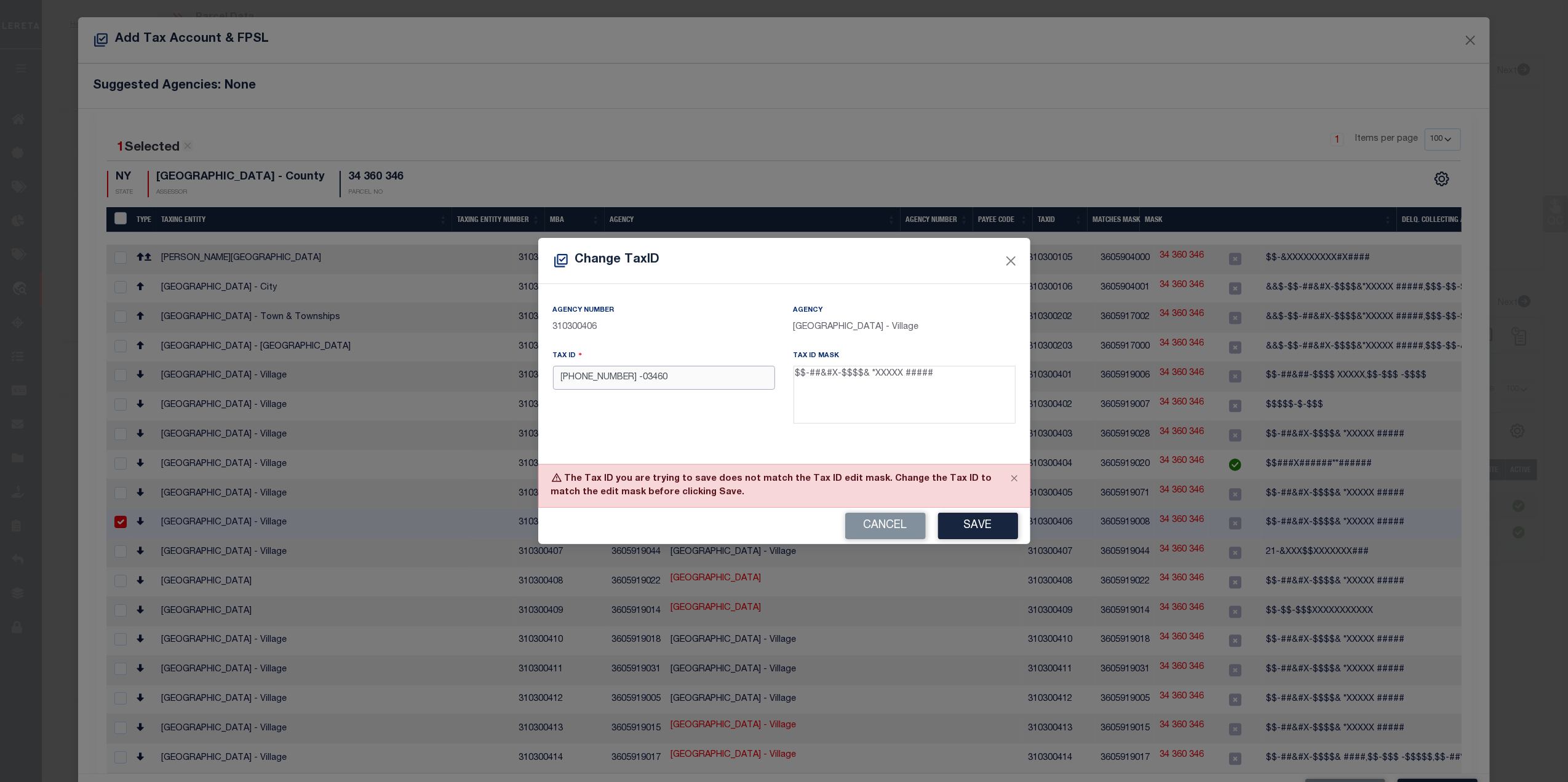
drag, startPoint x: 561, startPoint y: 377, endPoint x: 602, endPoint y: 376, distance: 41.0
click at [562, 377] on input "[PHONE_NUMBER] -03460" at bounding box center [664, 377] width 222 height 24
click at [607, 380] on input "[PHONE_NUMBER] -03460" at bounding box center [664, 377] width 222 height 24
click at [974, 534] on button "Save" at bounding box center [978, 526] width 80 height 27
drag, startPoint x: 612, startPoint y: 379, endPoint x: 631, endPoint y: 379, distance: 19.0
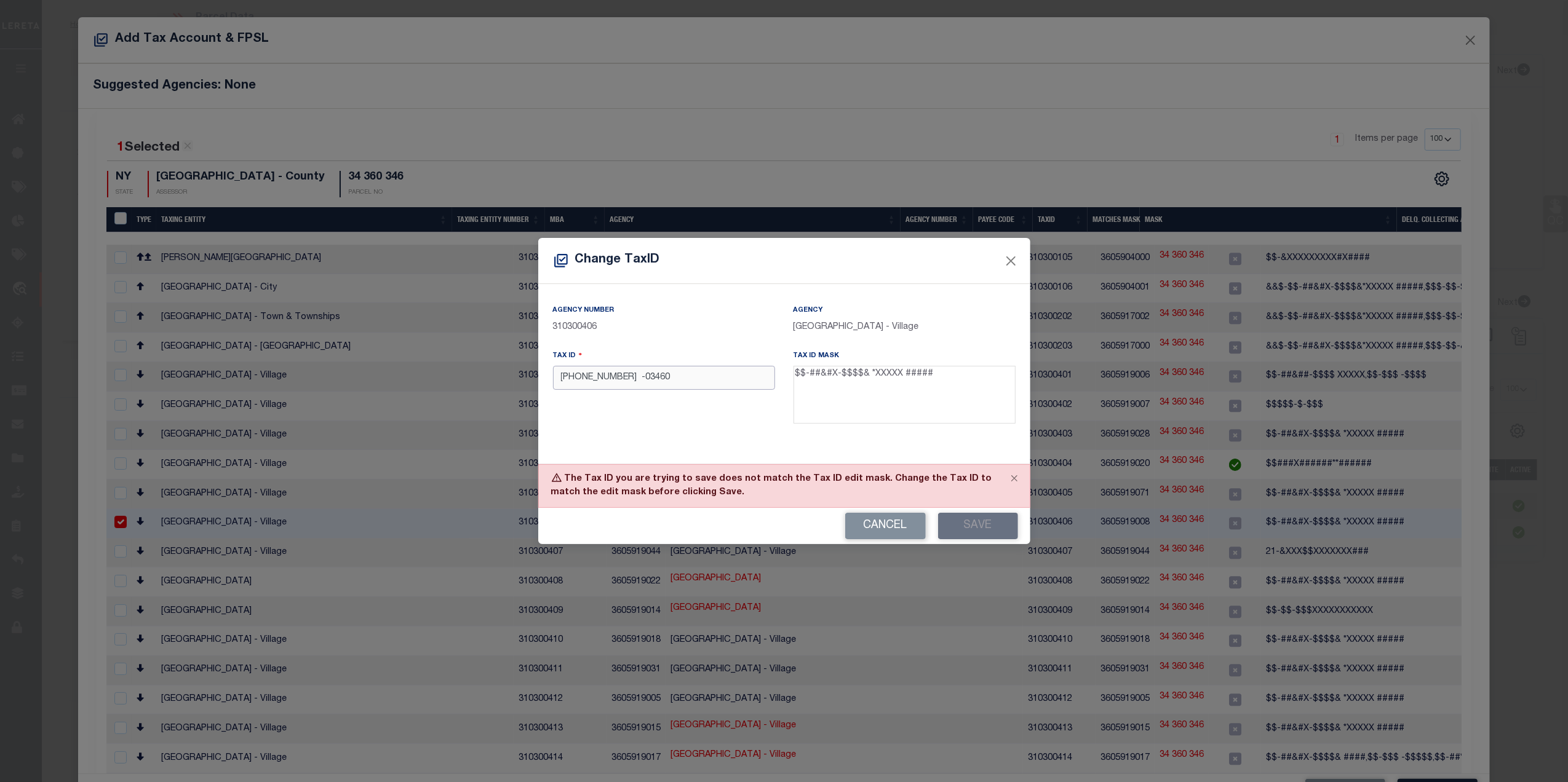
click at [612, 379] on input "[PHONE_NUMBER] -03460" at bounding box center [664, 377] width 222 height 24
click at [959, 522] on button "Save" at bounding box center [978, 526] width 80 height 27
click at [607, 379] on input "001-34-360 -03460" at bounding box center [664, 377] width 222 height 24
click at [973, 515] on div "Cancel Save" at bounding box center [784, 526] width 492 height 37
click at [969, 526] on button "Save" at bounding box center [978, 526] width 80 height 27
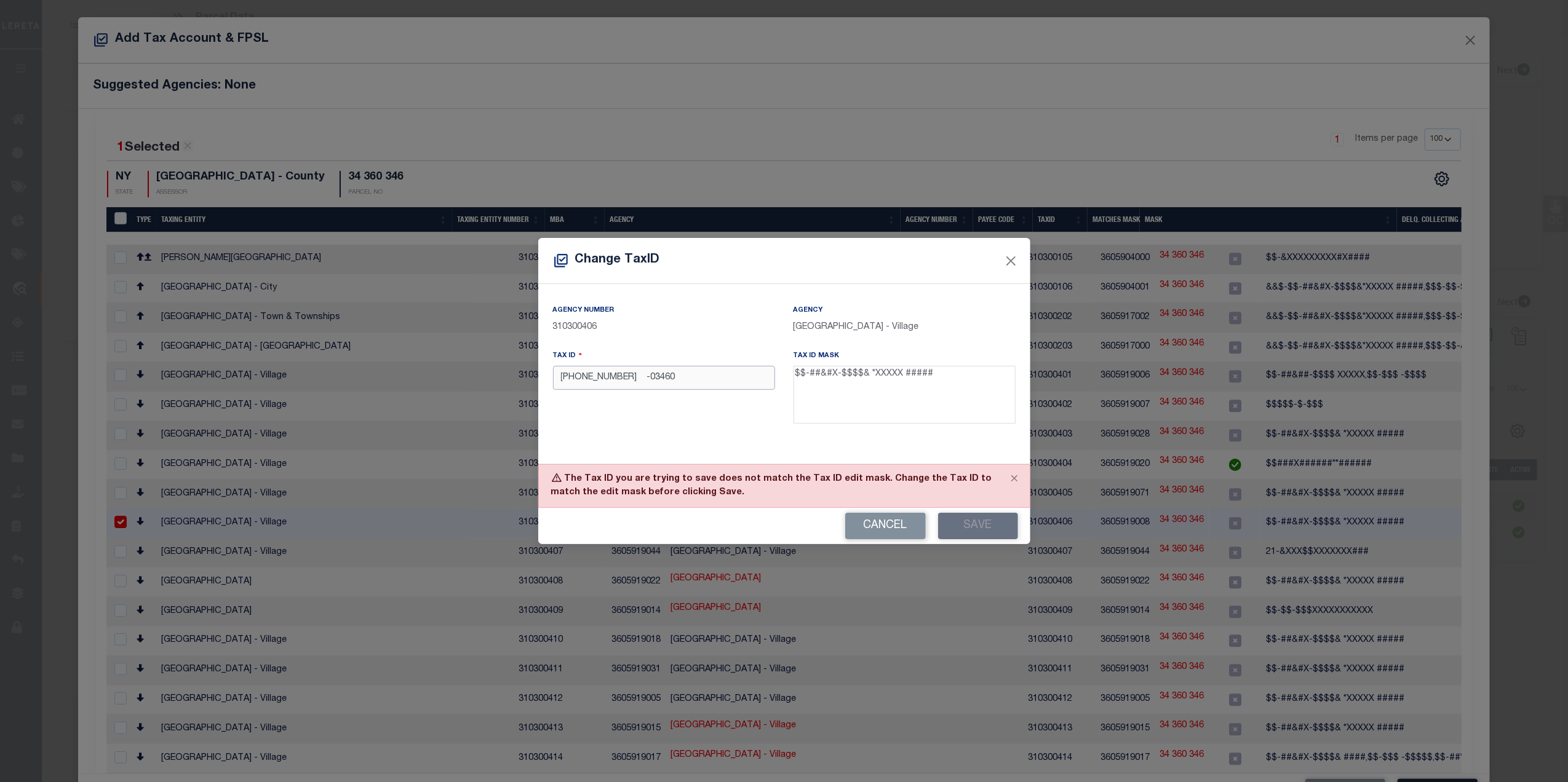
click at [612, 375] on input "001-34-360 -03460" at bounding box center [664, 377] width 222 height 24
click at [972, 525] on button "Save" at bounding box center [978, 526] width 80 height 27
click at [615, 380] on input "001-34-360 -03460" at bounding box center [664, 377] width 222 height 24
click at [961, 529] on div "Cancel Save" at bounding box center [784, 526] width 492 height 37
click at [961, 529] on button "Save" at bounding box center [978, 526] width 80 height 27
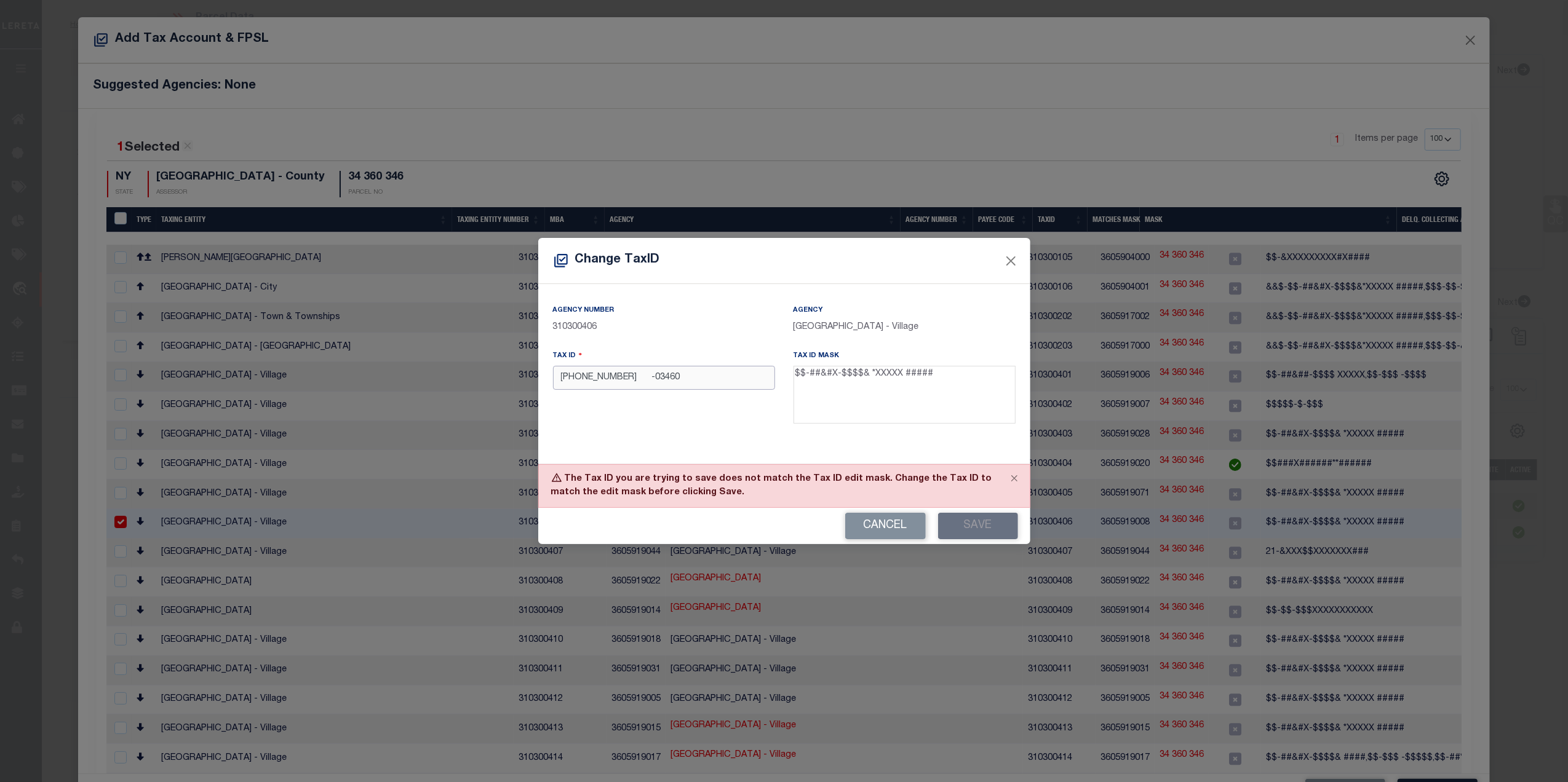
drag, startPoint x: 611, startPoint y: 374, endPoint x: 672, endPoint y: 380, distance: 61.3
click at [612, 374] on input "001-34-360 -03460" at bounding box center [664, 377] width 222 height 24
click at [977, 523] on div "Cancel Save" at bounding box center [784, 526] width 492 height 37
click at [971, 525] on button "Save" at bounding box center [978, 526] width 80 height 27
click at [621, 379] on input "001-34-360 -03460" at bounding box center [664, 377] width 222 height 24
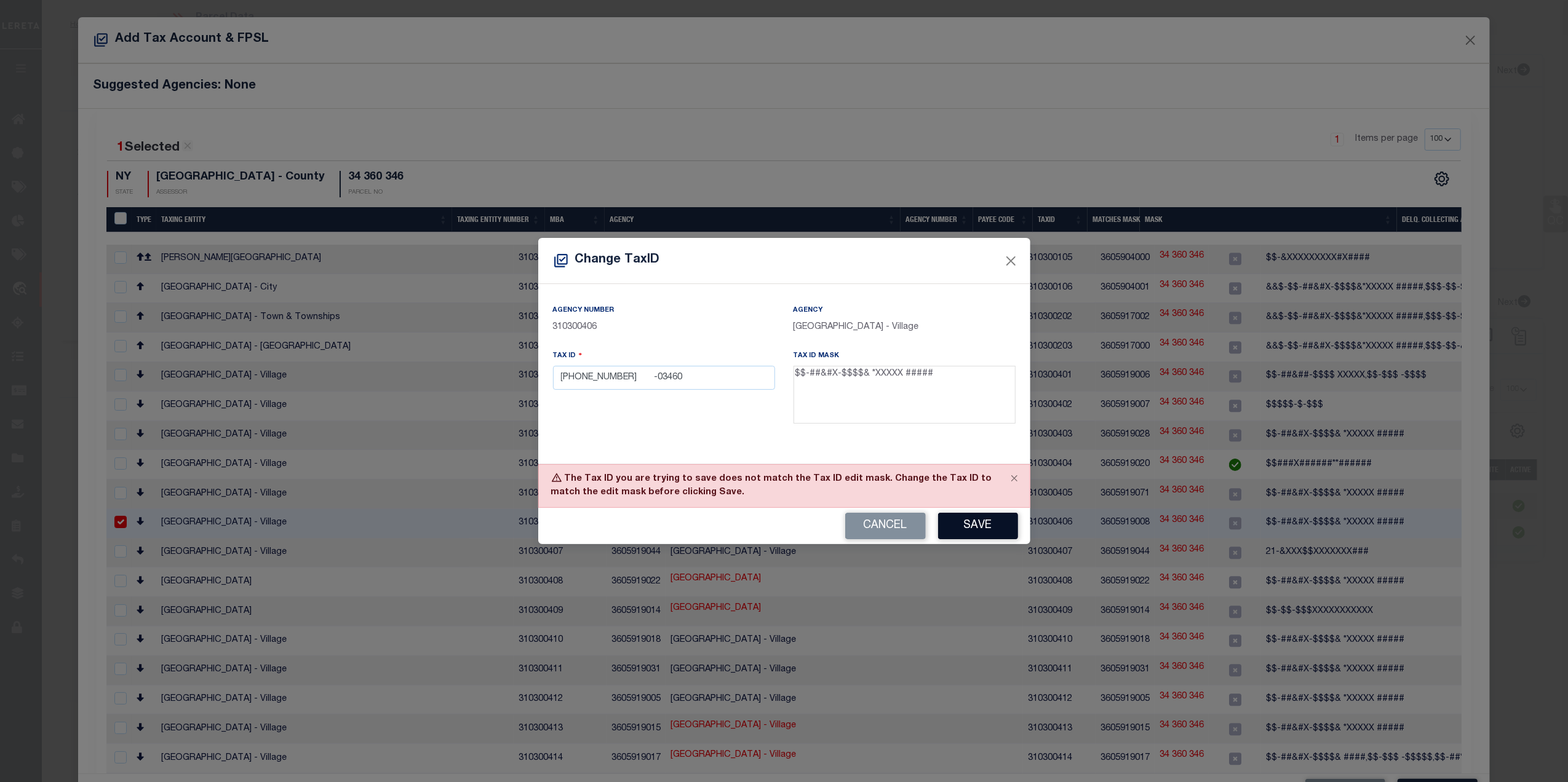
click at [955, 525] on button "Save" at bounding box center [978, 526] width 80 height 27
click at [625, 374] on input "001-34-360 -03460" at bounding box center [664, 377] width 222 height 24
click at [961, 517] on div "Cancel Save" at bounding box center [784, 526] width 492 height 37
click at [967, 524] on button "Save" at bounding box center [978, 526] width 80 height 27
drag, startPoint x: 685, startPoint y: 379, endPoint x: 533, endPoint y: 391, distance: 152.5
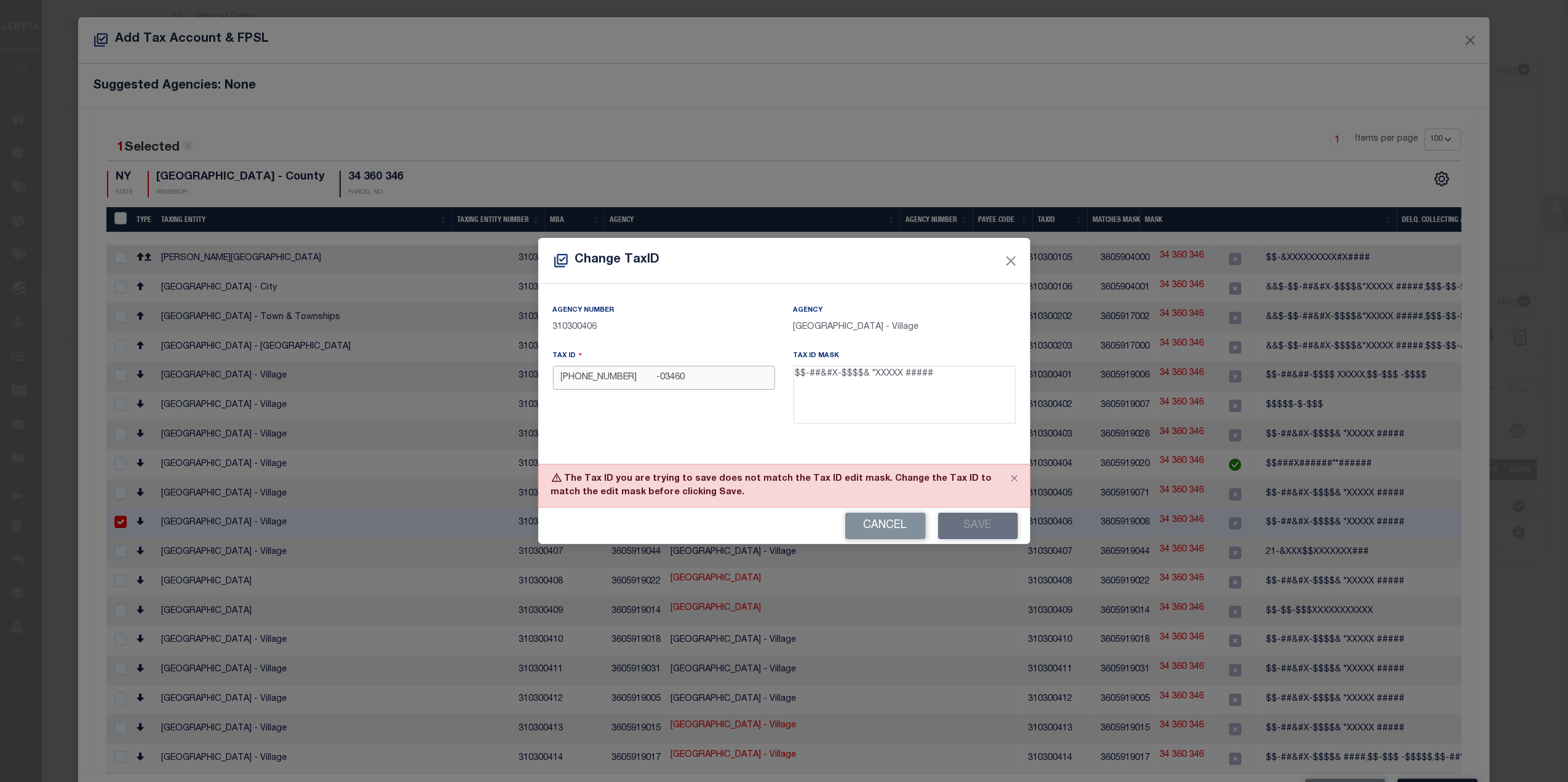
click at [533, 391] on div "Change TaxID Agency Number 310300406 Agency HEMPSTEAD VILLAGE - Village Tax ID …" at bounding box center [784, 391] width 1568 height 782
paste input "text"
drag, startPoint x: 574, startPoint y: 379, endPoint x: 625, endPoint y: 379, distance: 51.0
click at [576, 379] on input "[PHONE_NUMBER] -03460" at bounding box center [664, 377] width 222 height 24
click at [593, 377] on input "001 -34-360 -03460" at bounding box center [664, 377] width 222 height 24
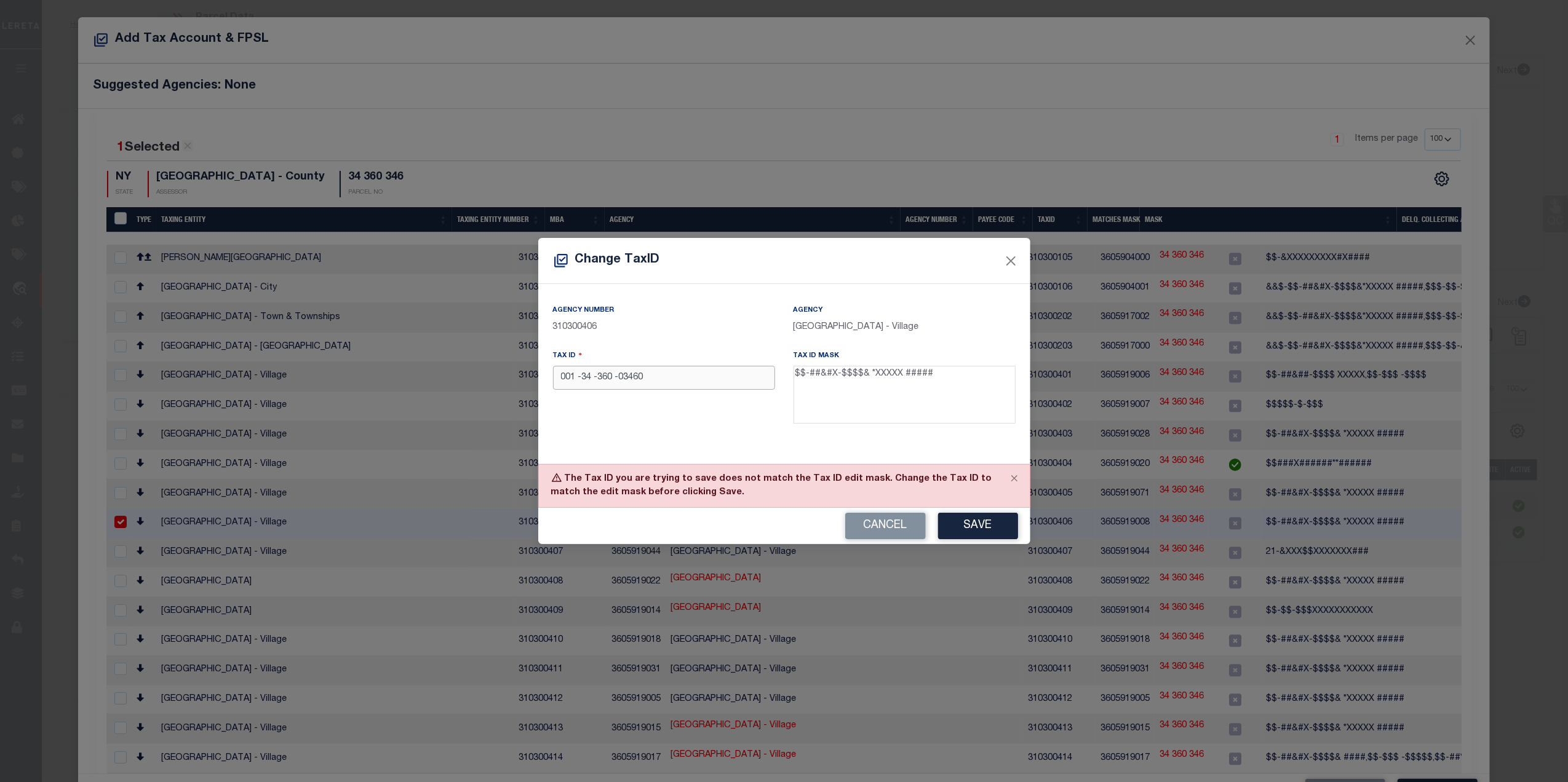
click at [615, 379] on input "001 -34 -360 -03460" at bounding box center [664, 377] width 222 height 24
click at [999, 523] on button "Save" at bounding box center [978, 526] width 80 height 27
click at [618, 380] on input "001 -34 -360 -03460" at bounding box center [664, 377] width 222 height 24
click at [613, 380] on input "001 -34 -360 -03460" at bounding box center [664, 377] width 222 height 24
click at [977, 522] on button "Save" at bounding box center [978, 526] width 80 height 27
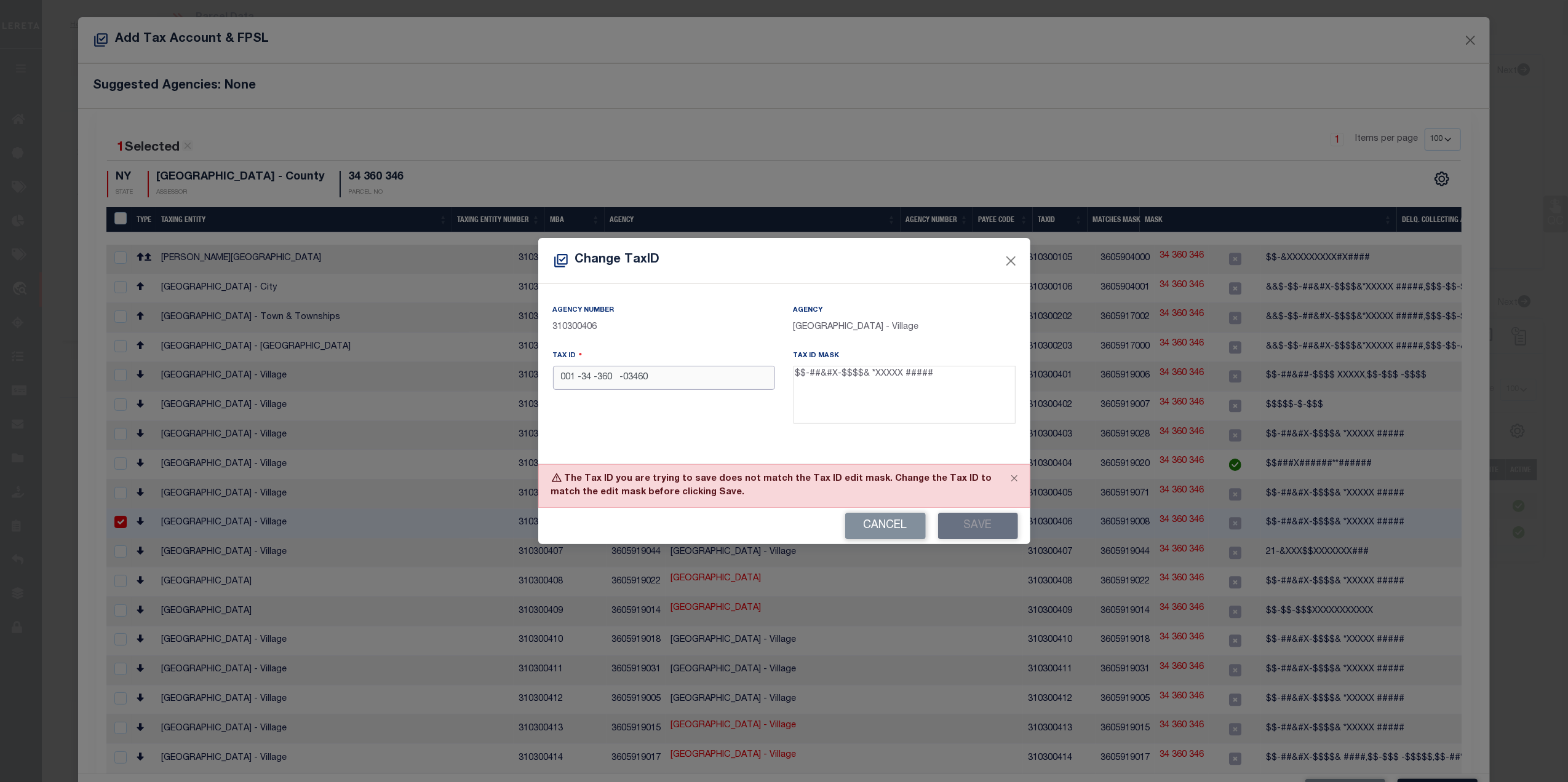
click at [623, 379] on input "001 -34 -360 -03460" at bounding box center [664, 377] width 222 height 24
type input "001 -34 -360 -03460"
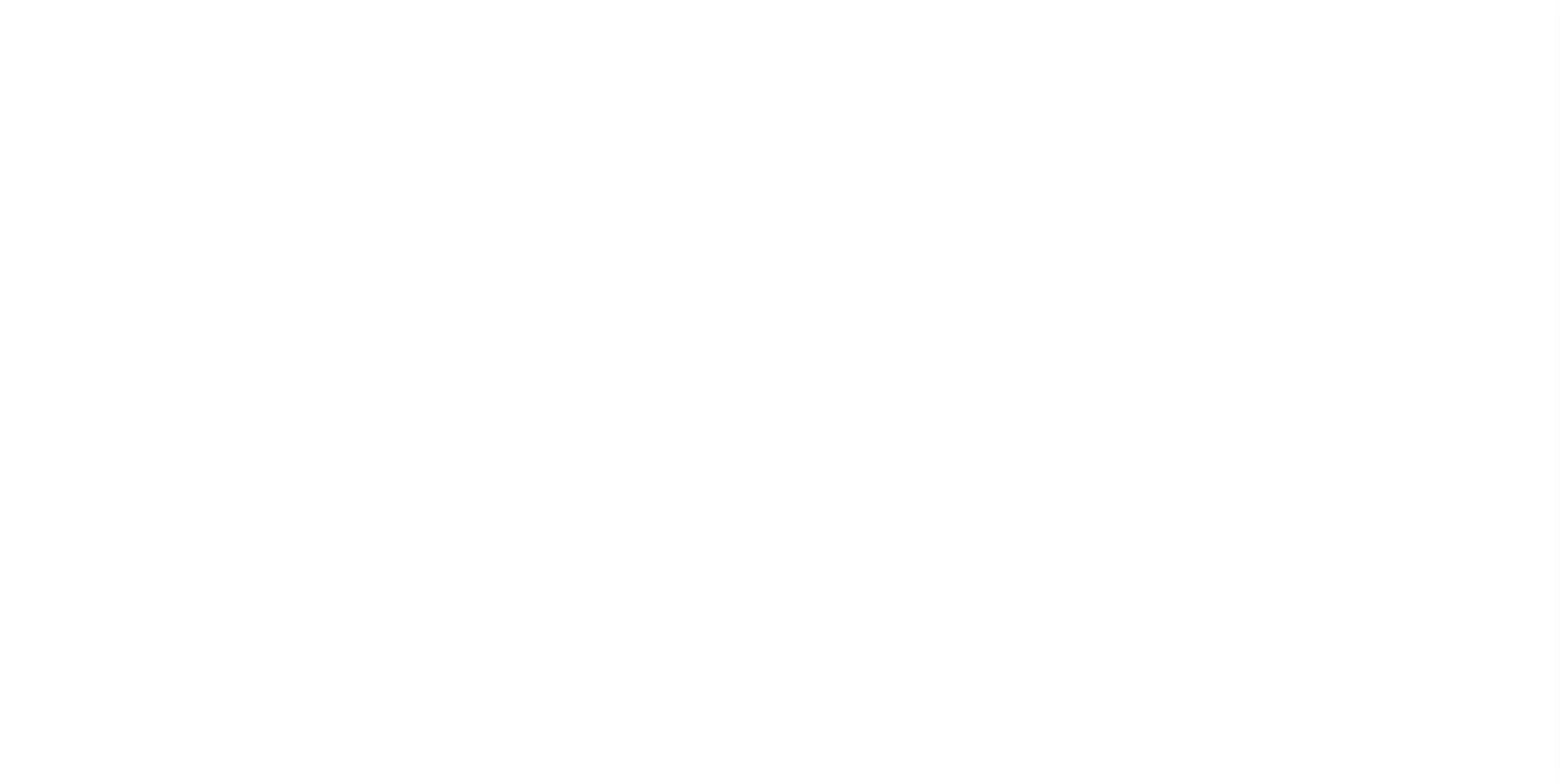
select select "25067"
select select "400"
select select "Escrow"
select select "4"
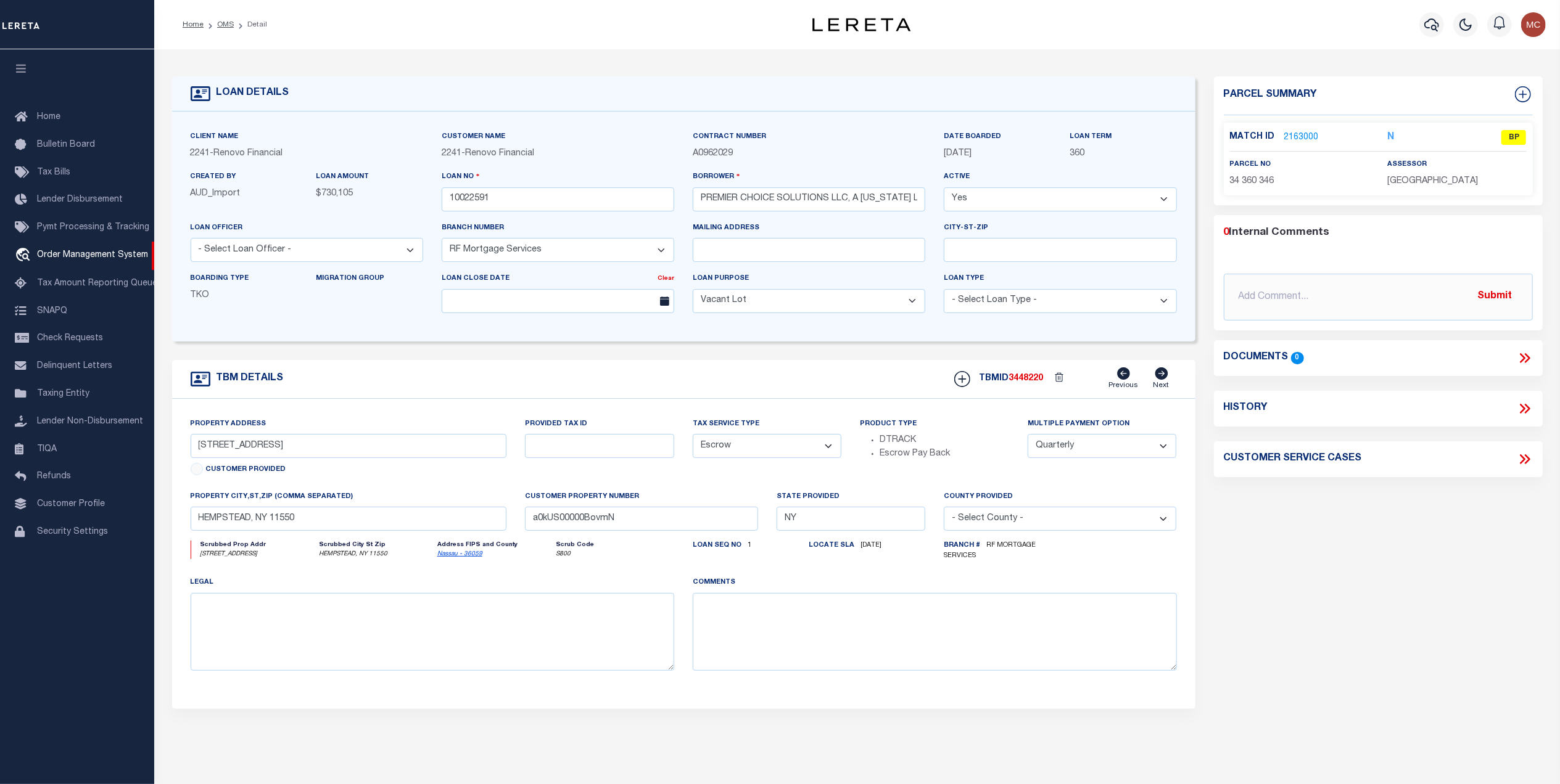
click at [1303, 140] on link "2163000" at bounding box center [1301, 138] width 35 height 13
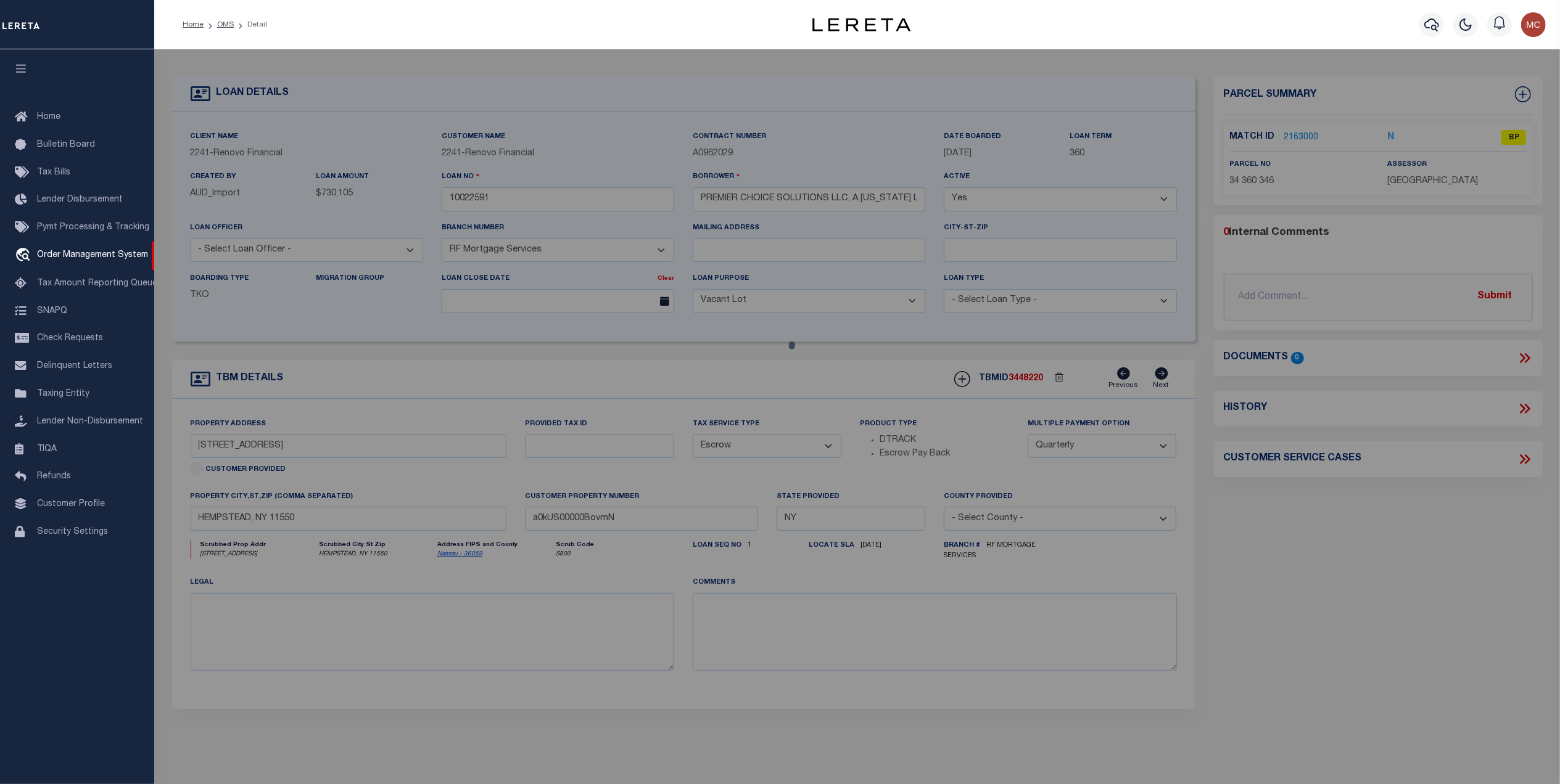
select select "AS"
select select
checkbox input "false"
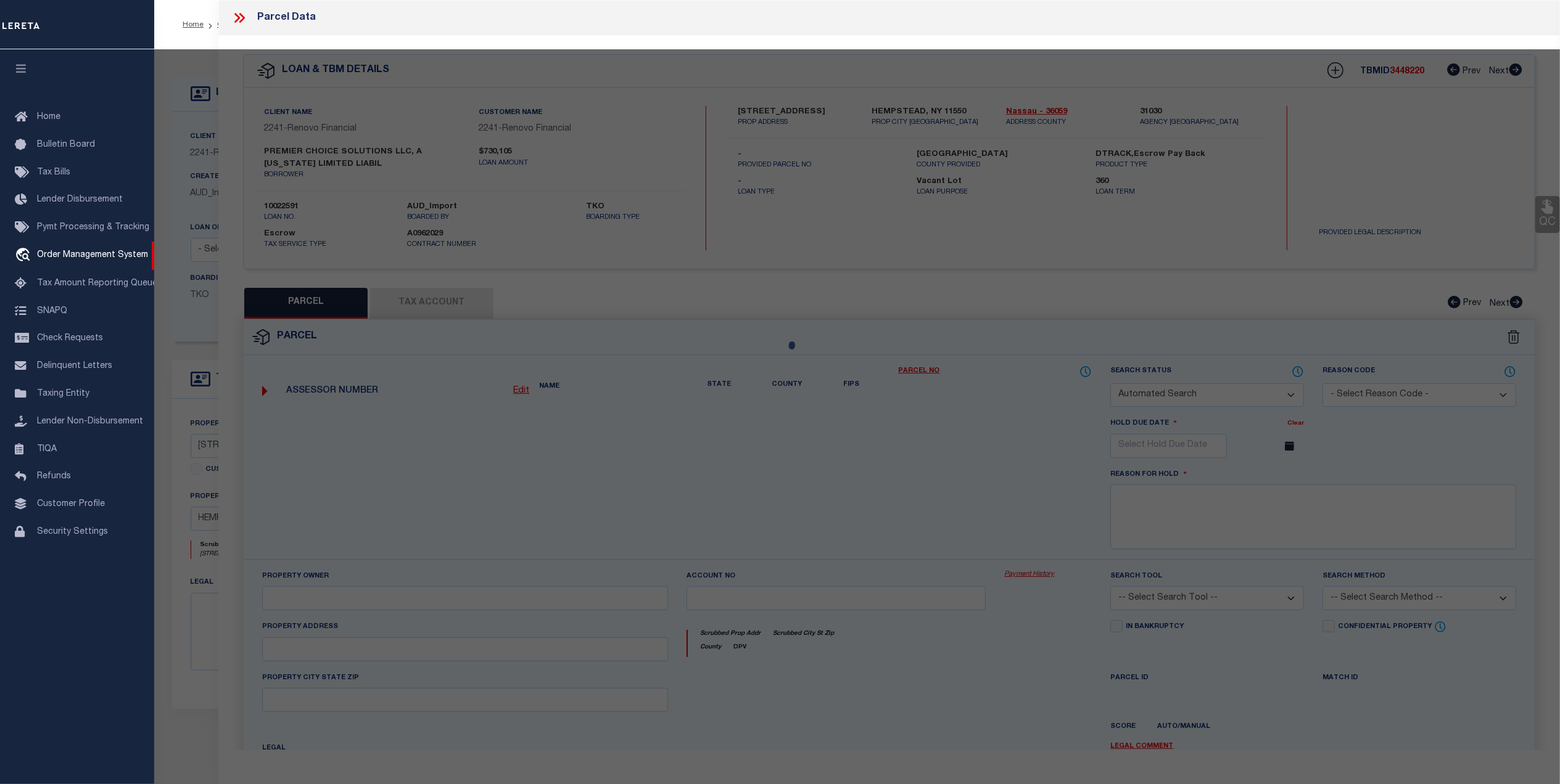
select select "BP"
select select "AGW"
select select "ADD"
type input "[STREET_ADDRESS]"
type input "HEMPSTEAD, NY 11550"
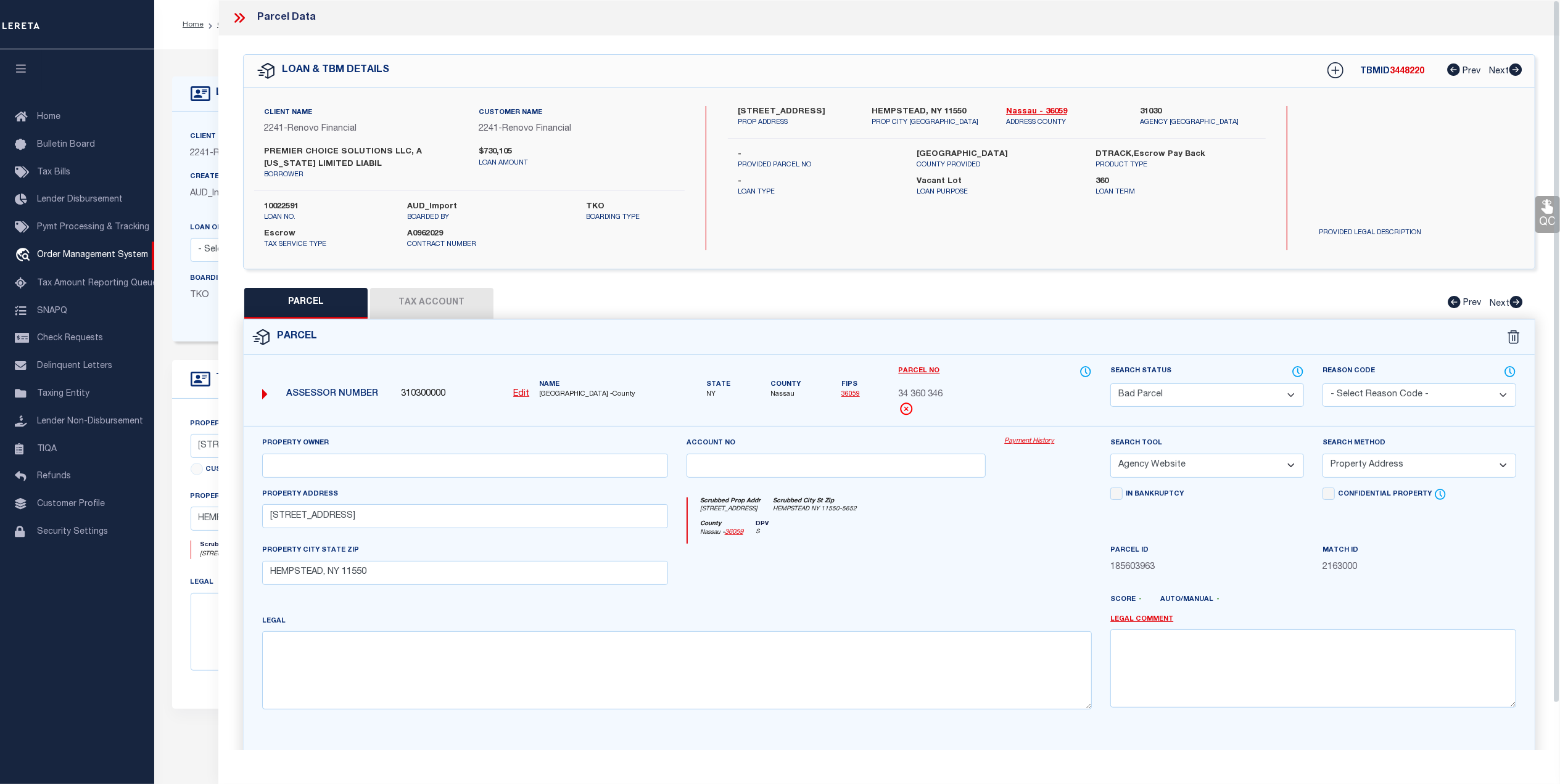
click at [418, 292] on button "Tax Account" at bounding box center [431, 303] width 123 height 31
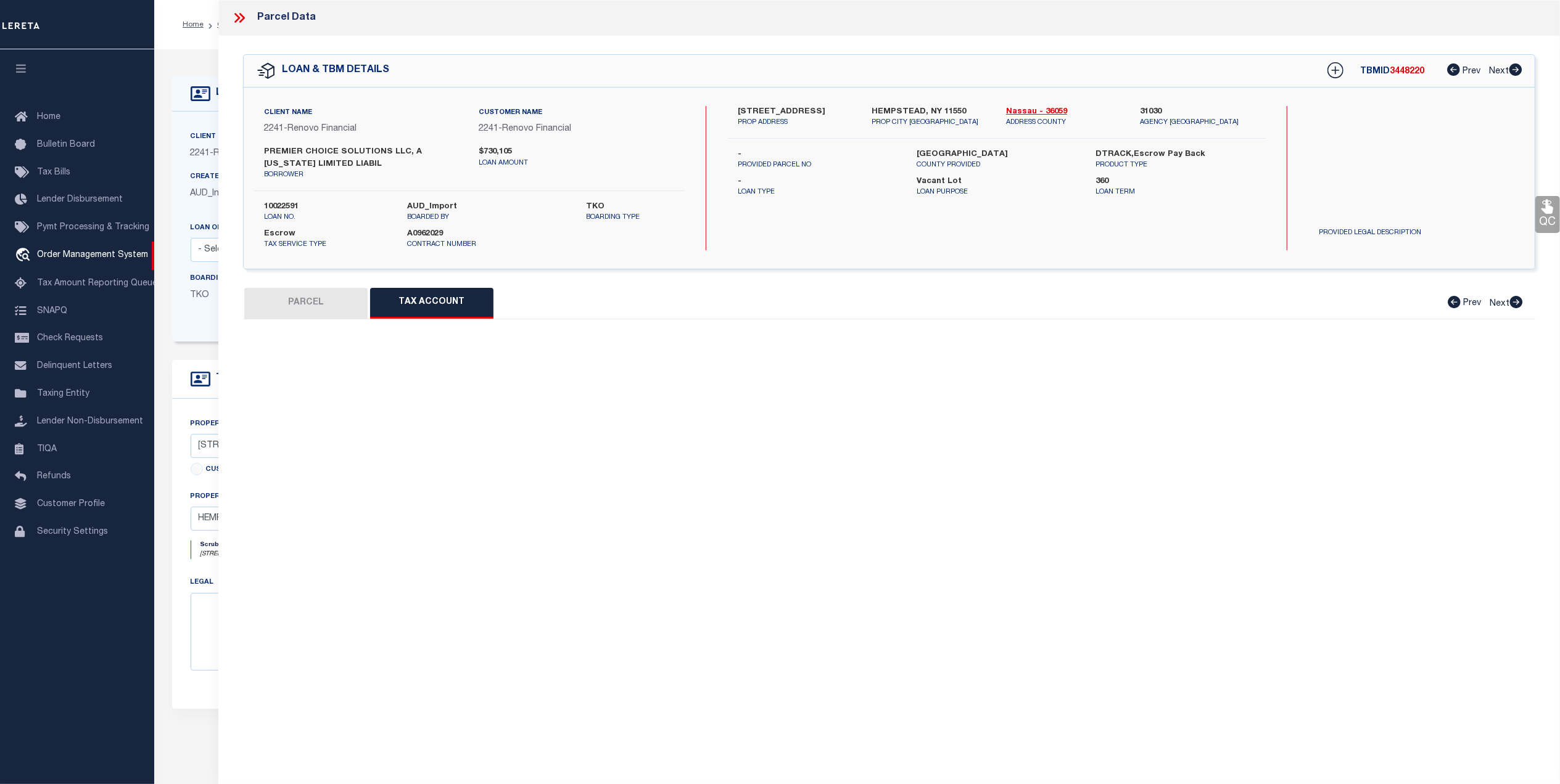
select select "100"
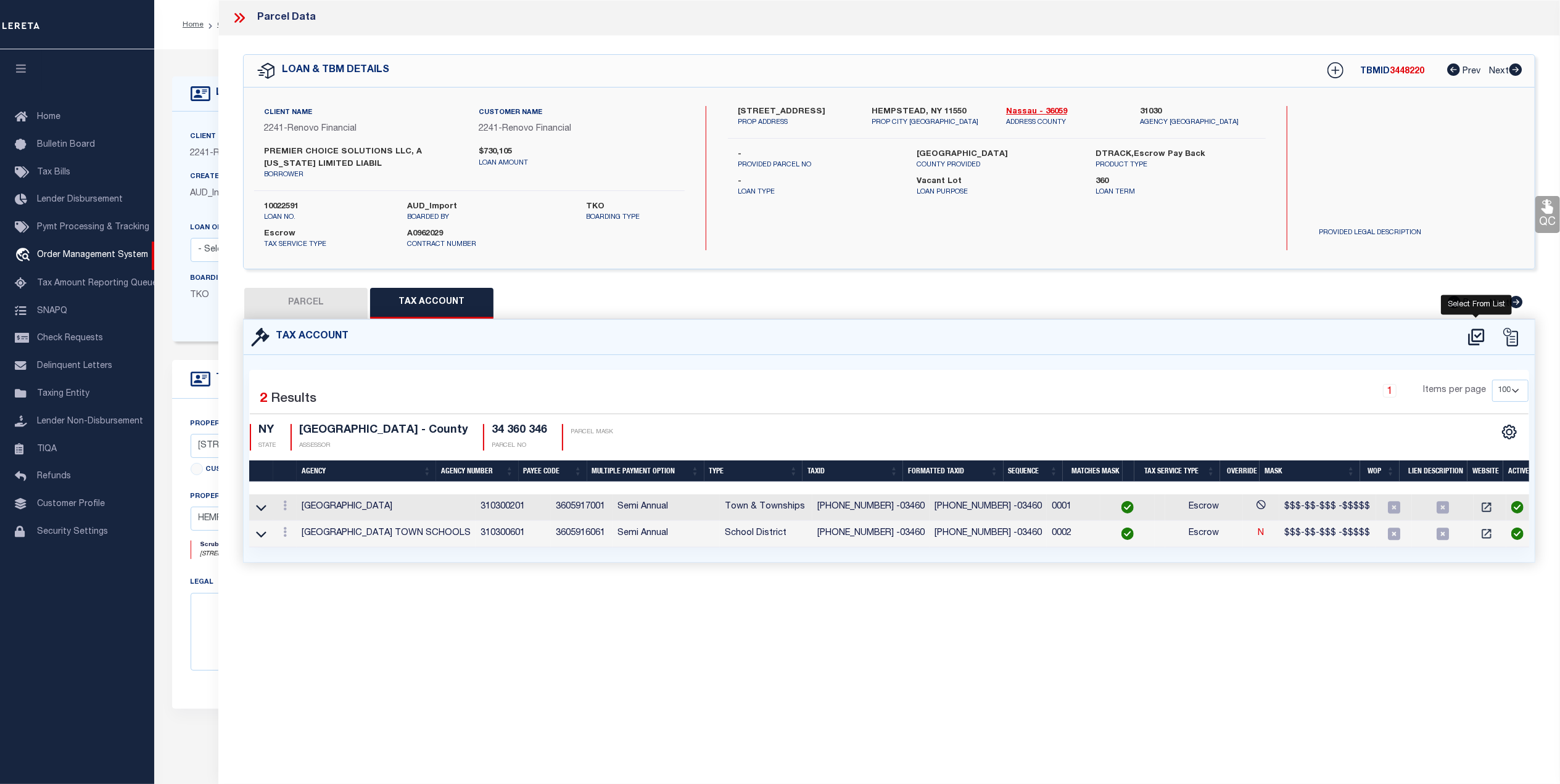
click at [1473, 339] on icon at bounding box center [1476, 337] width 16 height 17
select select "100"
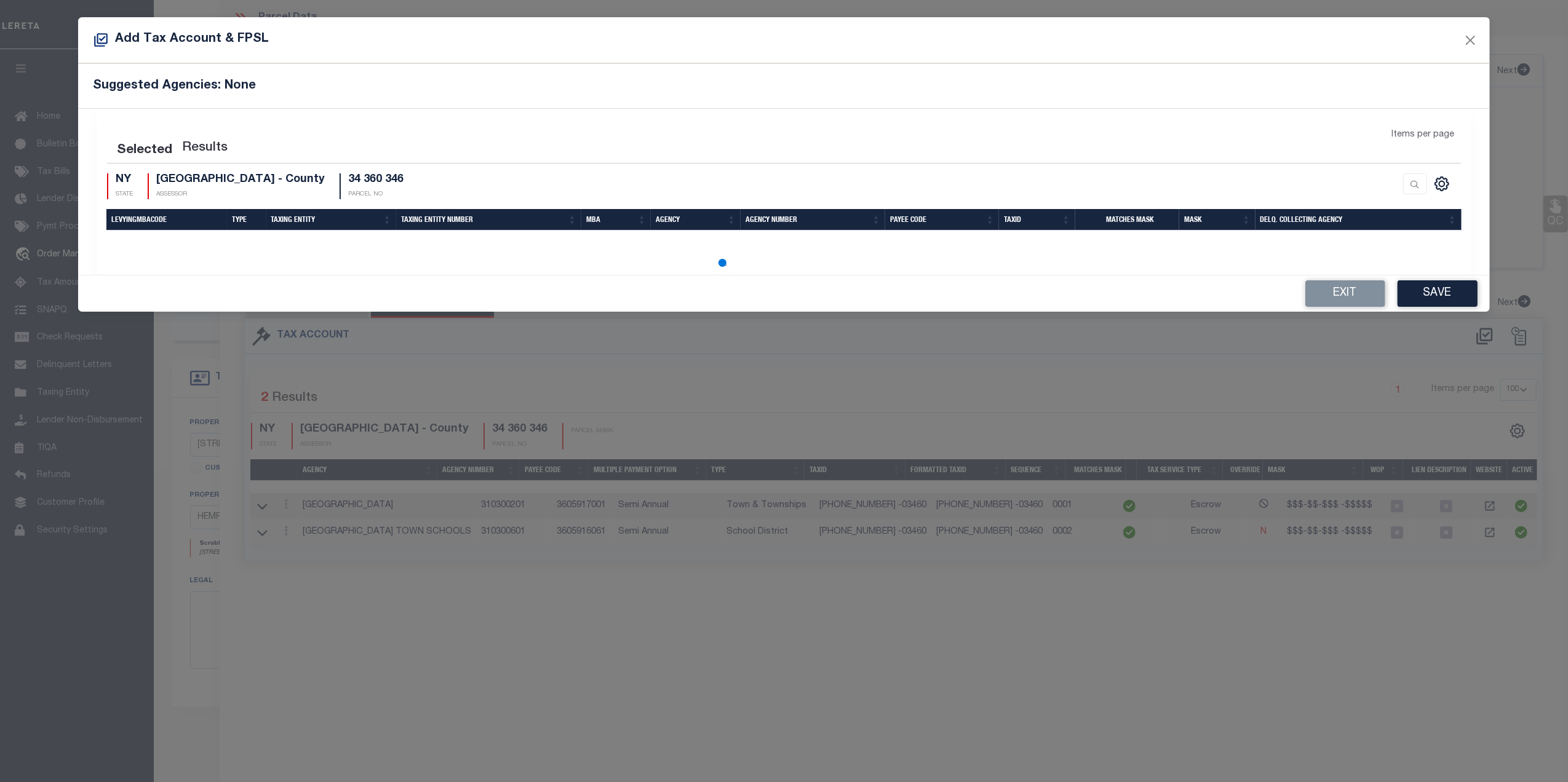
select select "100"
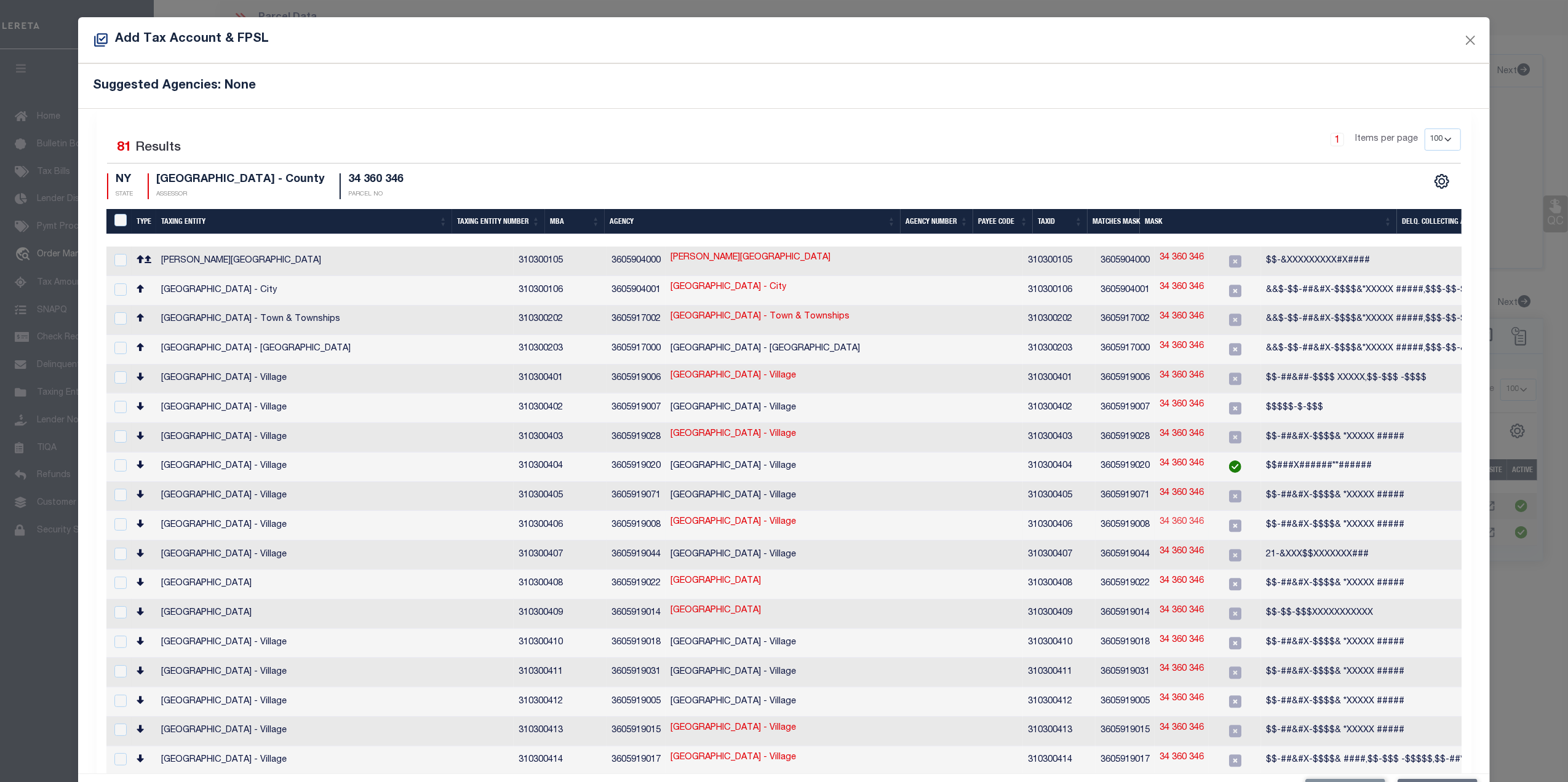
click at [1160, 516] on link "34 360 346" at bounding box center [1182, 523] width 45 height 14
type input "34 360 346"
type textarea "$$-##&#X-$$$$& *XXXXX #####"
checkbox input "true"
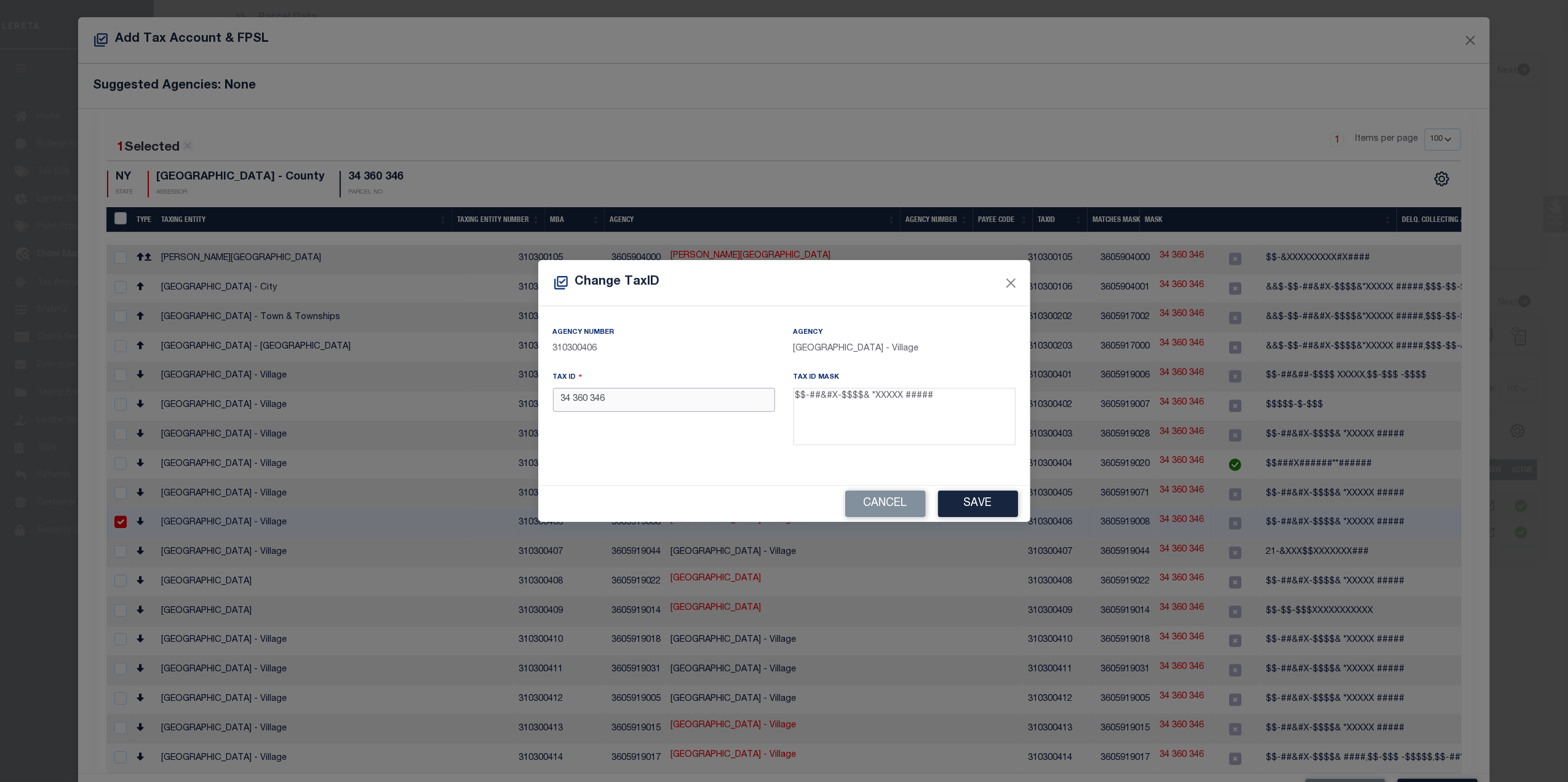
click at [577, 394] on input "34 360 346" at bounding box center [664, 400] width 222 height 24
click at [659, 399] on input "34-360 -346" at bounding box center [664, 400] width 222 height 24
click at [956, 499] on button "Save" at bounding box center [978, 504] width 80 height 27
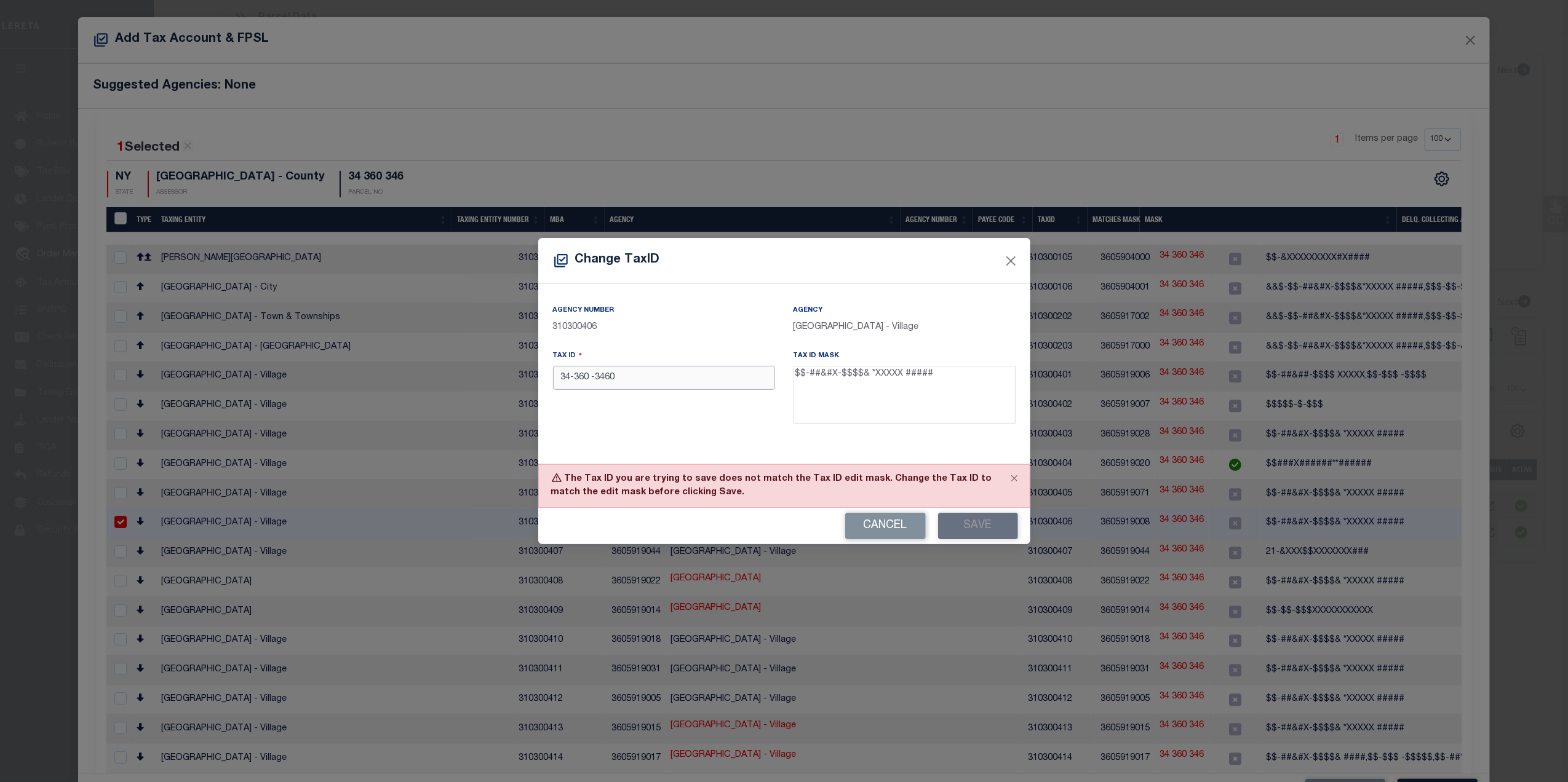
click at [589, 381] on input "34-360 -3460" at bounding box center [664, 377] width 222 height 24
click at [973, 530] on button "Save" at bounding box center [978, 526] width 80 height 27
click at [591, 379] on input "34-360 -3460" at bounding box center [664, 377] width 222 height 24
click at [987, 524] on button "Save" at bounding box center [978, 526] width 80 height 27
click at [596, 380] on input "34-360 -3460" at bounding box center [664, 377] width 222 height 24
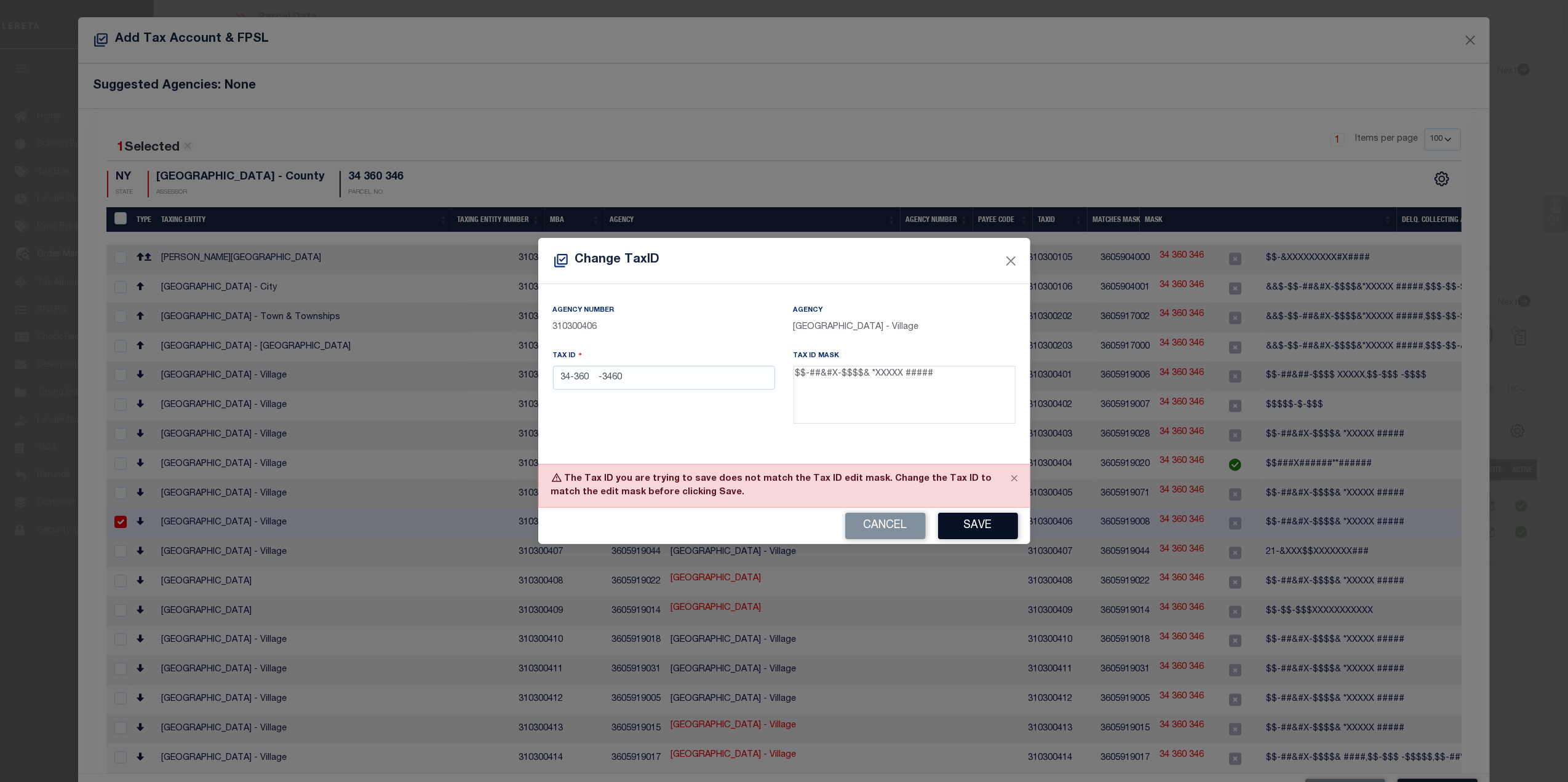
click at [961, 525] on button "Save" at bounding box center [978, 526] width 80 height 27
click at [579, 374] on input "34-360 -3460" at bounding box center [664, 377] width 222 height 24
click at [593, 377] on input "34-360 -3460" at bounding box center [664, 377] width 222 height 24
click at [968, 526] on button "Save" at bounding box center [978, 526] width 80 height 27
drag, startPoint x: 628, startPoint y: 377, endPoint x: 537, endPoint y: 381, distance: 91.1
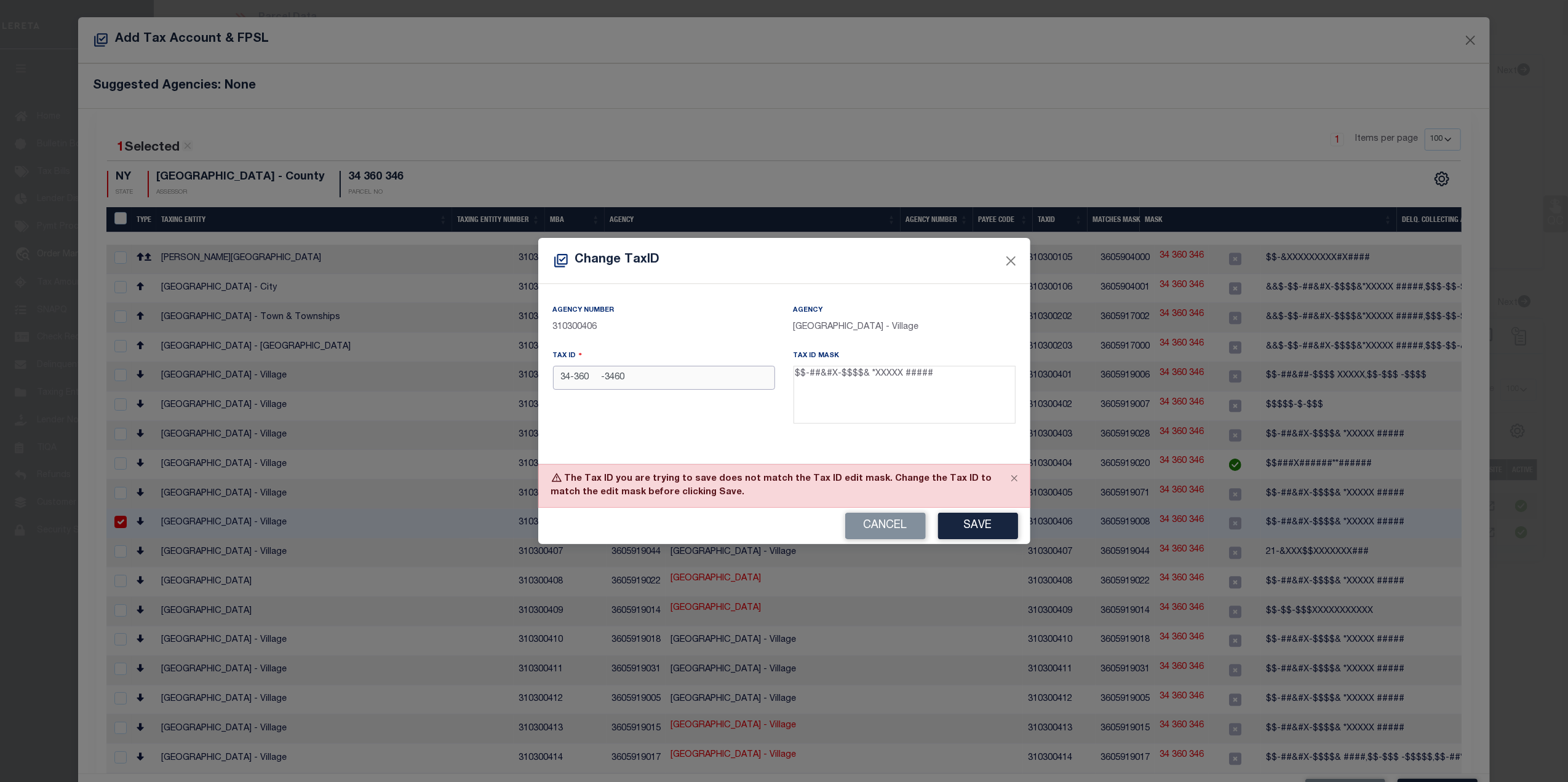
click at [537, 380] on div "Change TaxID Agency Number 310300406 Agency [GEOGRAPHIC_DATA] - Village Tax ID …" at bounding box center [784, 391] width 1568 height 782
paste input "[PHONE_NUMBER] -0"
click at [581, 377] on input "[PHONE_NUMBER] -03460" at bounding box center [664, 377] width 222 height 24
click at [972, 528] on button "Save" at bounding box center [978, 526] width 80 height 27
click at [972, 518] on button "Save" at bounding box center [978, 526] width 80 height 27
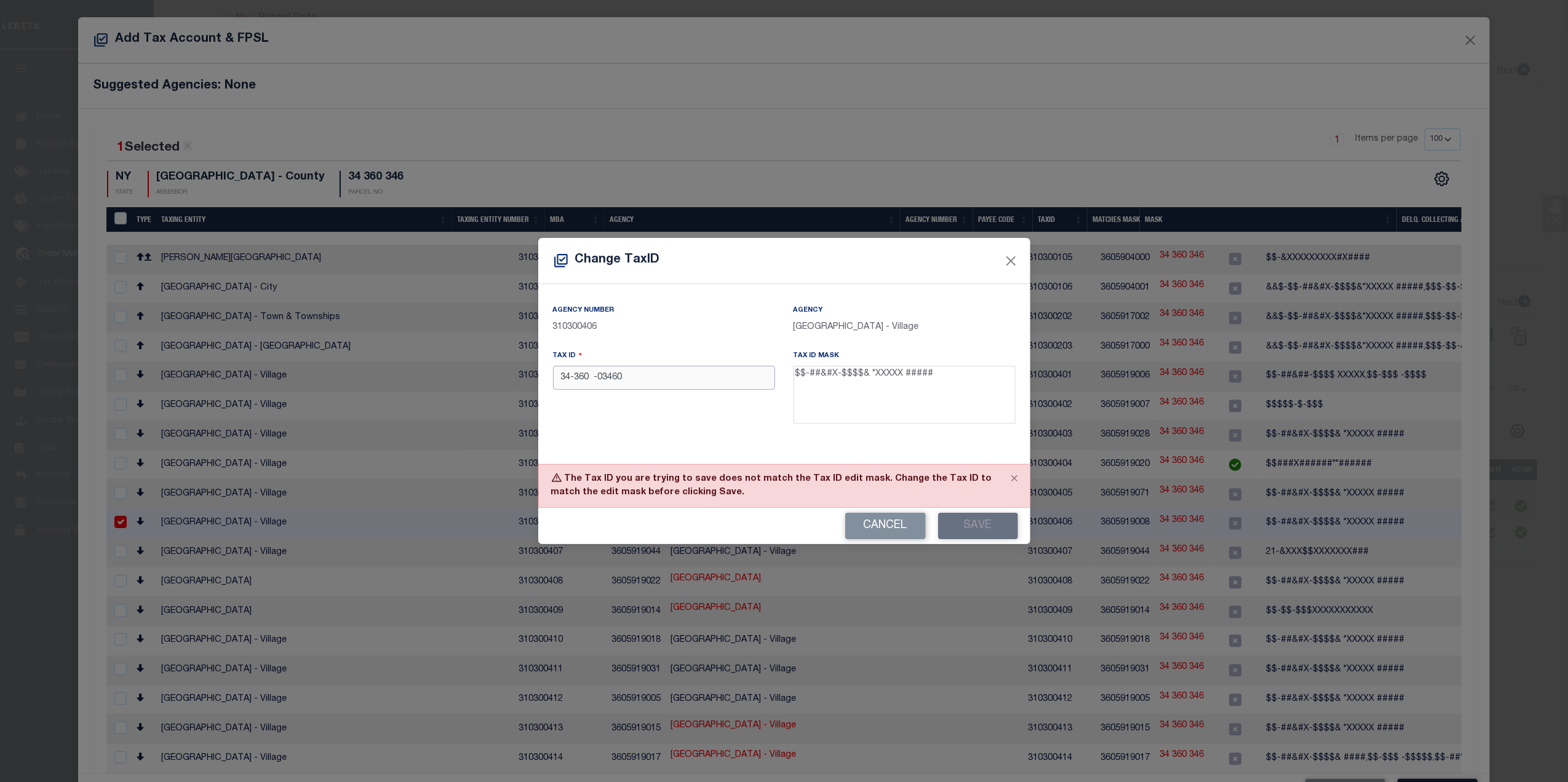
click at [593, 382] on input "34-360 -03460" at bounding box center [664, 377] width 222 height 24
click at [971, 530] on button "Save" at bounding box center [978, 526] width 80 height 27
click at [589, 379] on input "34-360 -03460" at bounding box center [664, 377] width 222 height 24
click at [948, 515] on button "Save" at bounding box center [978, 526] width 80 height 27
click at [599, 380] on input "34-360 -03460" at bounding box center [664, 377] width 222 height 24
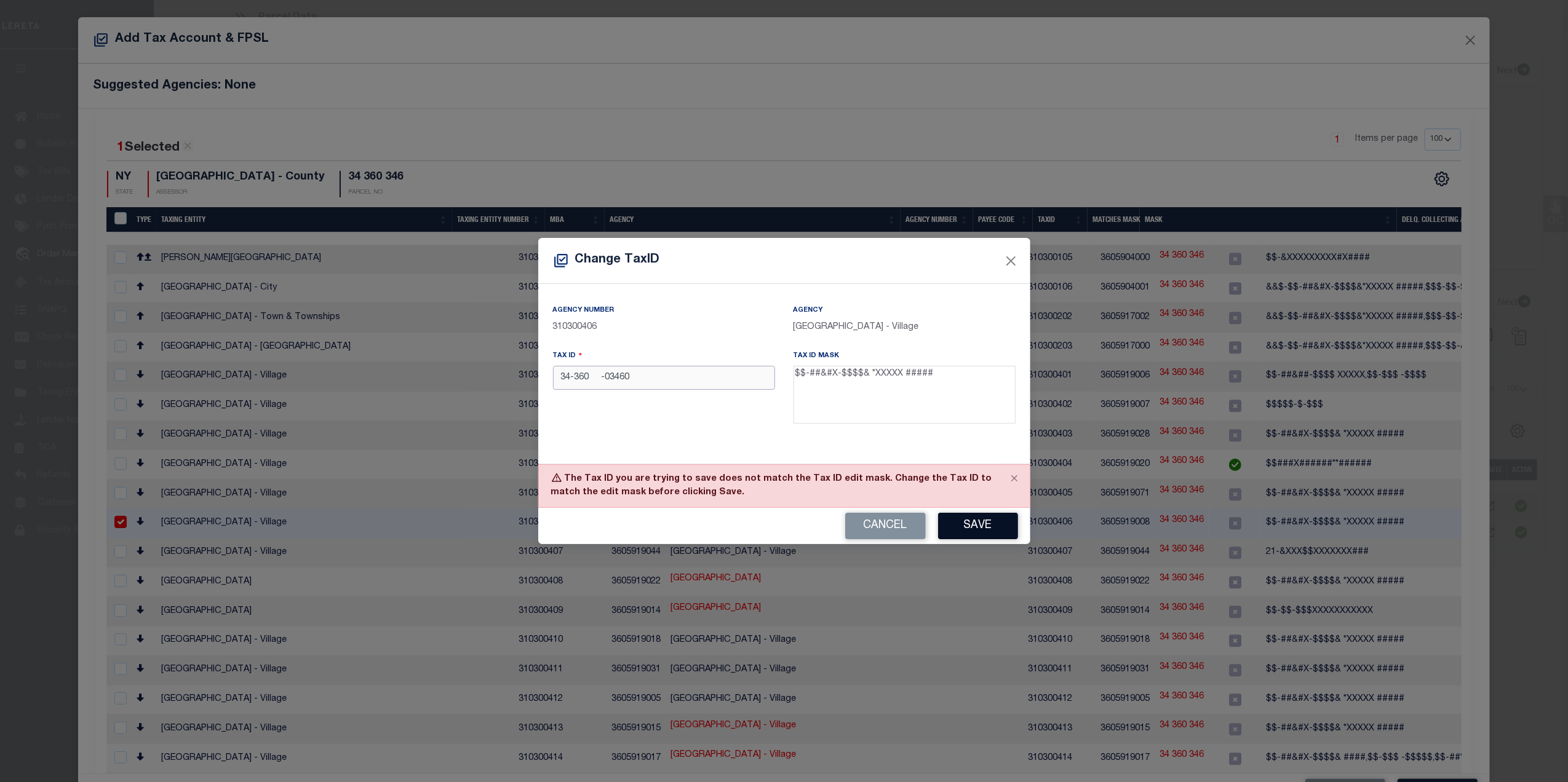
type input "34-360 -03460"
click at [976, 525] on button "Save" at bounding box center [978, 526] width 80 height 27
click at [1015, 259] on button "Close" at bounding box center [1011, 261] width 16 height 16
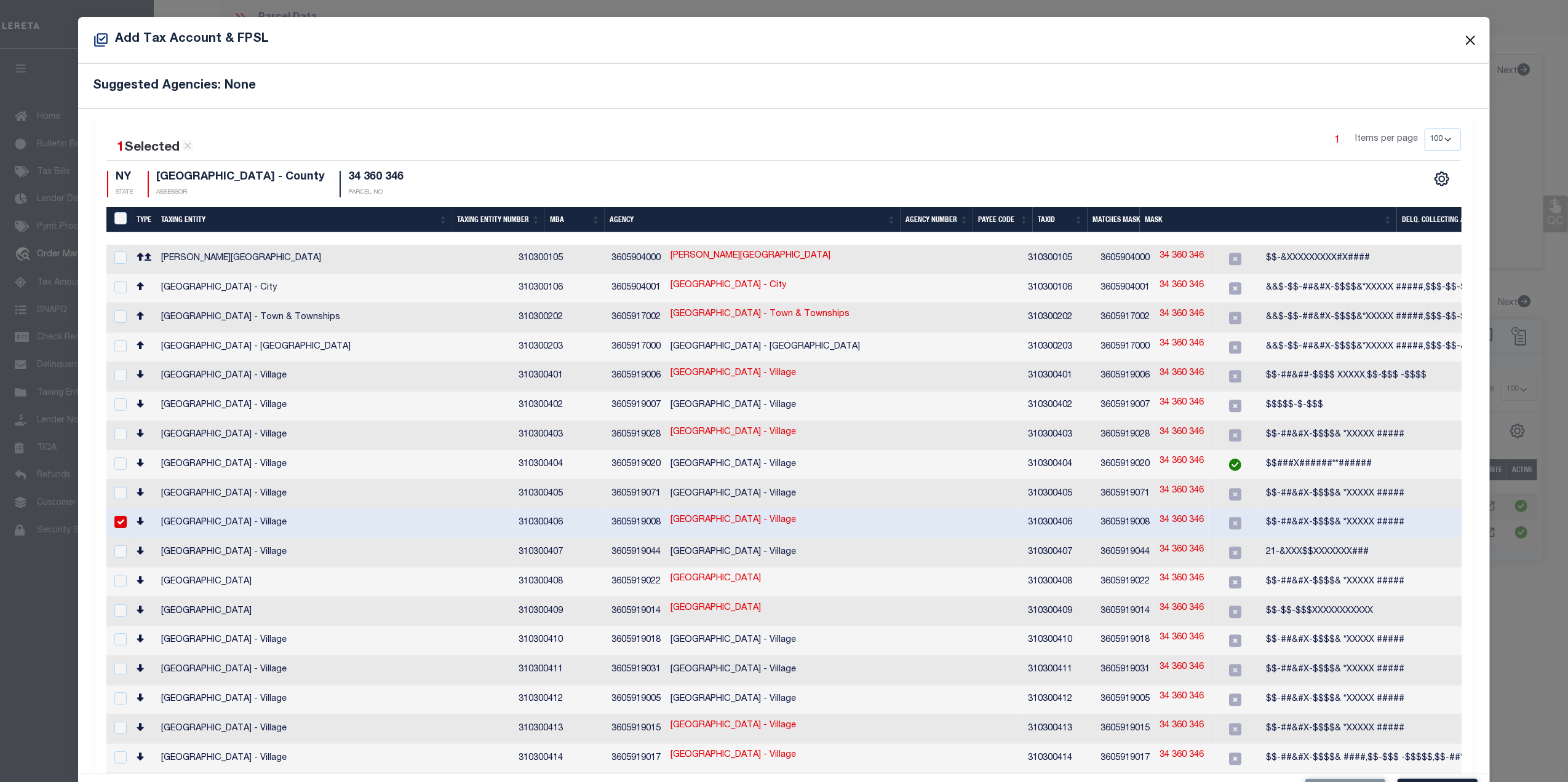
click at [1463, 40] on button "Close" at bounding box center [1471, 40] width 16 height 16
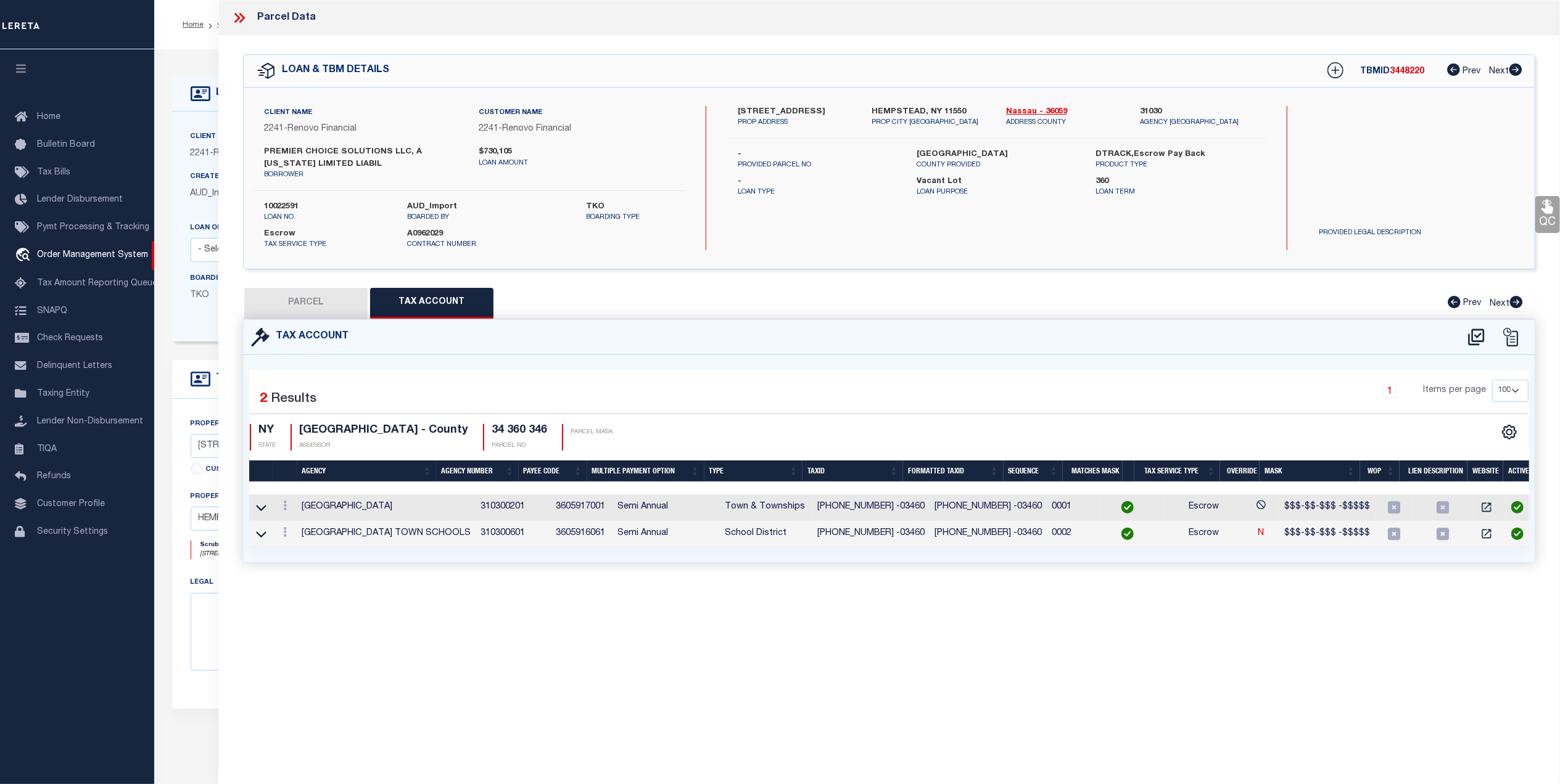
click at [248, 20] on icon at bounding box center [240, 18] width 16 height 16
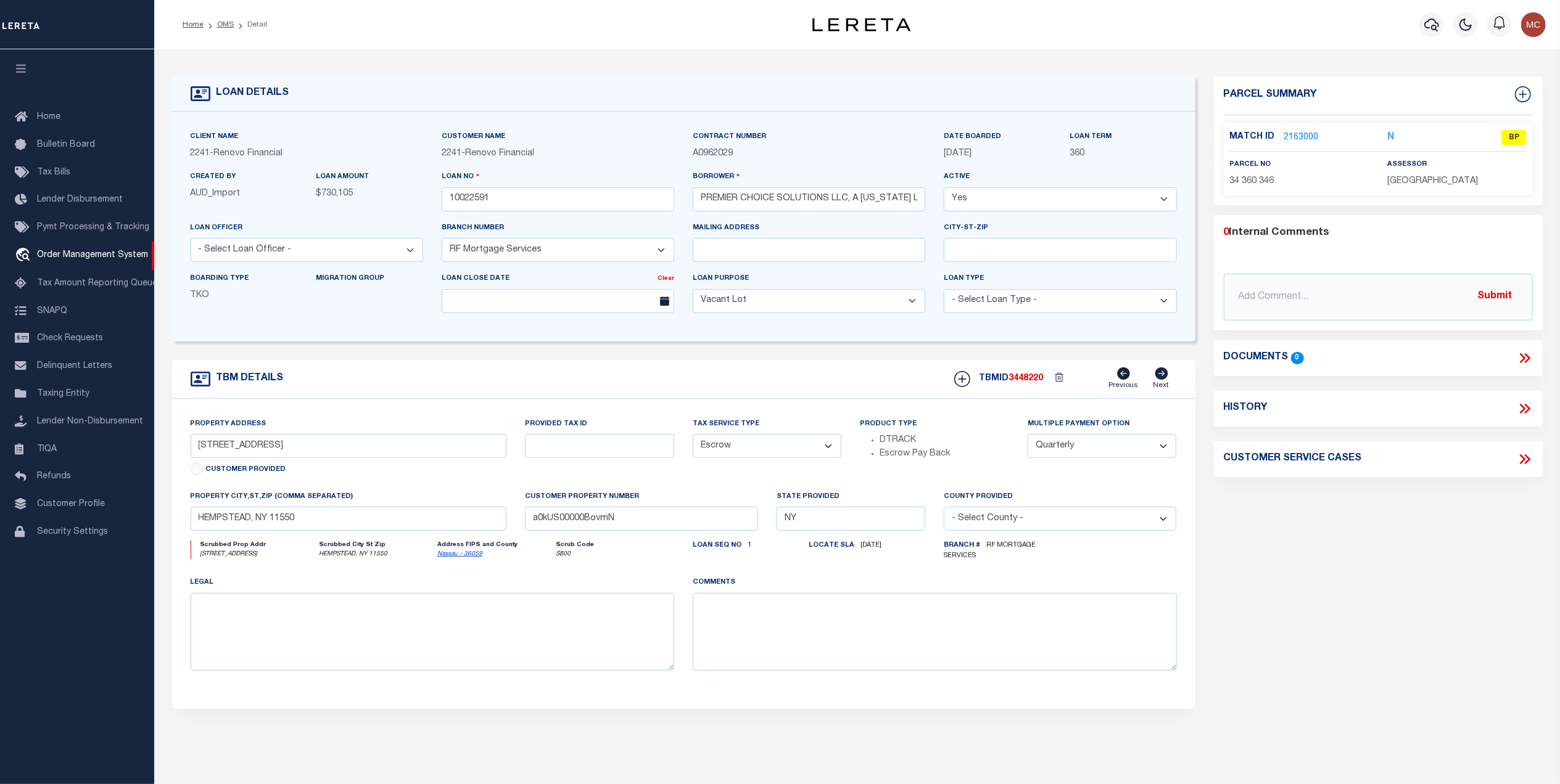
drag, startPoint x: 228, startPoint y: 25, endPoint x: 1542, endPoint y: 408, distance: 1368.7
click at [227, 25] on link "OMS" at bounding box center [225, 25] width 17 height 7
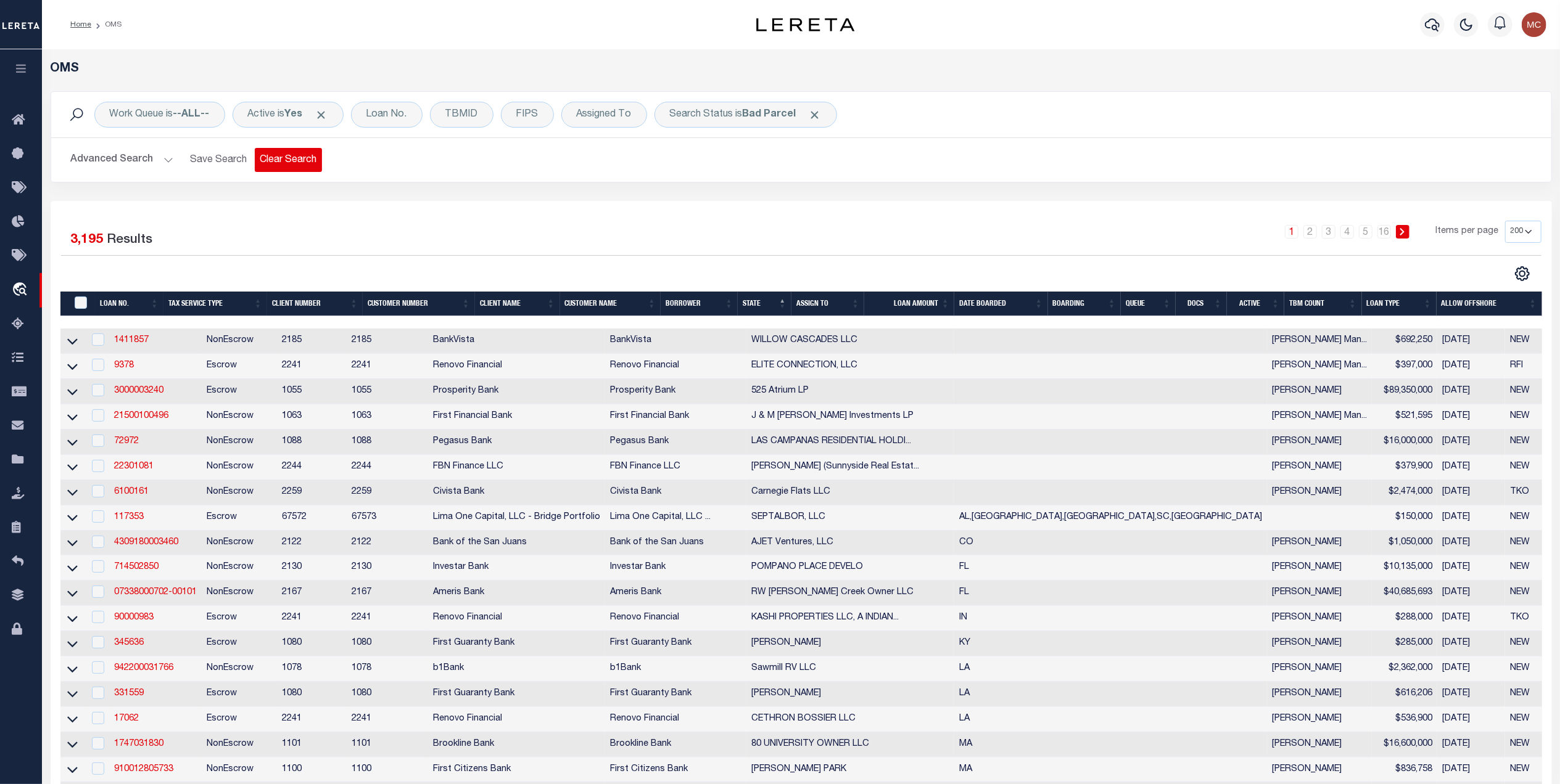
click at [271, 163] on button "Clear Search" at bounding box center [288, 160] width 67 height 24
click at [709, 112] on div "Search Status is In Progress" at bounding box center [747, 115] width 185 height 26
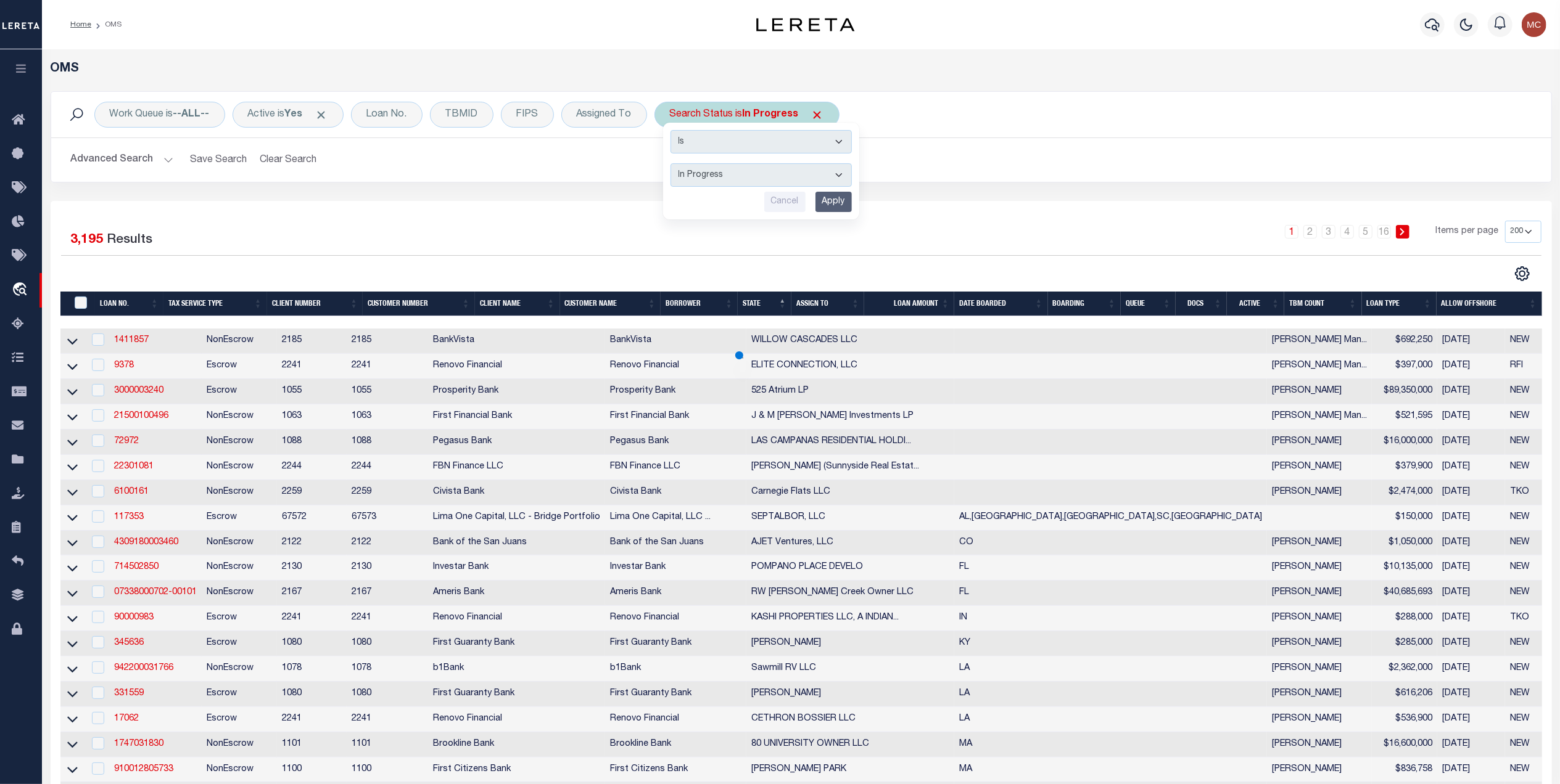
drag, startPoint x: 737, startPoint y: 177, endPoint x: 734, endPoint y: 186, distance: 9.5
click at [737, 177] on select "Automated Search Bad Parcel Complete Duplicate Parcel High Dollar Reporting In …" at bounding box center [761, 175] width 181 height 24
select select "CP"
click at [674, 164] on select "Automated Search Bad Parcel Complete Duplicate Parcel High Dollar Reporting In …" at bounding box center [761, 175] width 181 height 24
click at [848, 193] on input "Apply" at bounding box center [833, 202] width 37 height 20
